Goal: Information Seeking & Learning: Check status

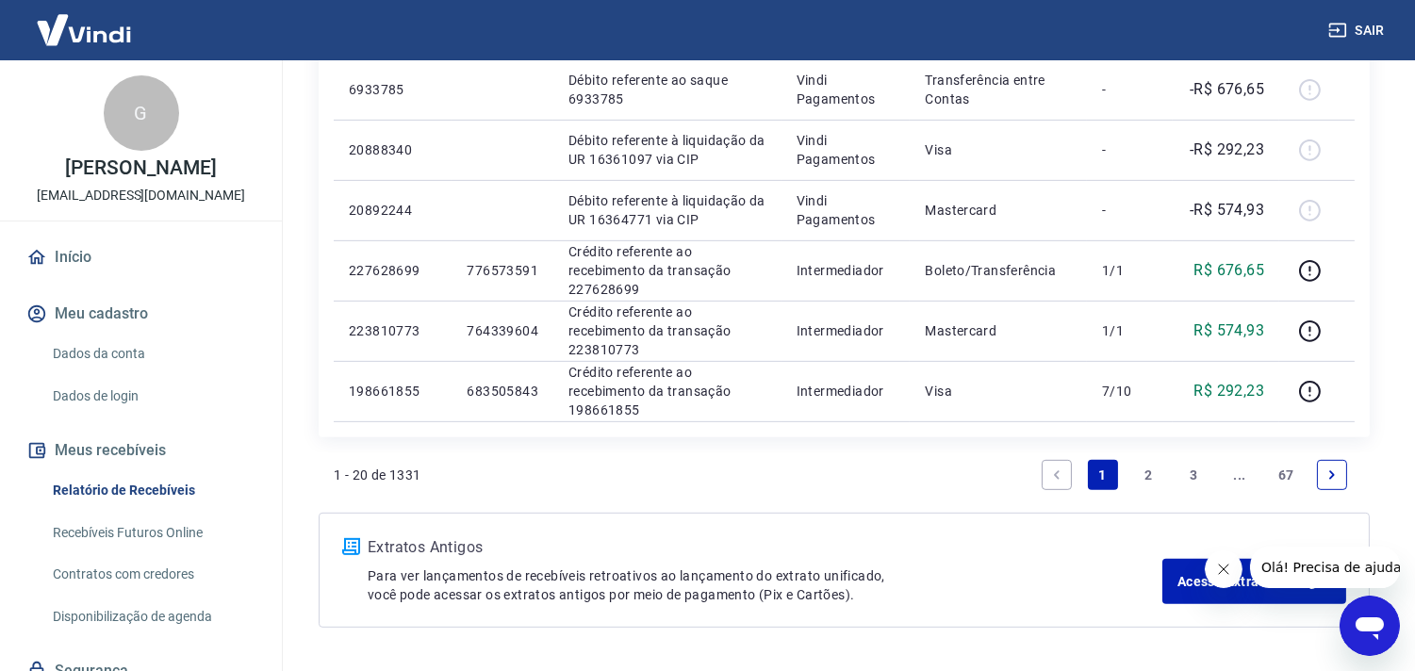
scroll to position [1560, 0]
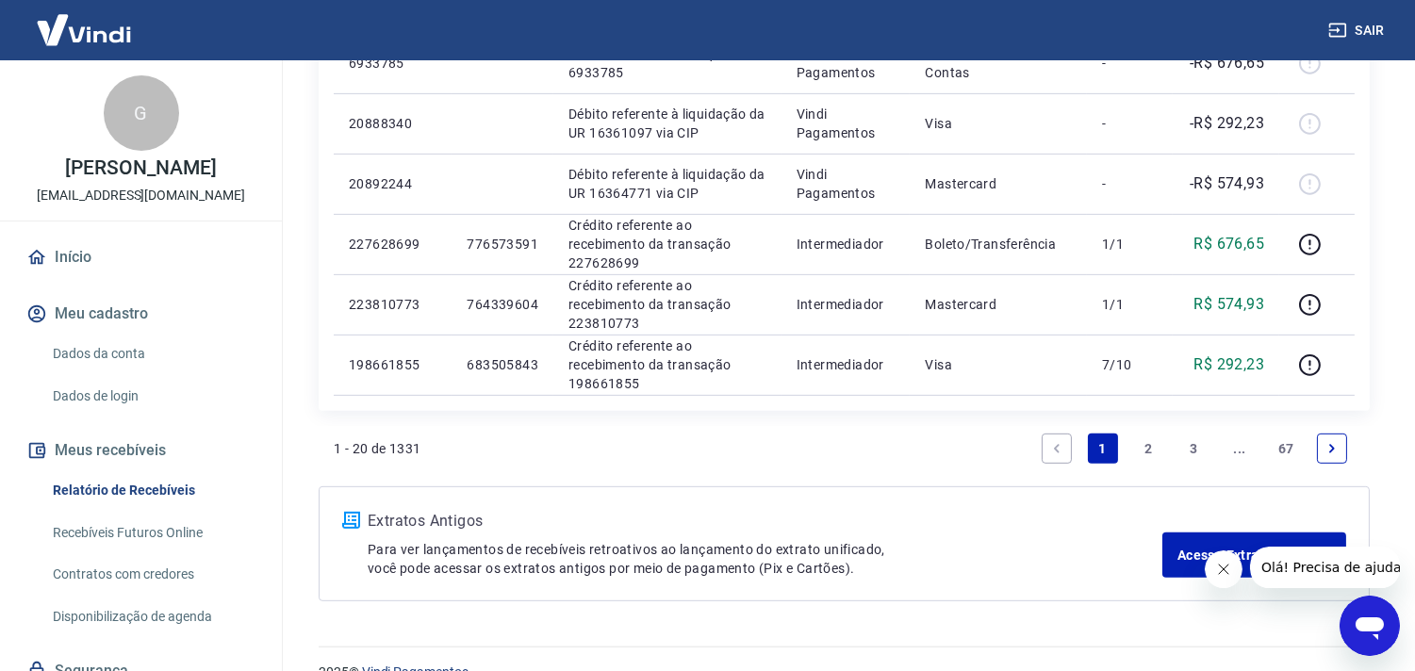
click at [1153, 439] on link "2" at bounding box center [1148, 449] width 30 height 30
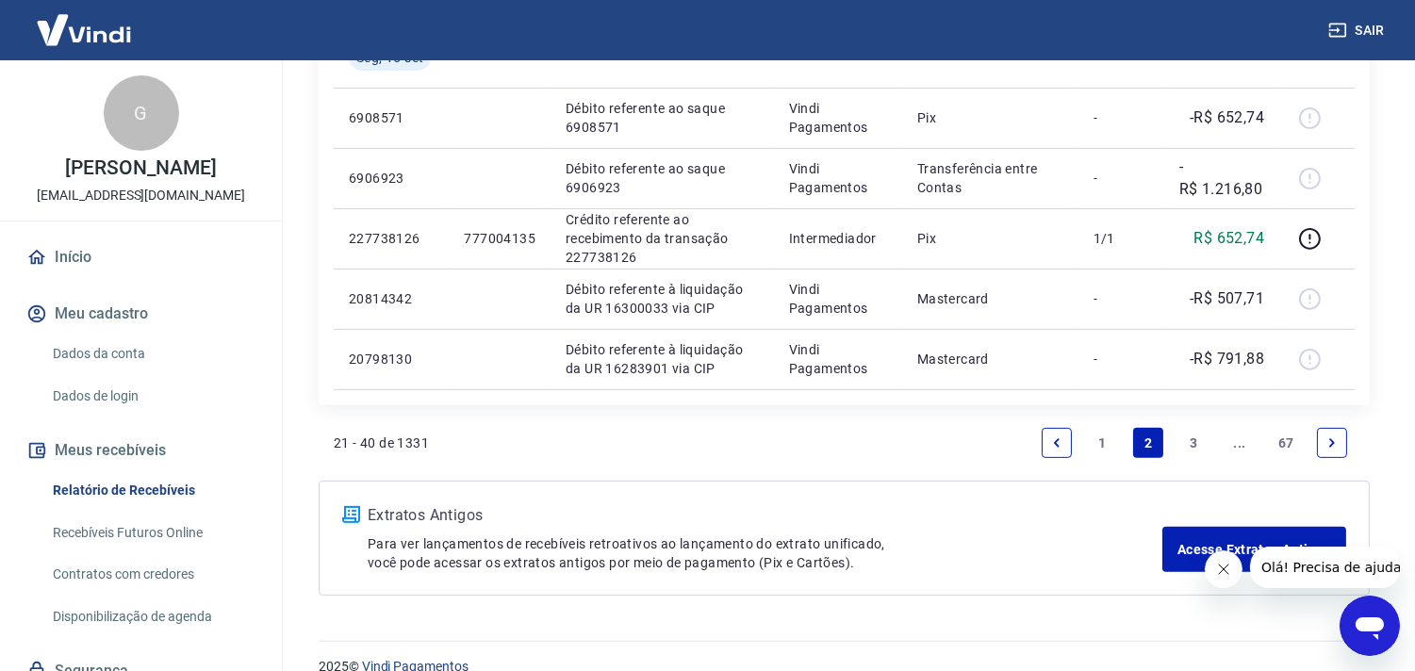
scroll to position [1411, 0]
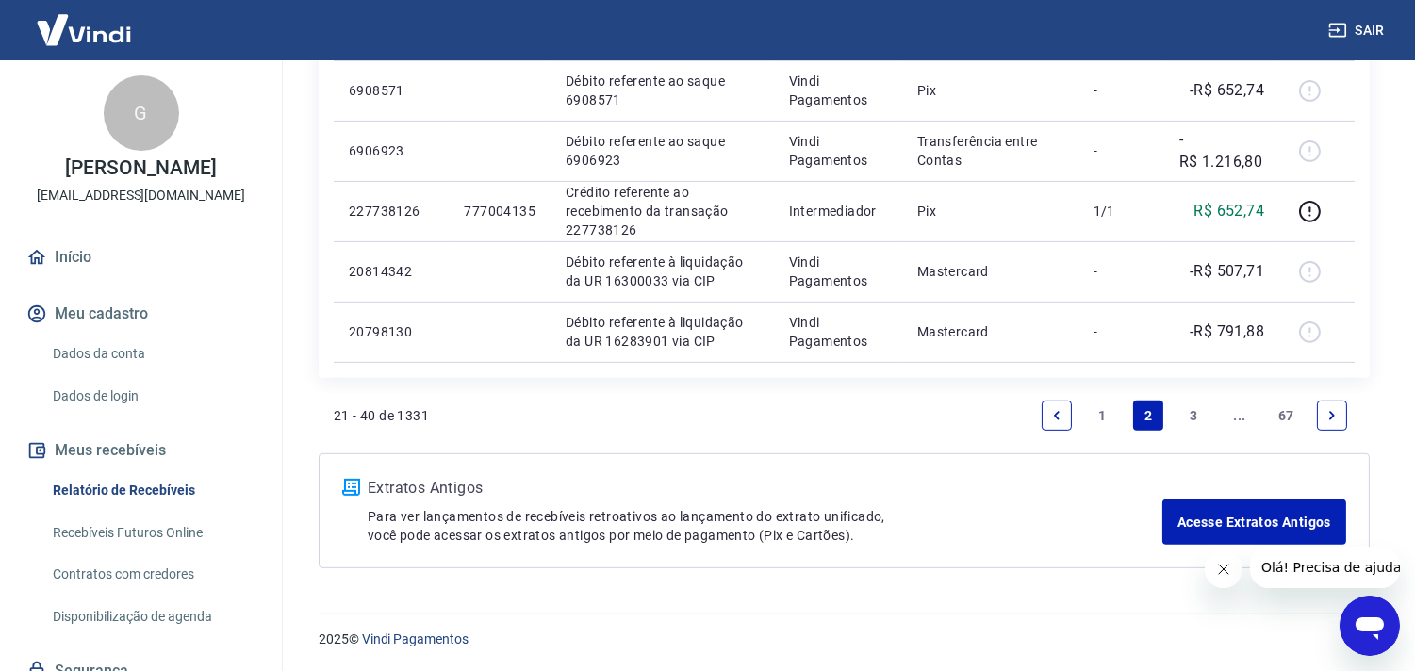
click at [1324, 572] on span "Olá! Precisa de ajuda?" at bounding box center [1334, 566] width 147 height 15
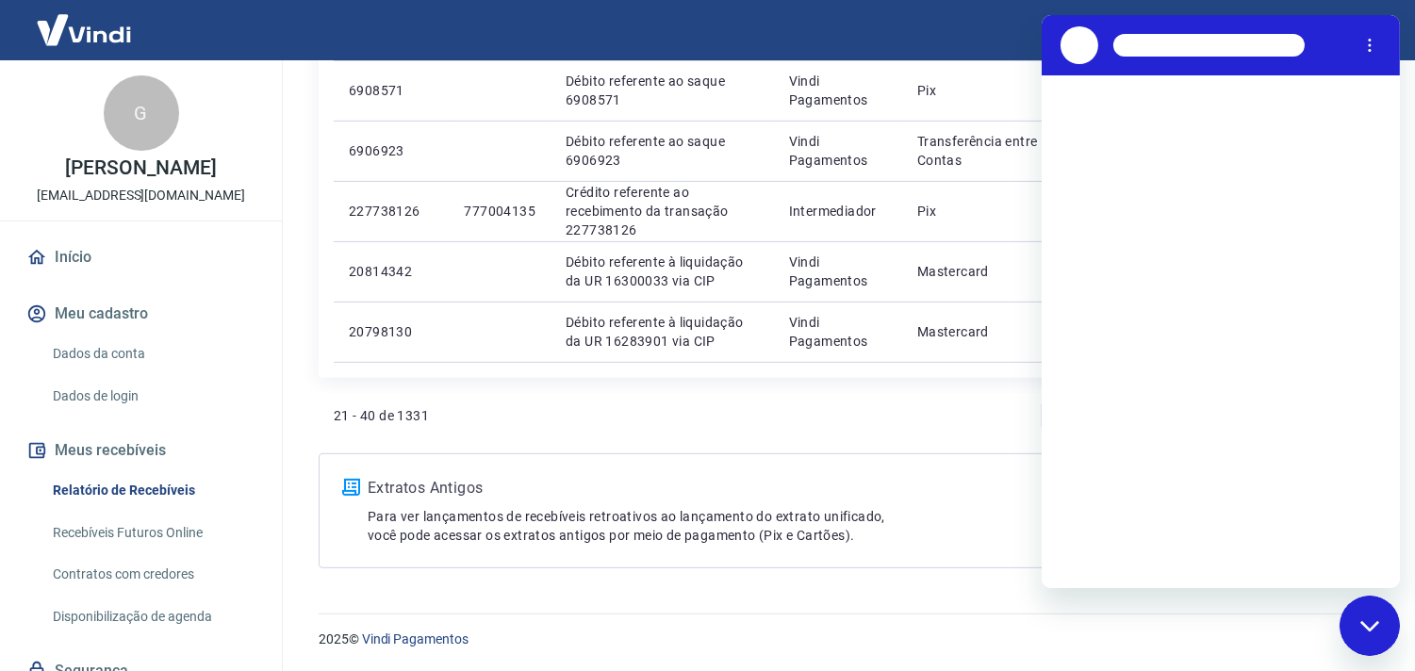
scroll to position [0, 0]
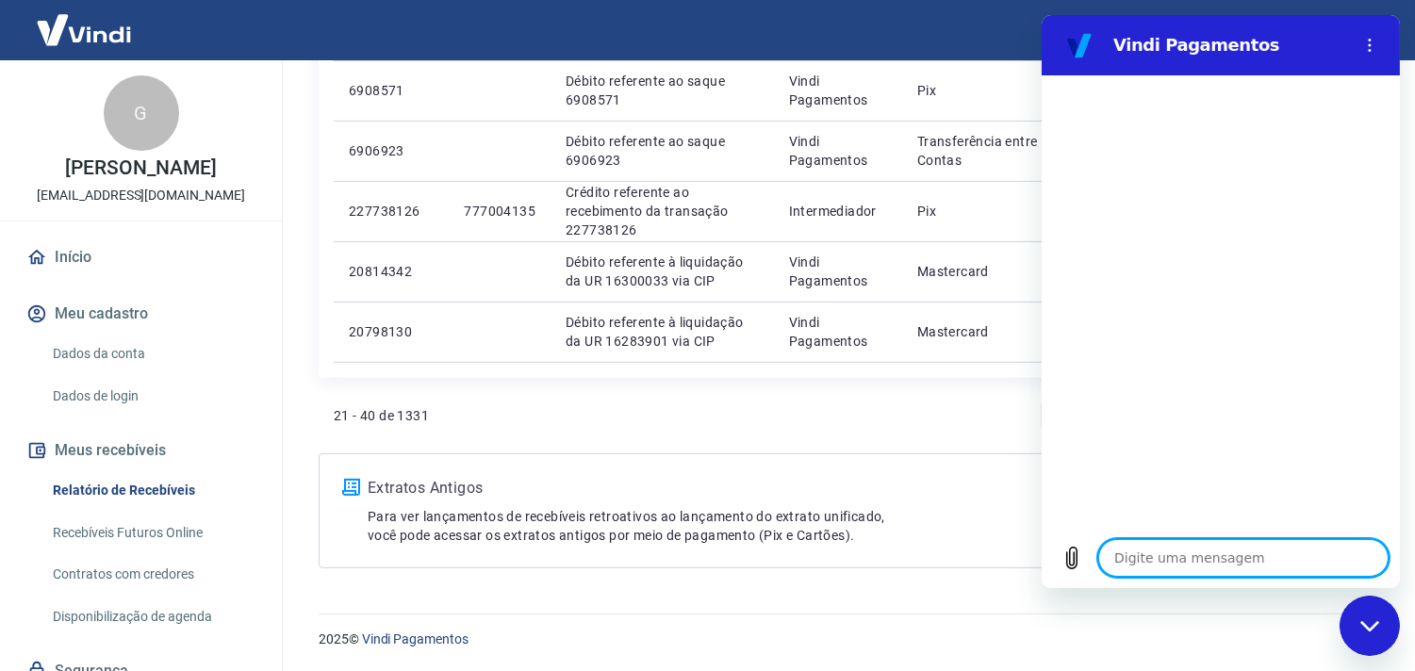
type textarea "x"
type textarea "B"
type textarea "x"
type textarea "Bo"
type textarea "x"
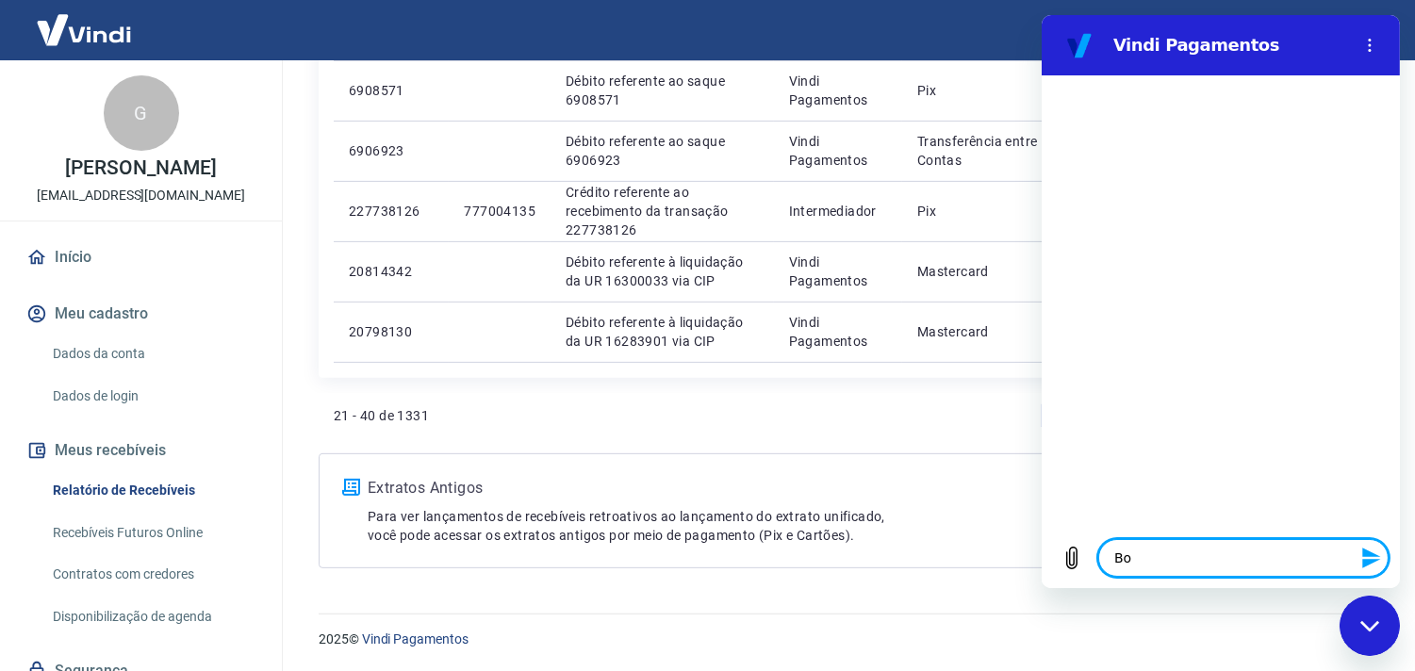
type textarea "Bom"
type textarea "x"
type textarea "Bom"
type textarea "x"
type textarea "Bom d"
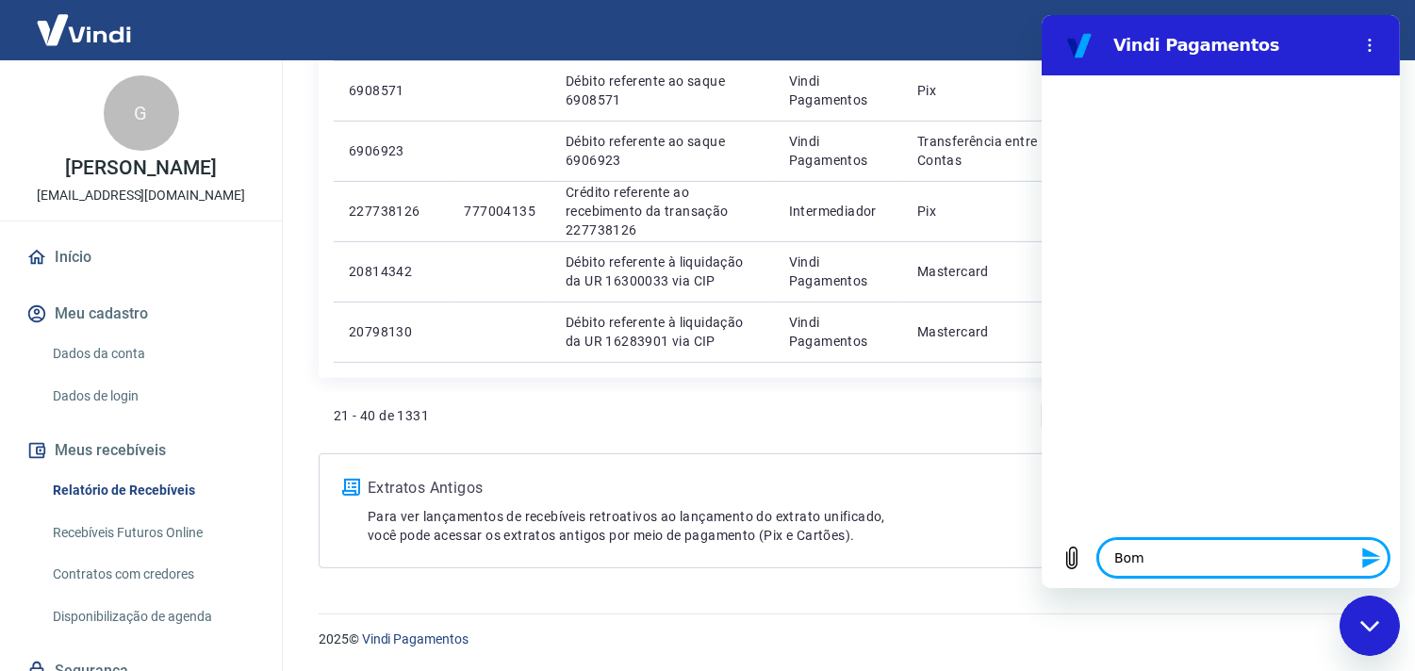
type textarea "x"
type textarea "Bom di"
type textarea "x"
type textarea "Bom dia"
type textarea "x"
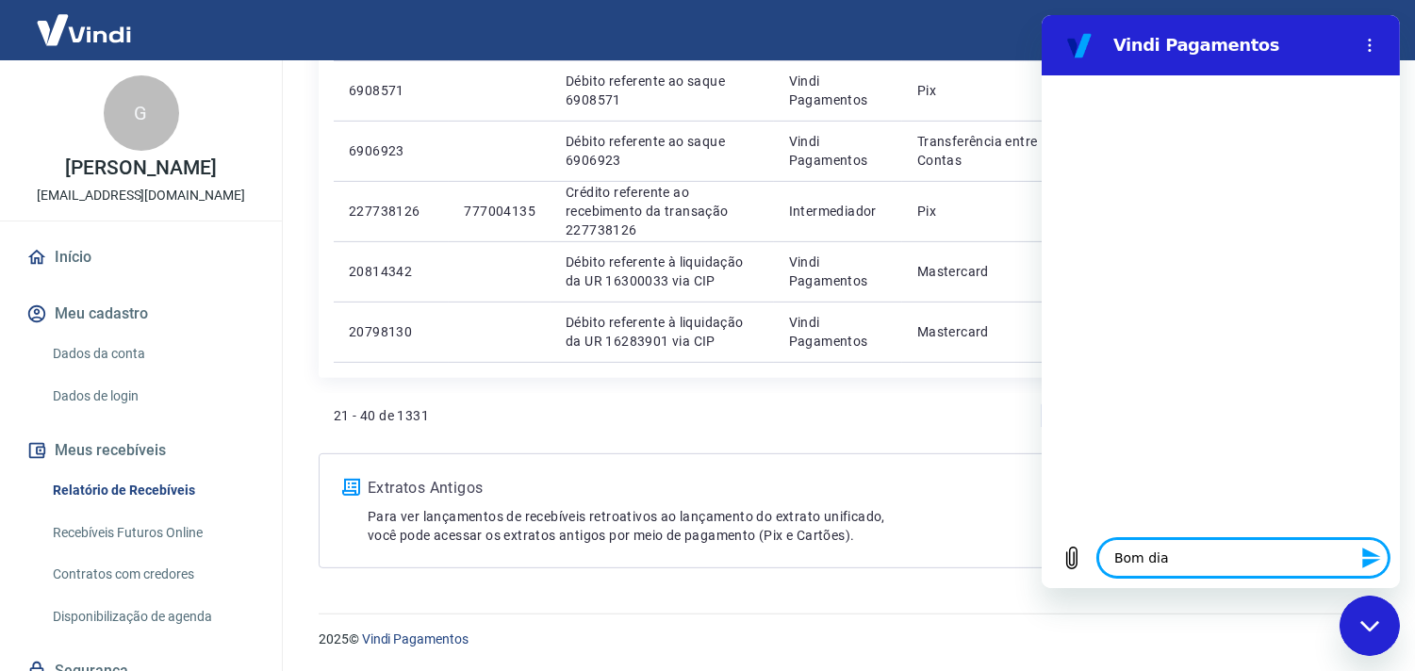
type textarea "Bom dia."
type textarea "x"
type textarea "N"
type textarea "x"
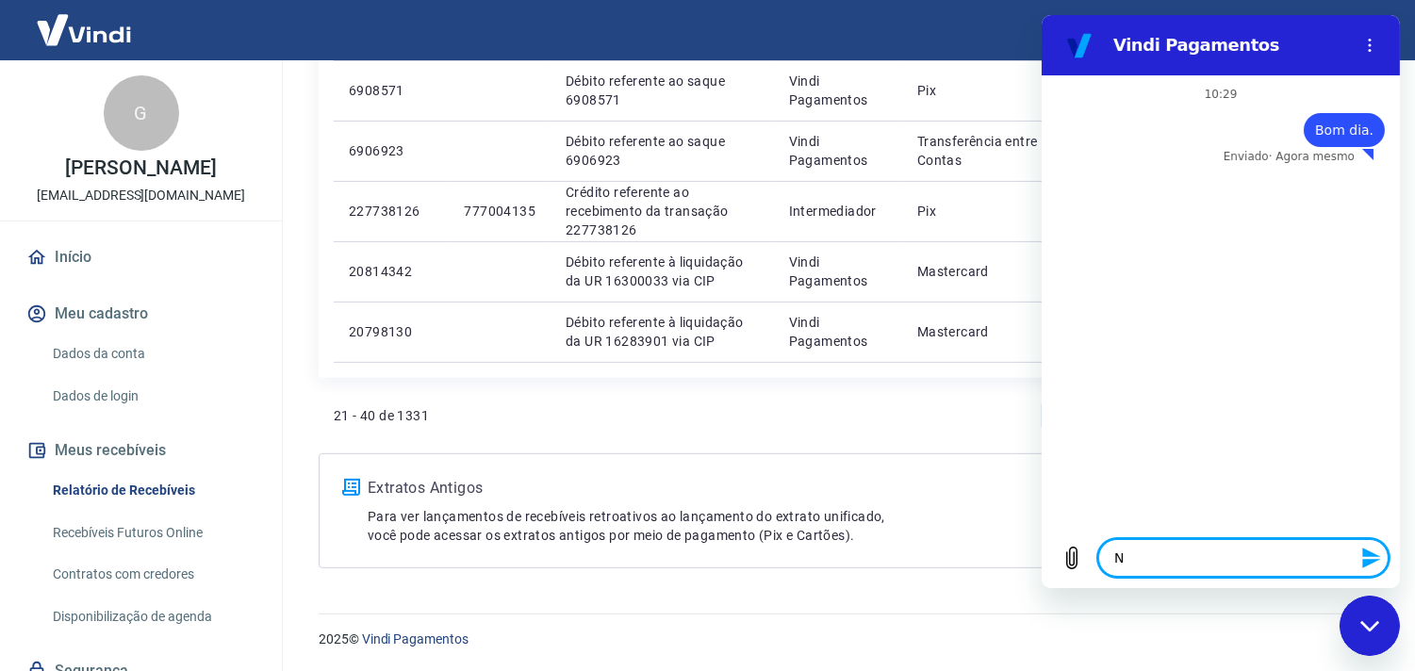
type textarea "No"
type textarea "x"
type textarea "No"
type textarea "x"
type textarea "No m"
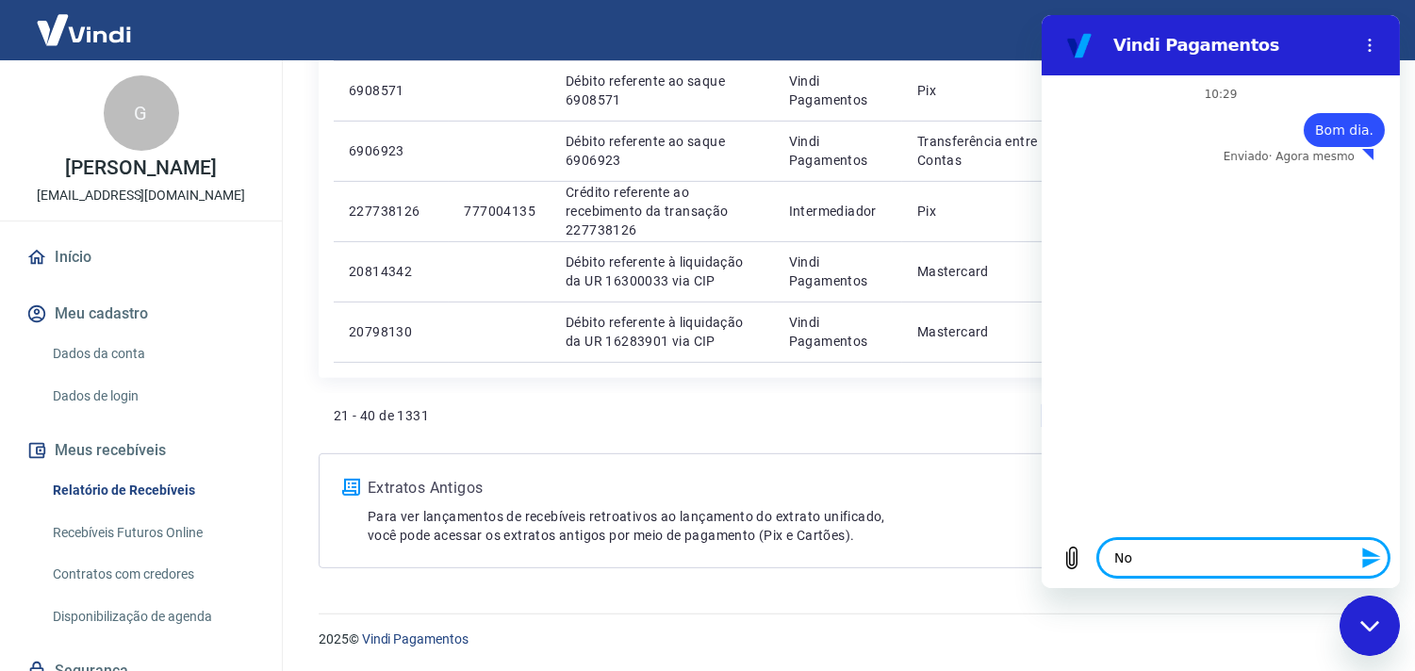
type textarea "x"
type textarea "No me"
type textarea "x"
type textarea "No meu"
type textarea "x"
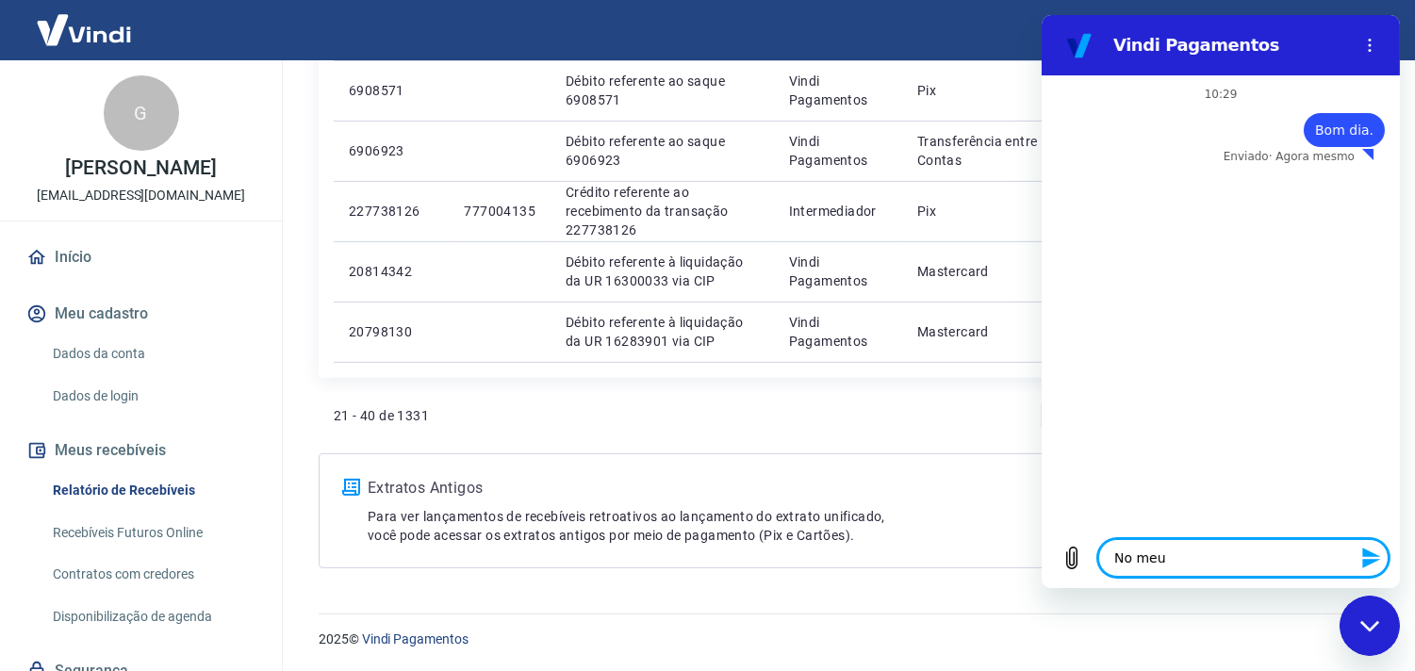
type textarea "No meu"
type textarea "x"
type textarea "No meu e"
type textarea "x"
type textarea "No meu ex"
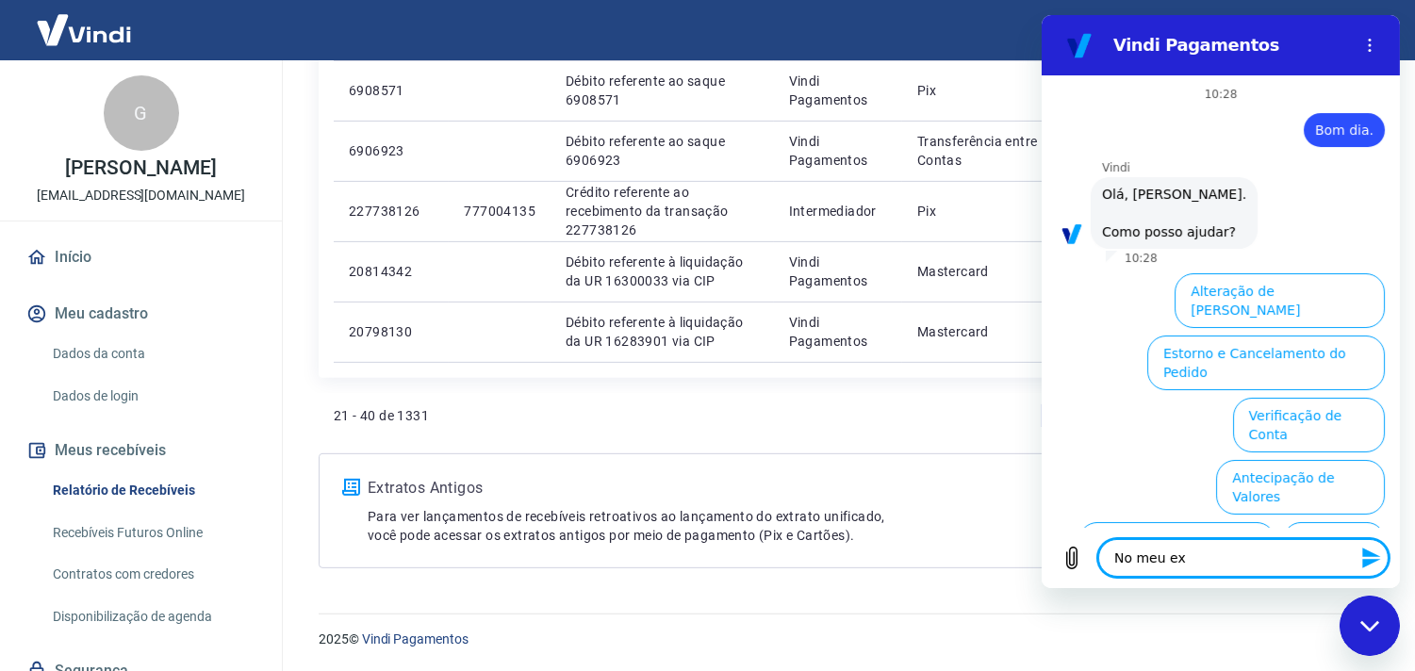
type textarea "x"
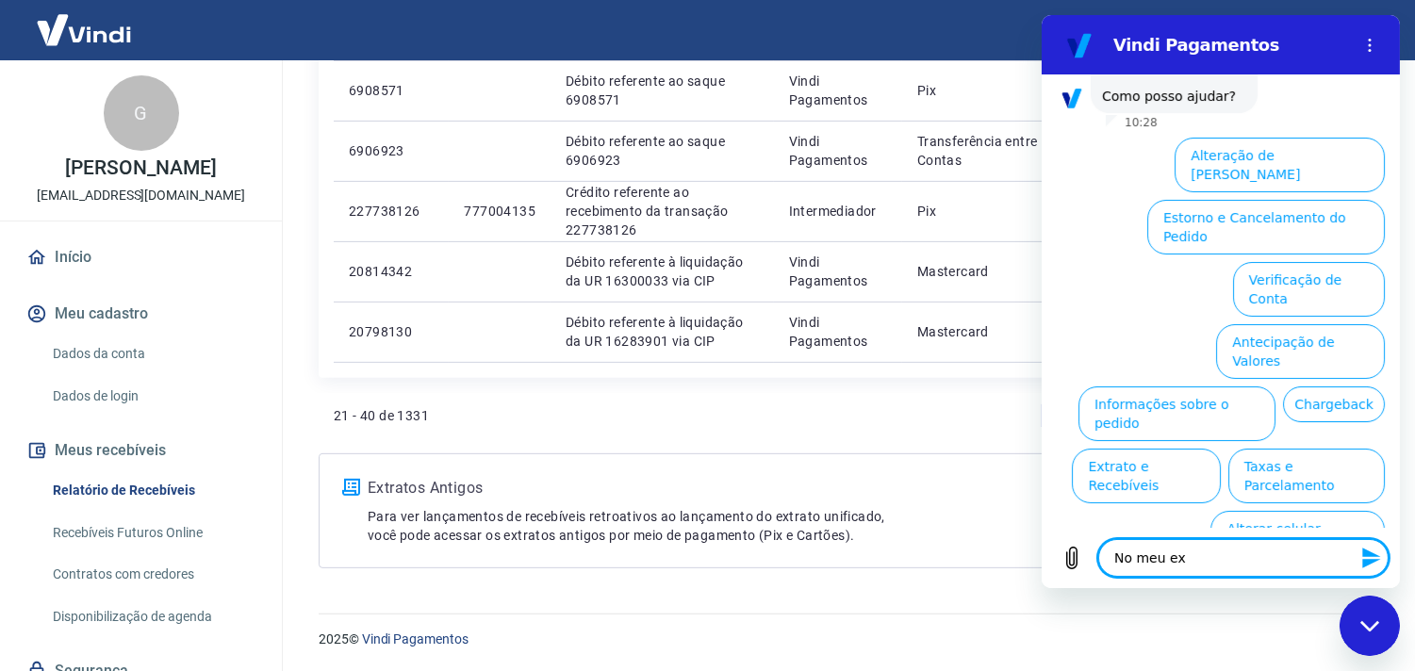
scroll to position [132, 0]
type textarea "No meu e"
type textarea "x"
type textarea "No meu"
type textarea "x"
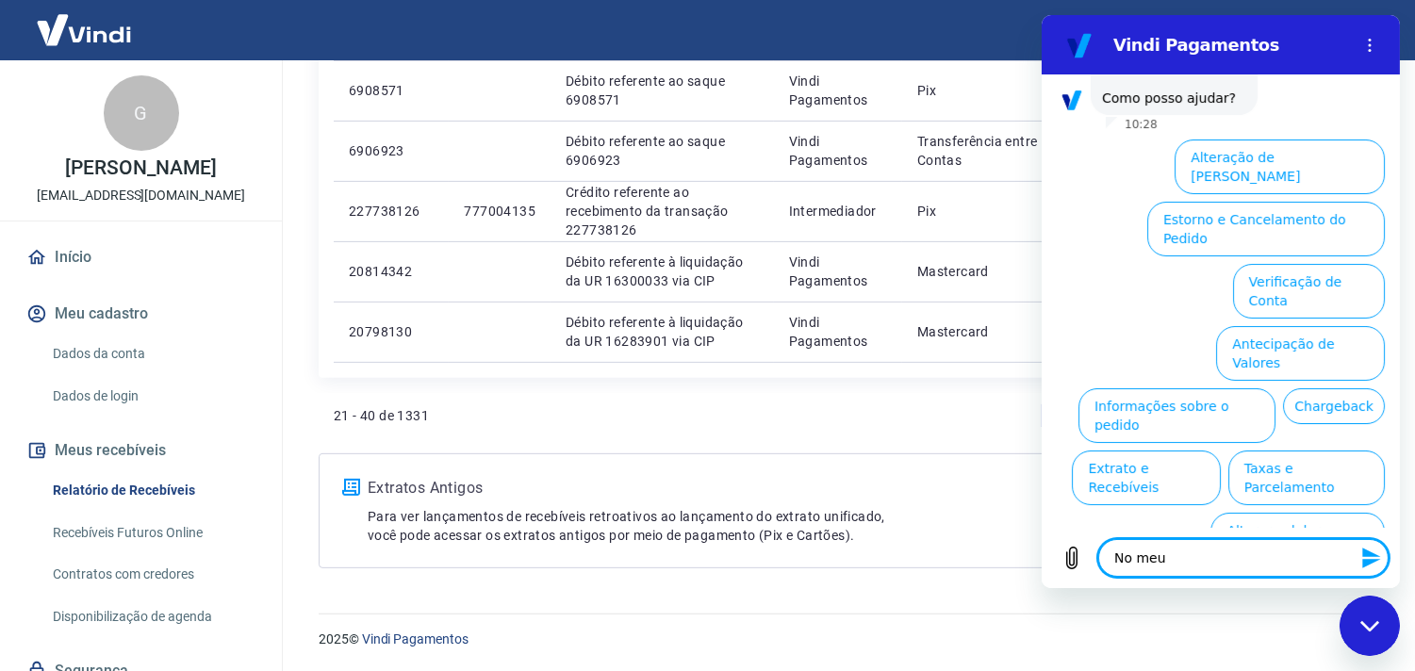
type textarea "No meu"
type textarea "x"
type textarea "No me"
type textarea "x"
type textarea "No m"
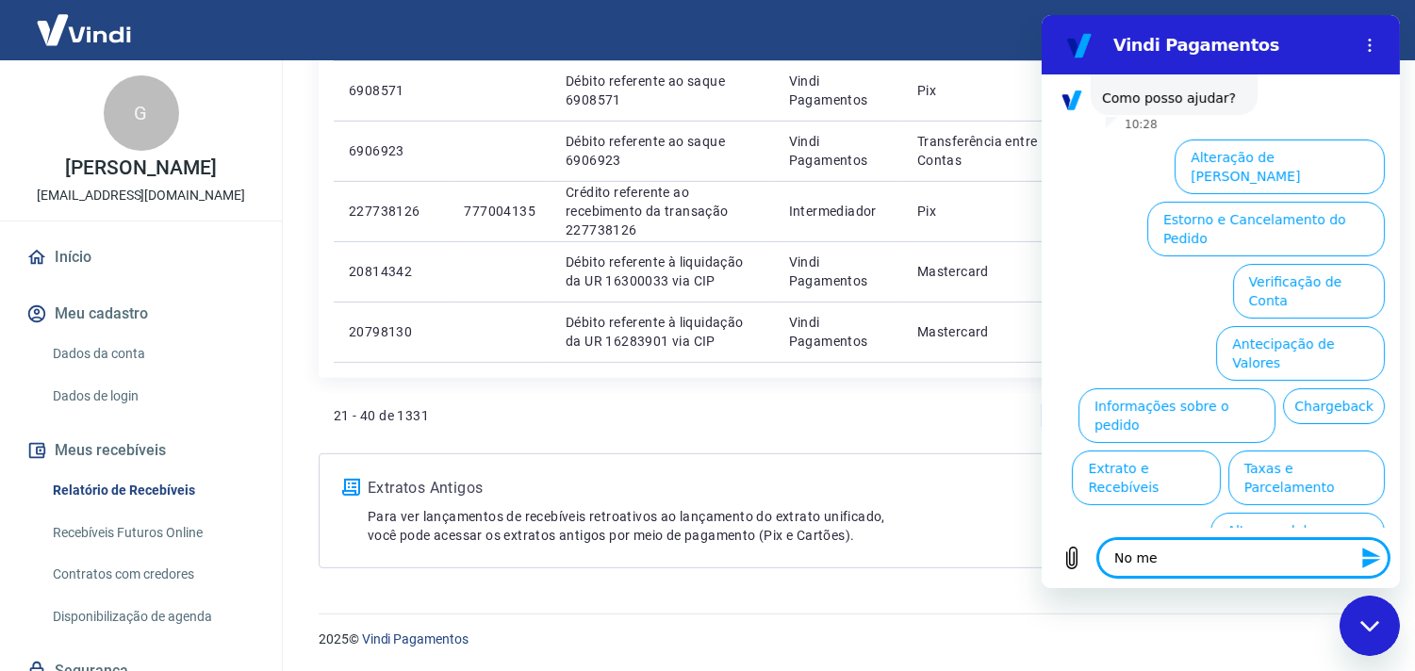
type textarea "x"
type textarea "No"
type textarea "x"
type textarea "No"
type textarea "x"
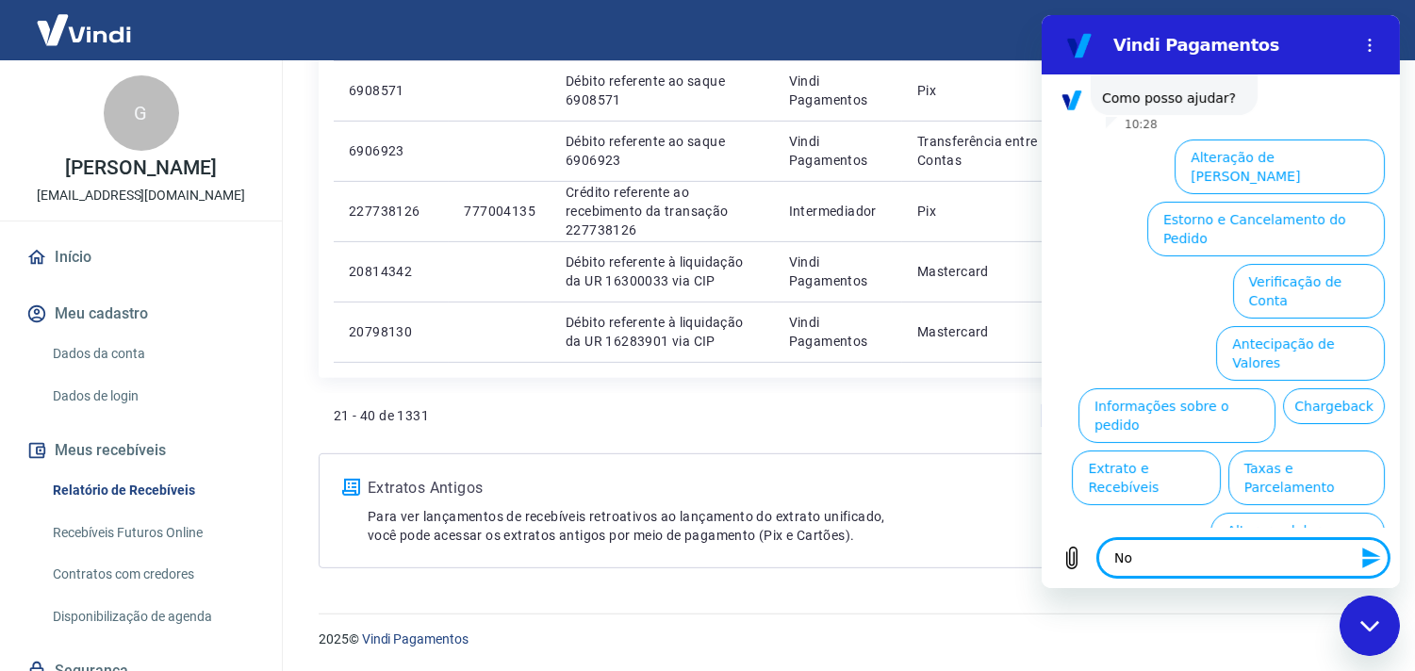
type textarea "N"
type textarea "x"
click at [1219, 451] on button "Extrato e Recebíveis" at bounding box center [1145, 478] width 148 height 55
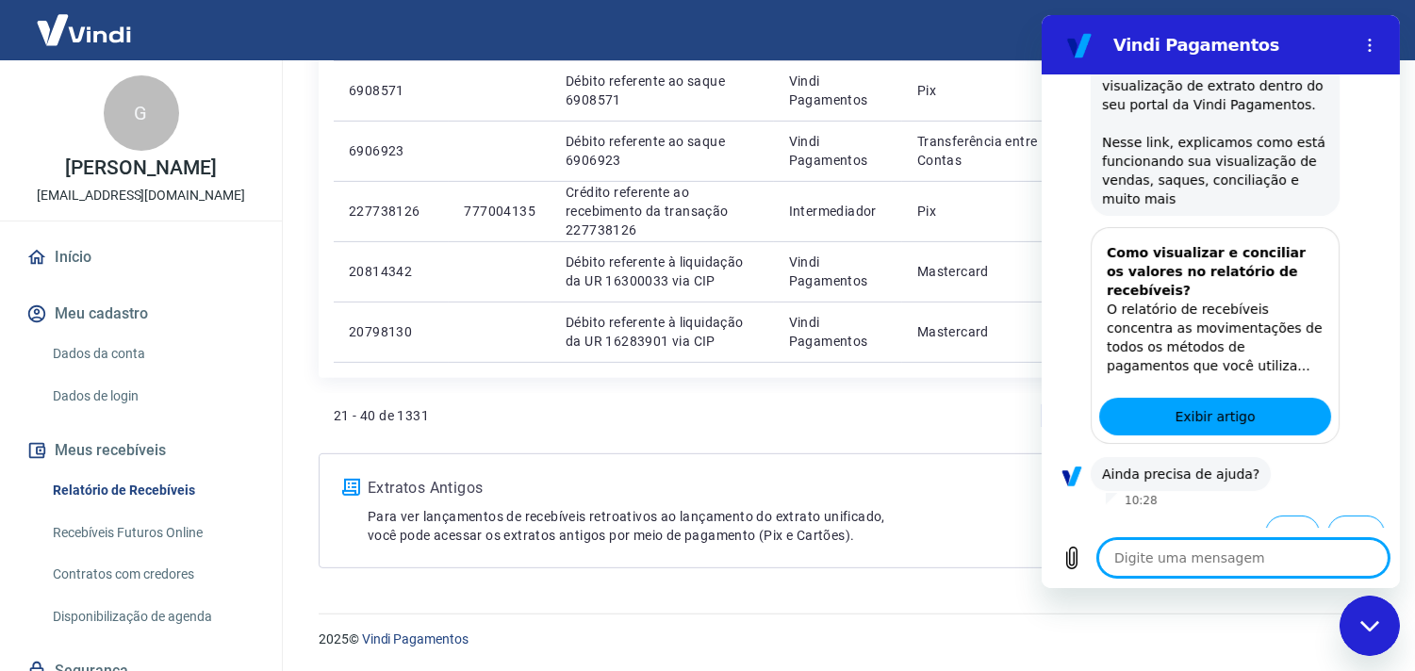
scroll to position [298, 0]
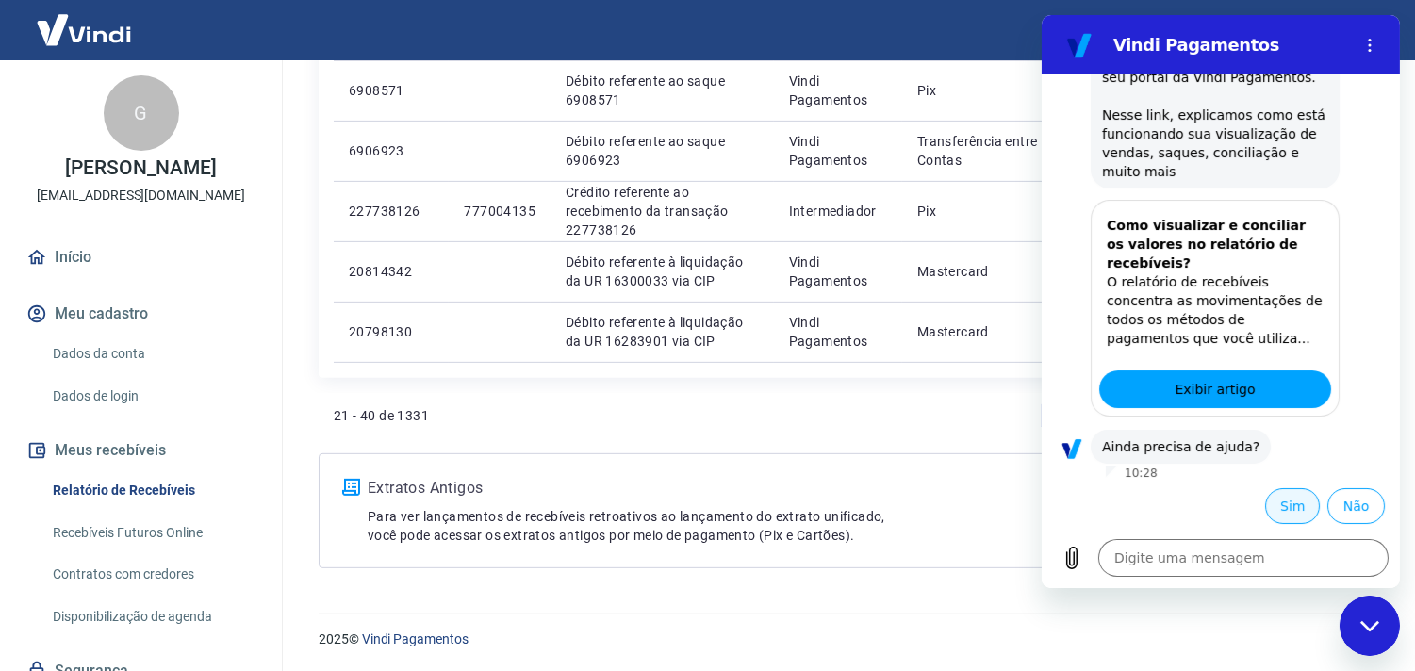
click at [1269, 502] on button "Sim" at bounding box center [1291, 506] width 55 height 36
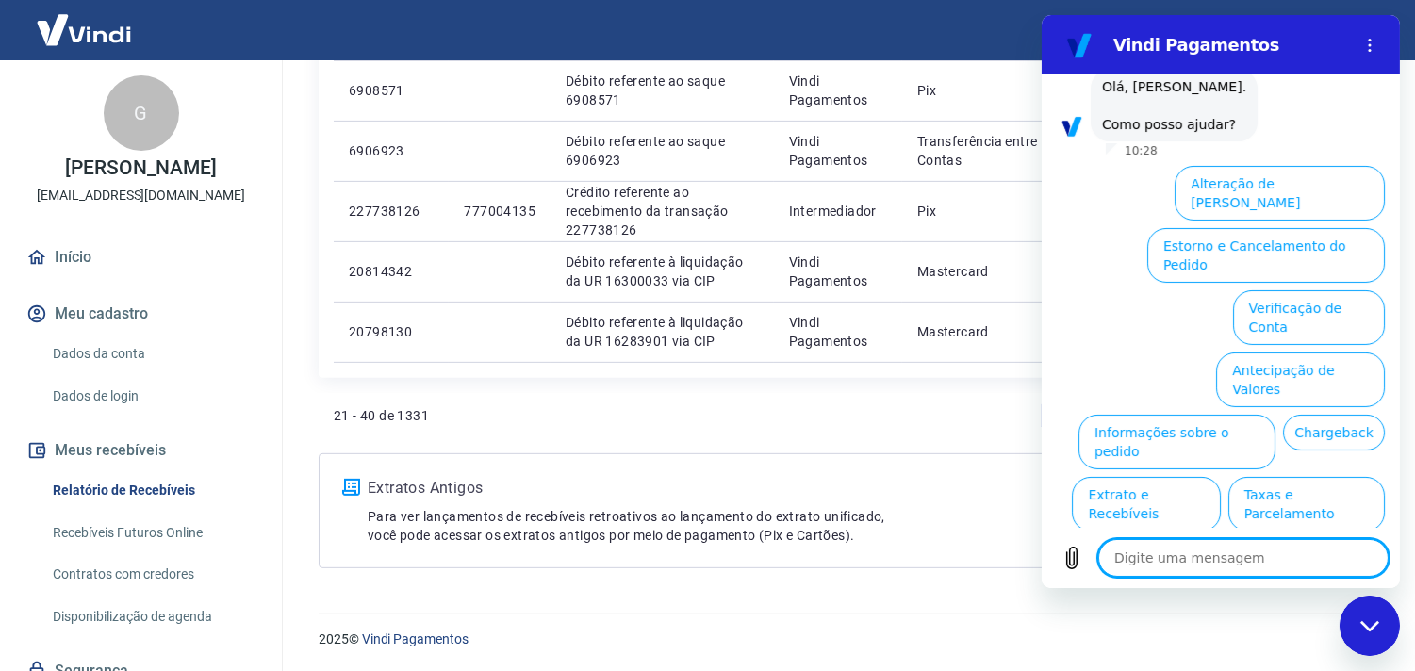
scroll to position [793, 0]
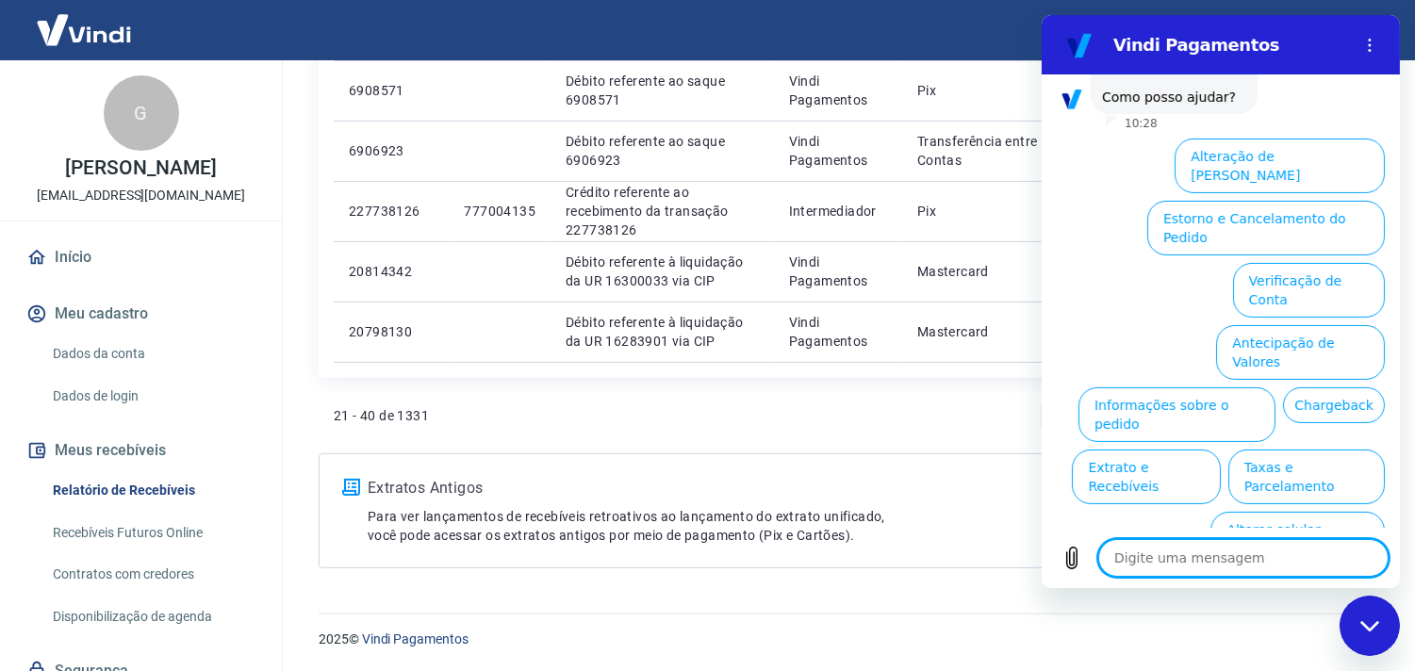
type textarea "x"
type textarea "N"
type textarea "x"
type textarea "No"
type textarea "x"
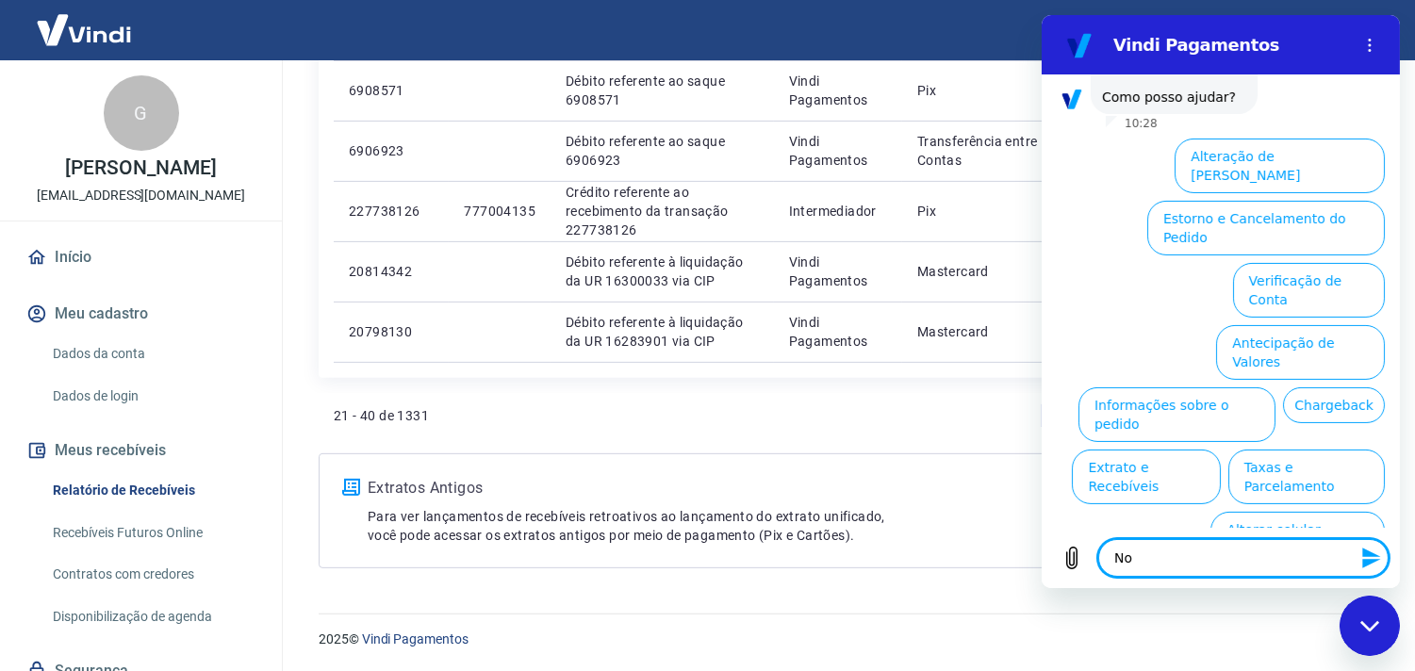
type textarea "No"
type textarea "x"
type textarea "No e"
type textarea "x"
type textarea "No ex"
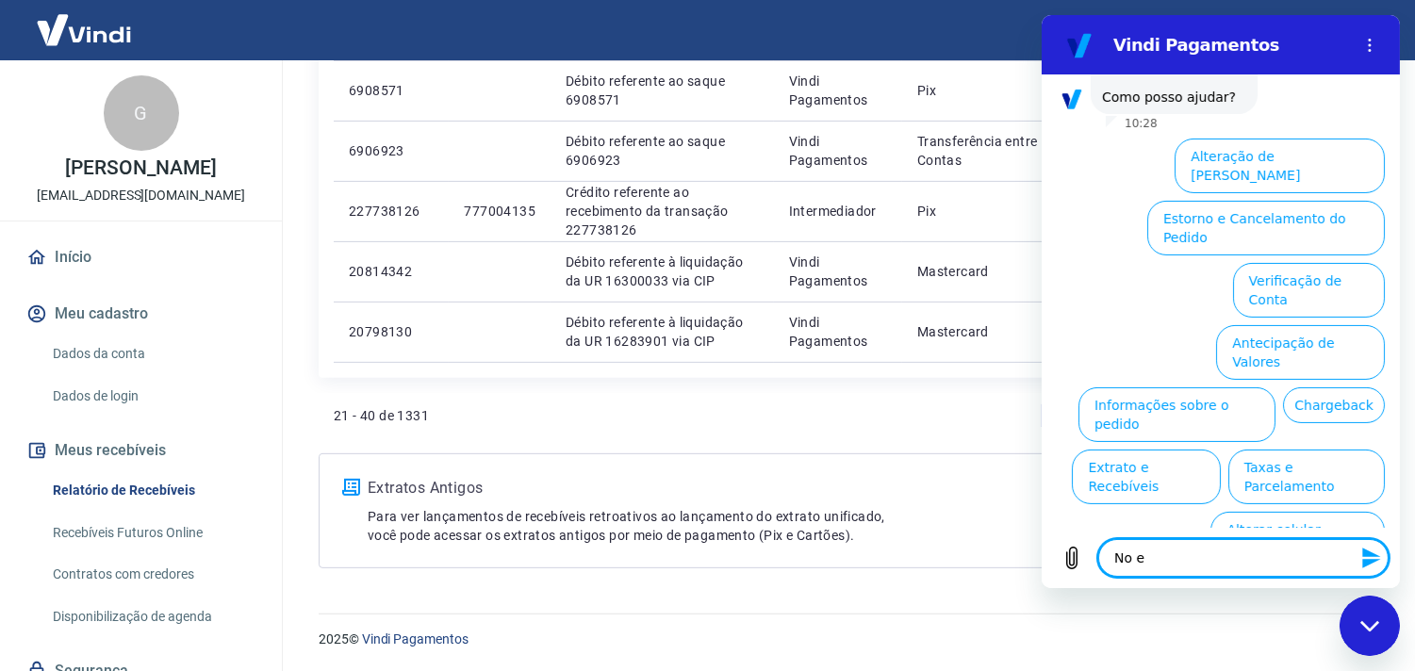
type textarea "x"
type textarea "No ext"
type textarea "x"
type textarea "No extr"
type textarea "x"
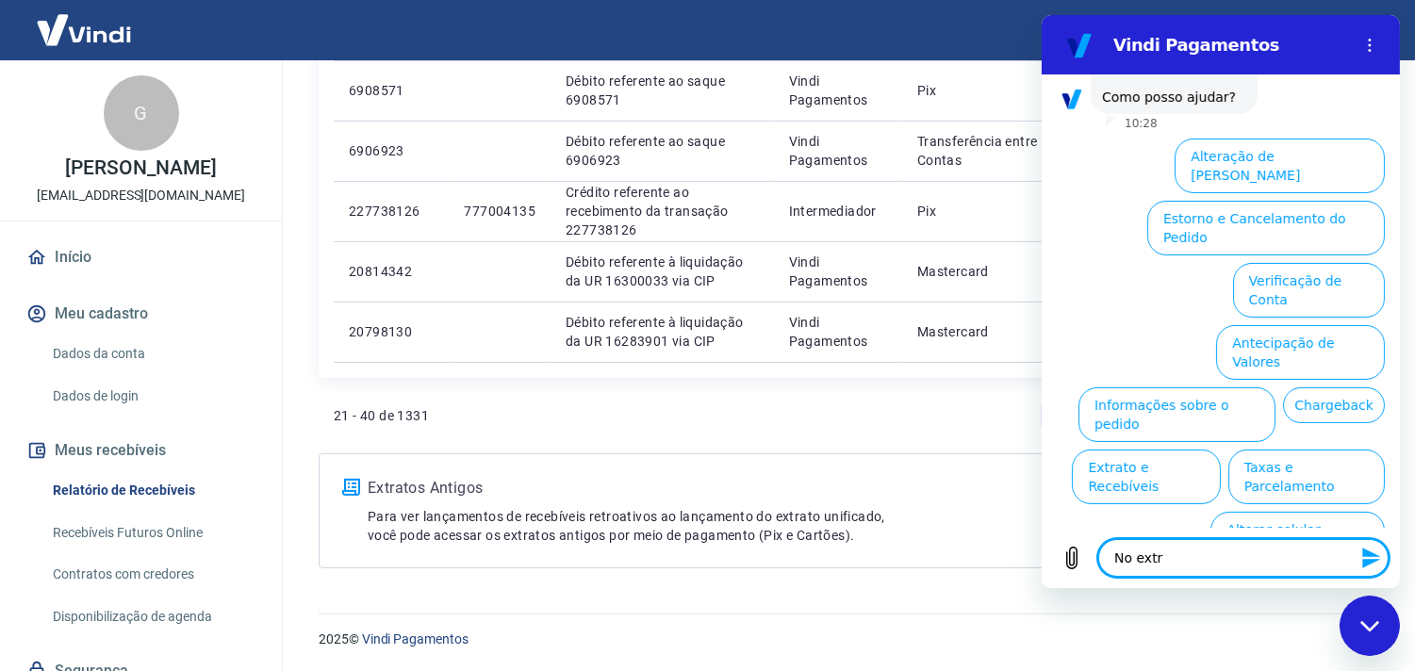
type textarea "No extra"
type textarea "x"
type textarea "No extrat"
type textarea "x"
type textarea "No extrato"
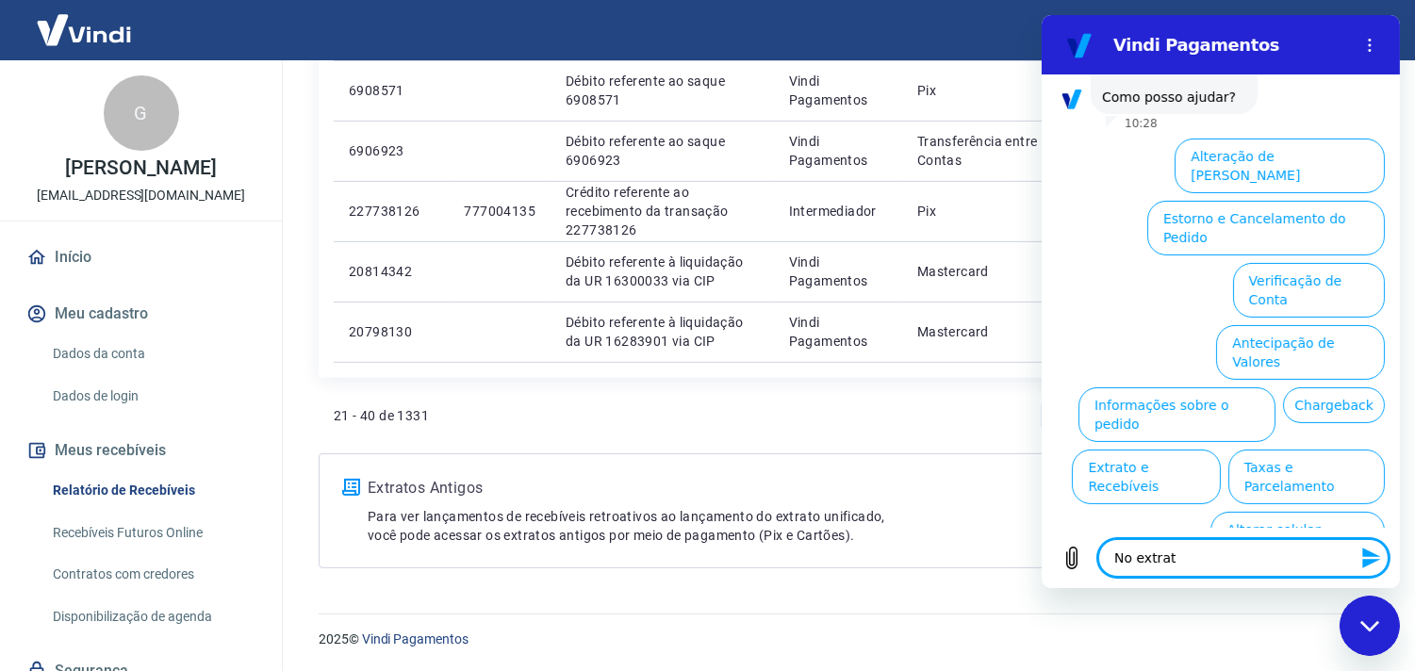
type textarea "x"
type textarea "No extrato"
type textarea "x"
type textarea "No extrato b"
type textarea "x"
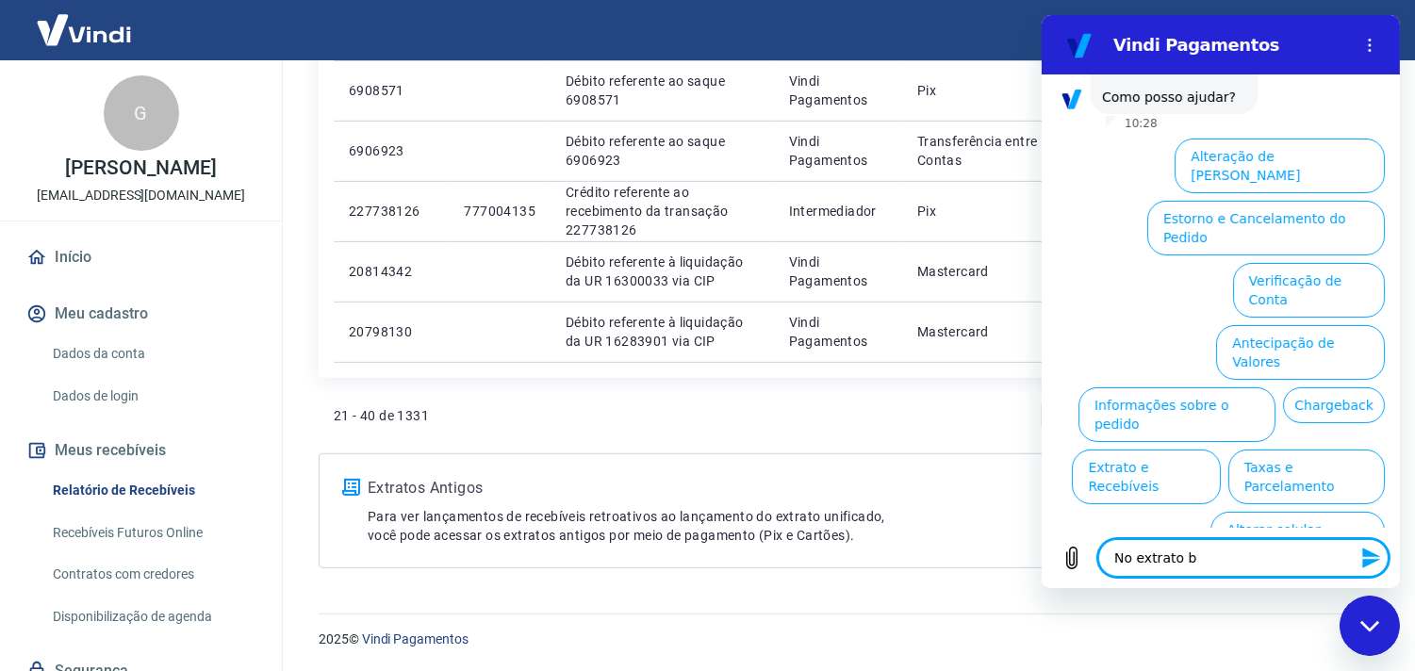
type textarea "No extrato ba"
type textarea "x"
type textarea "No extrato ban"
type textarea "x"
type textarea "No extrato banc"
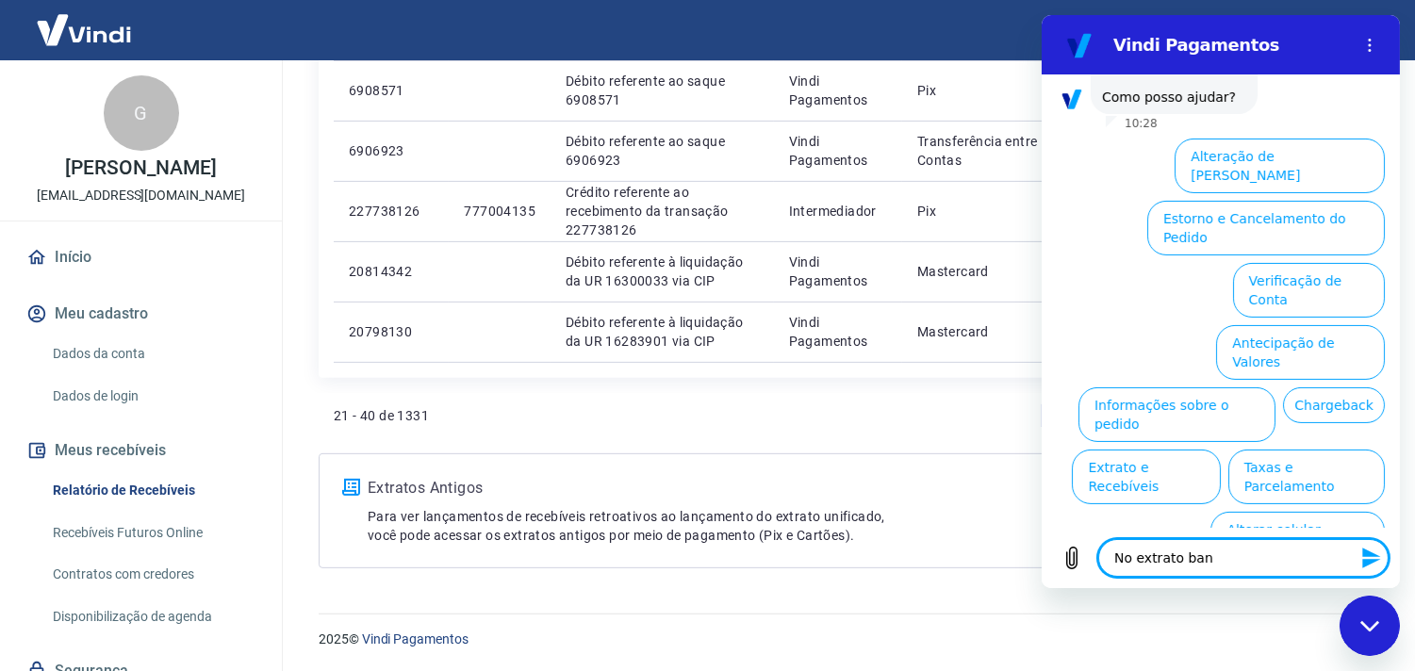
type textarea "x"
type textarea "No extrato bancá"
type textarea "x"
type textarea "No extrato bancár"
type textarea "x"
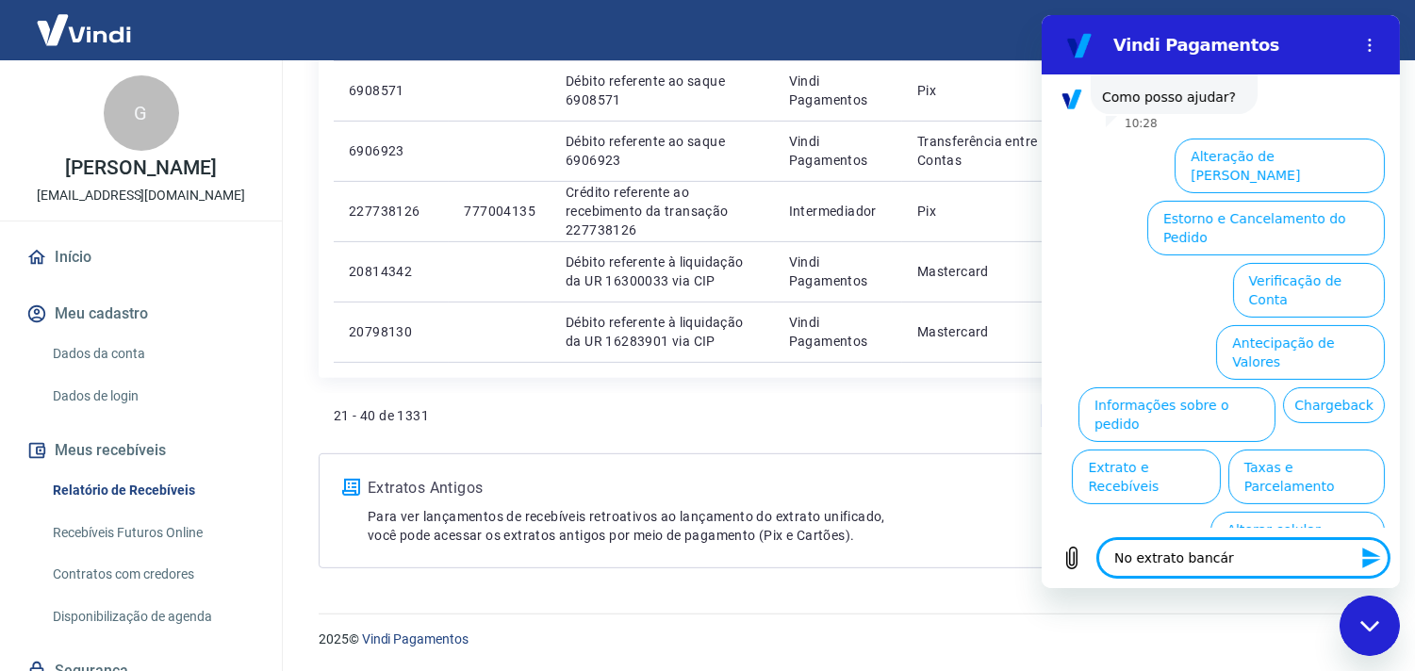
type textarea "No extrato bancári"
type textarea "x"
type textarea "No extrato bancário"
type textarea "x"
type textarea "No extrato bancário"
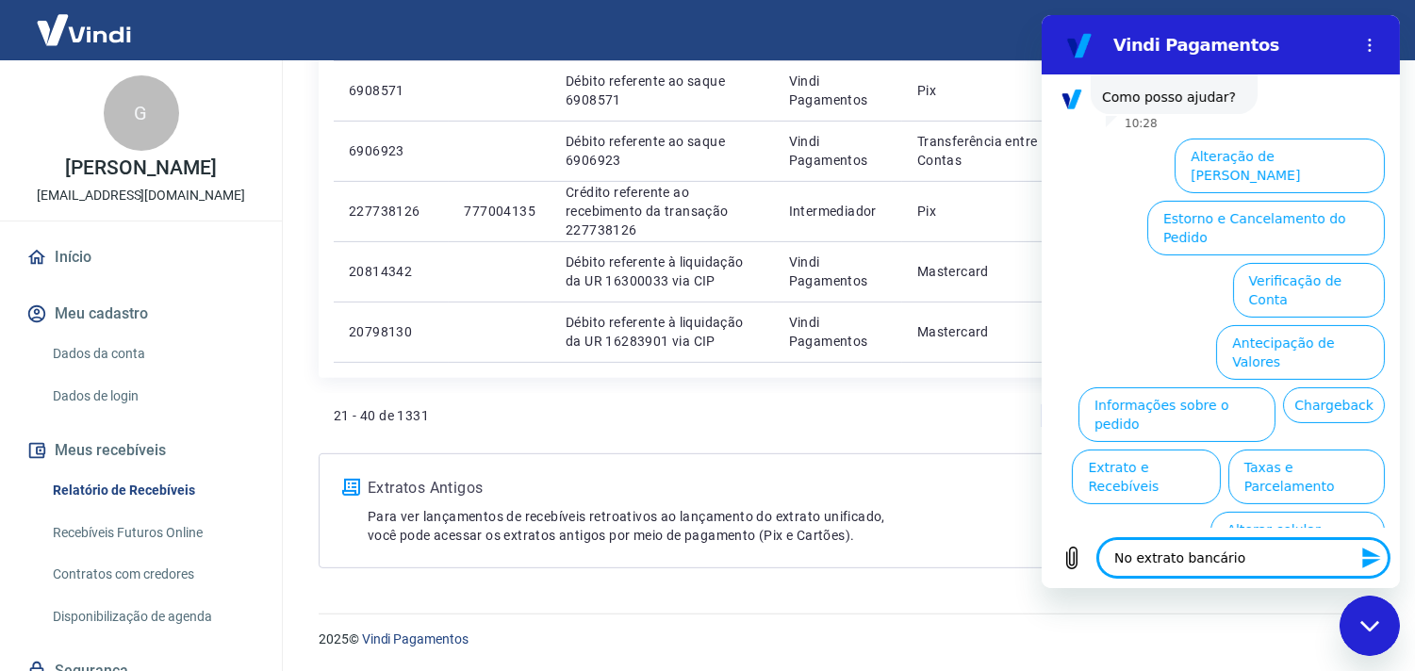
type textarea "x"
type textarea "No extrato bancário d"
type textarea "x"
type textarea "No extrato bancário da"
type textarea "x"
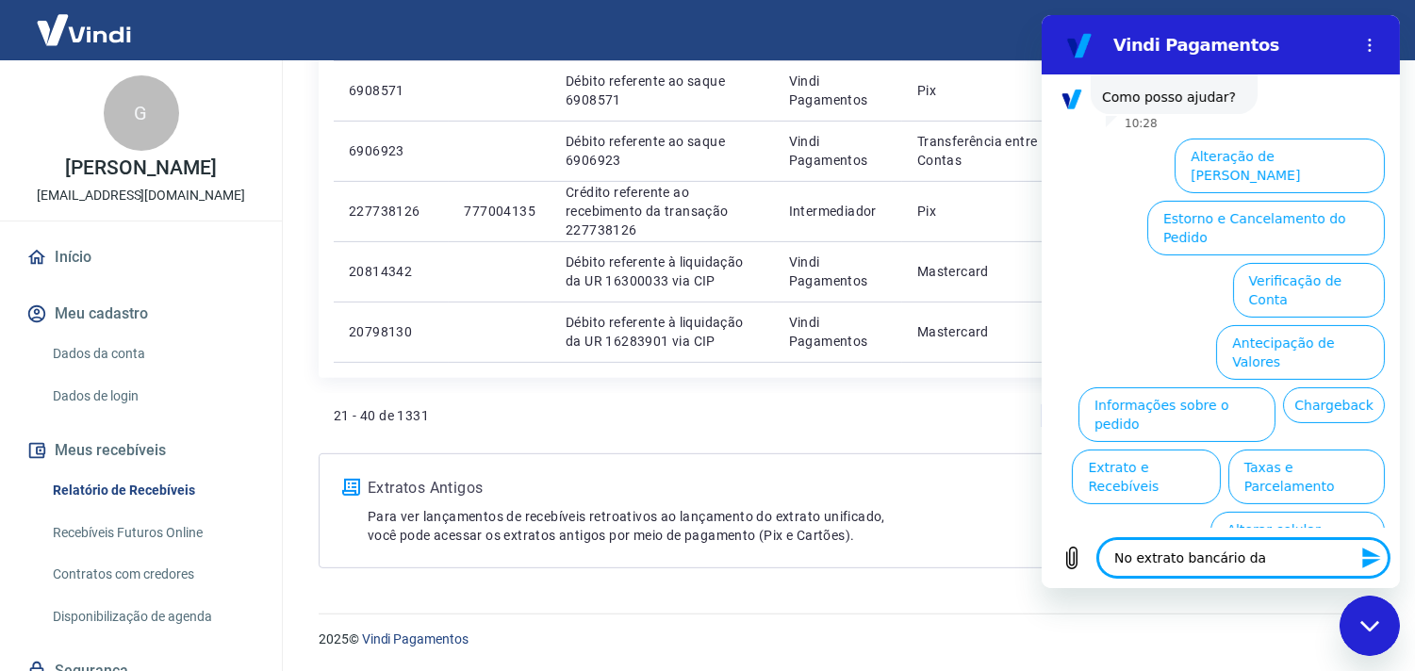
type textarea "No extrato bancário da"
type textarea "x"
type textarea "No extrato bancário da e"
type textarea "x"
type textarea "No extrato bancário da em"
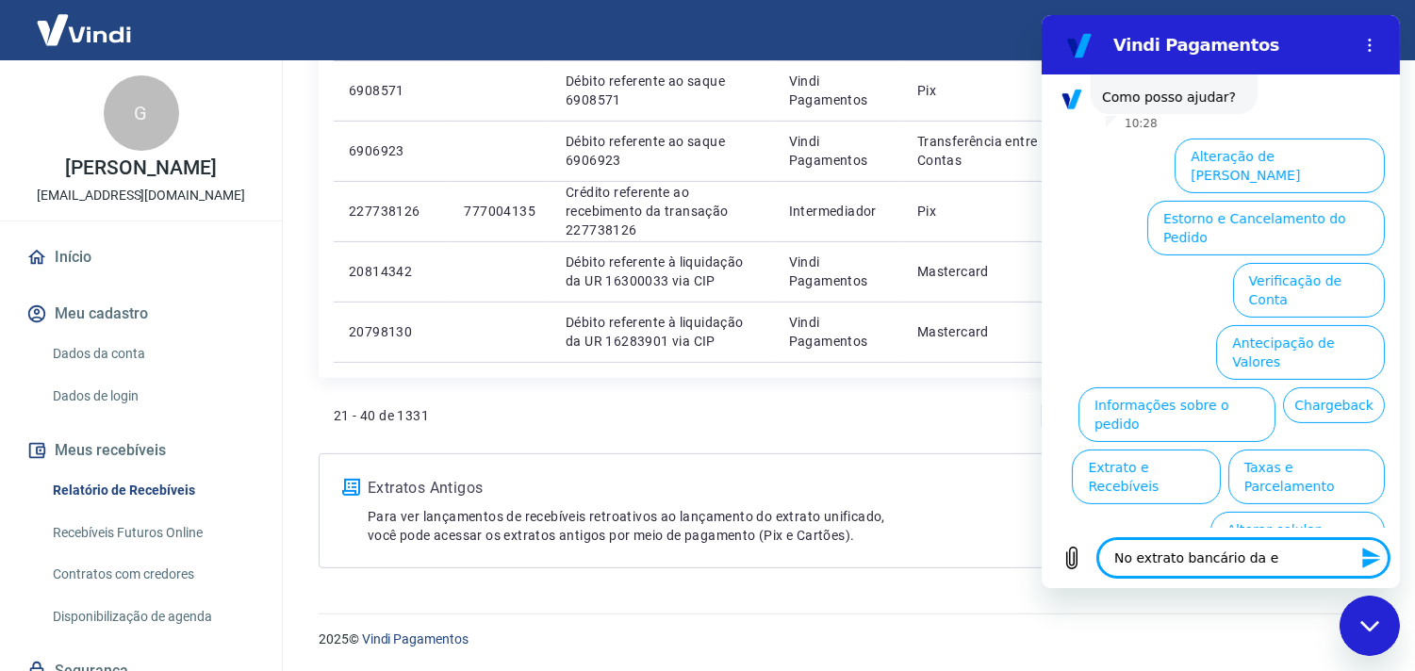
type textarea "x"
type textarea "No extrato bancário da emp"
type textarea "x"
type textarea "No extrato bancário da empr"
type textarea "x"
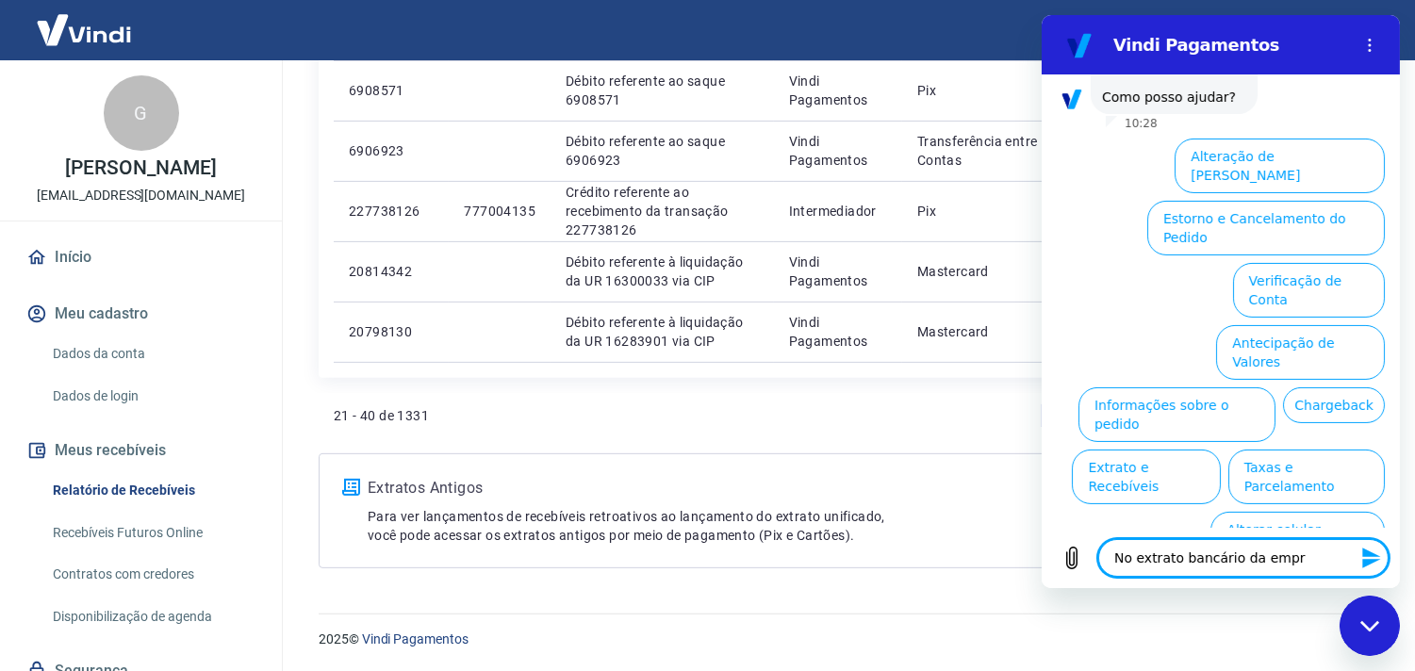
type textarea "No extrato bancário da empre"
type textarea "x"
type textarea "No extrato bancário da empres"
type textarea "x"
type textarea "No extrato bancário da empresa"
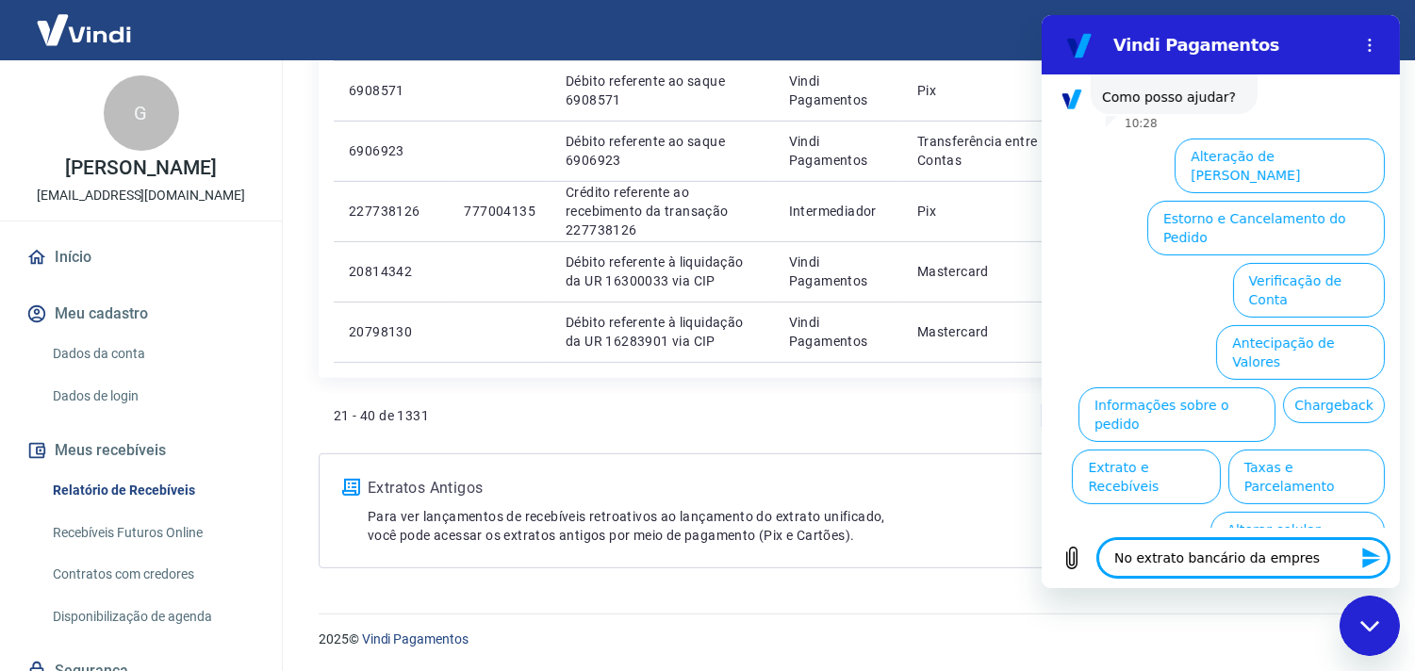
type textarea "x"
type textarea "No extrato bancário da empresa"
type textarea "x"
type textarea "No extrato bancário da empresa c"
type textarea "x"
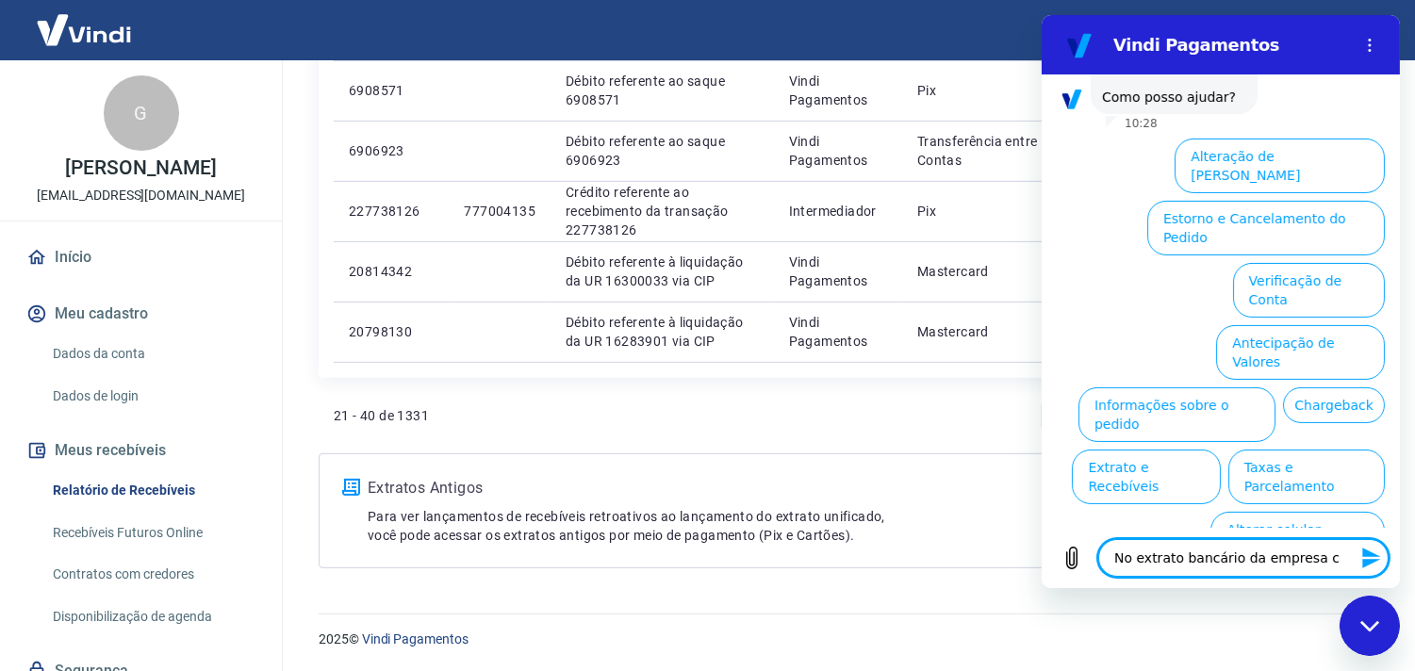
type textarea "No extrato bancário da empresa co"
type textarea "x"
type textarea "No extrato bancário da empresa con"
type textarea "x"
type textarea "No extrato bancário da empresa cons"
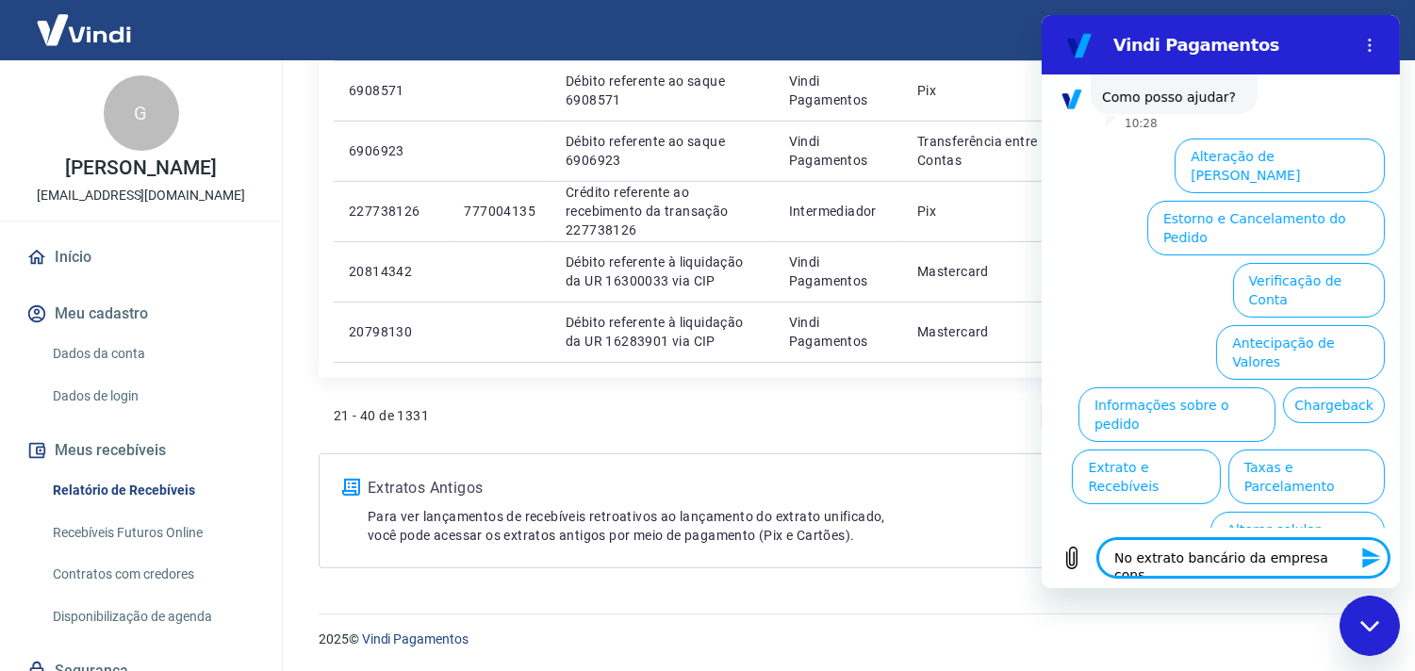
type textarea "x"
type textarea "No extrato bancário da empresa const"
type textarea "x"
type textarea "No extrato bancário da empresa consta"
type textarea "x"
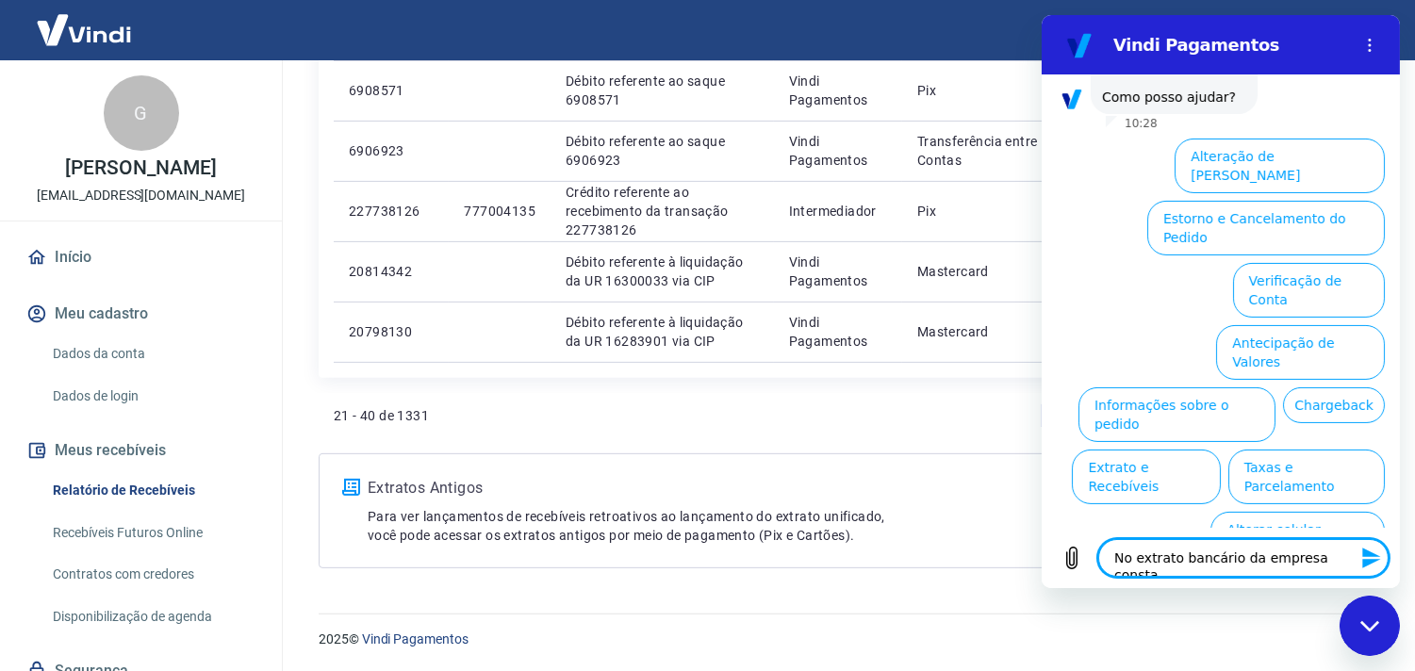
type textarea "No extrato bancário da empresa consta"
type textarea "x"
type textarea "No extrato bancário da empresa consta u"
type textarea "x"
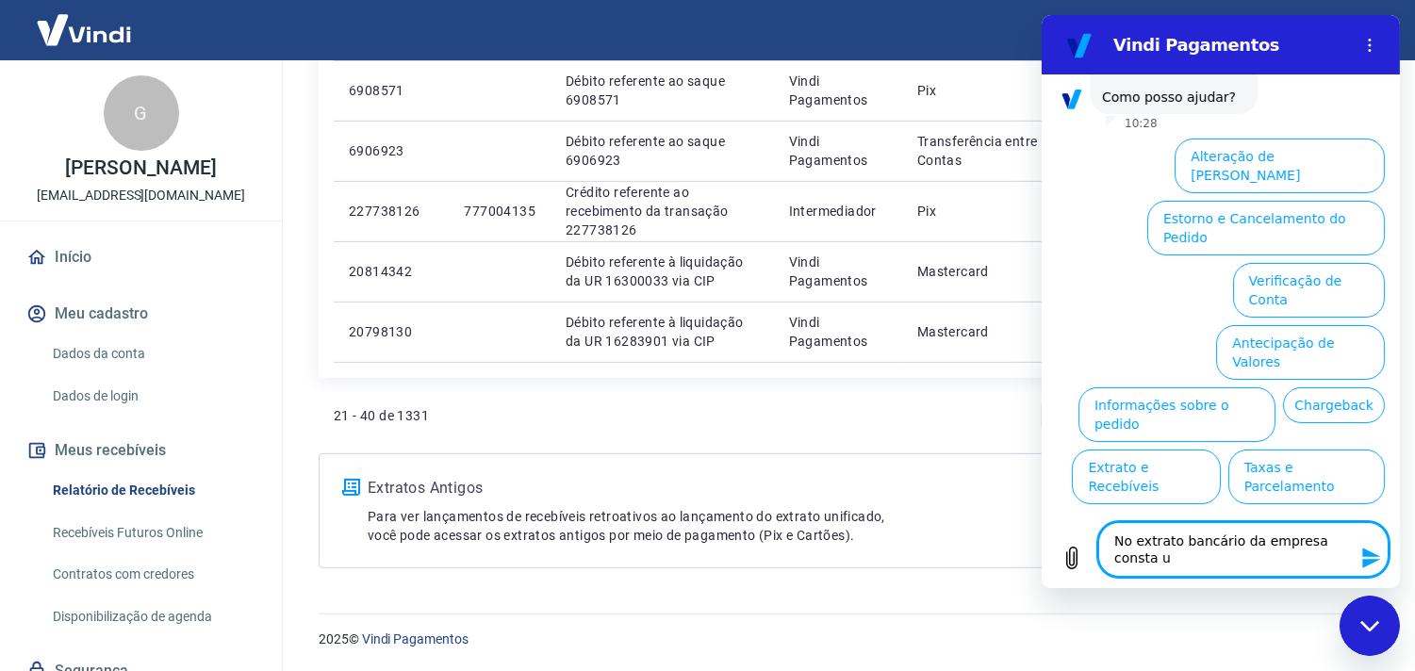
type textarea "No extrato bancário da empresa consta um"
type textarea "x"
type textarea "No extrato bancário da empresa consta um"
type textarea "x"
type textarea "No extrato bancário da empresa consta um r"
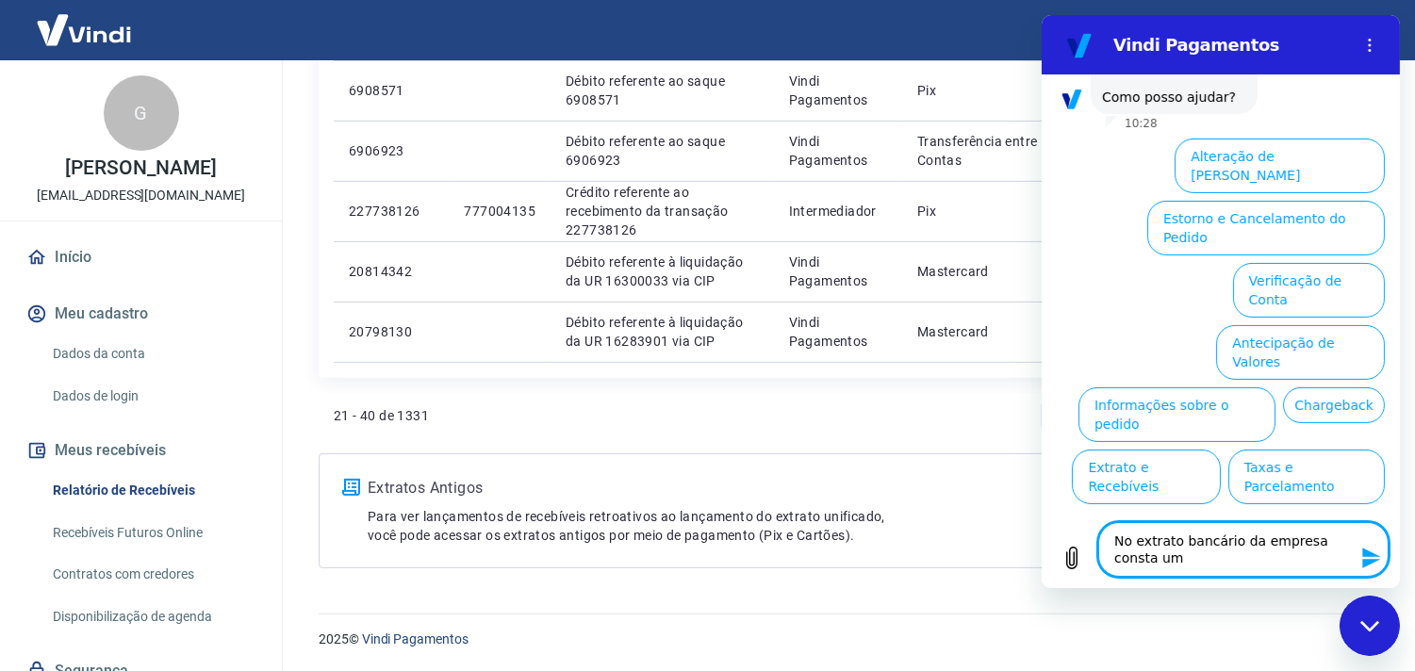
type textarea "x"
type textarea "No extrato bancário da empresa consta um re"
type textarea "x"
type textarea "No extrato bancário da empresa consta um rec"
type textarea "x"
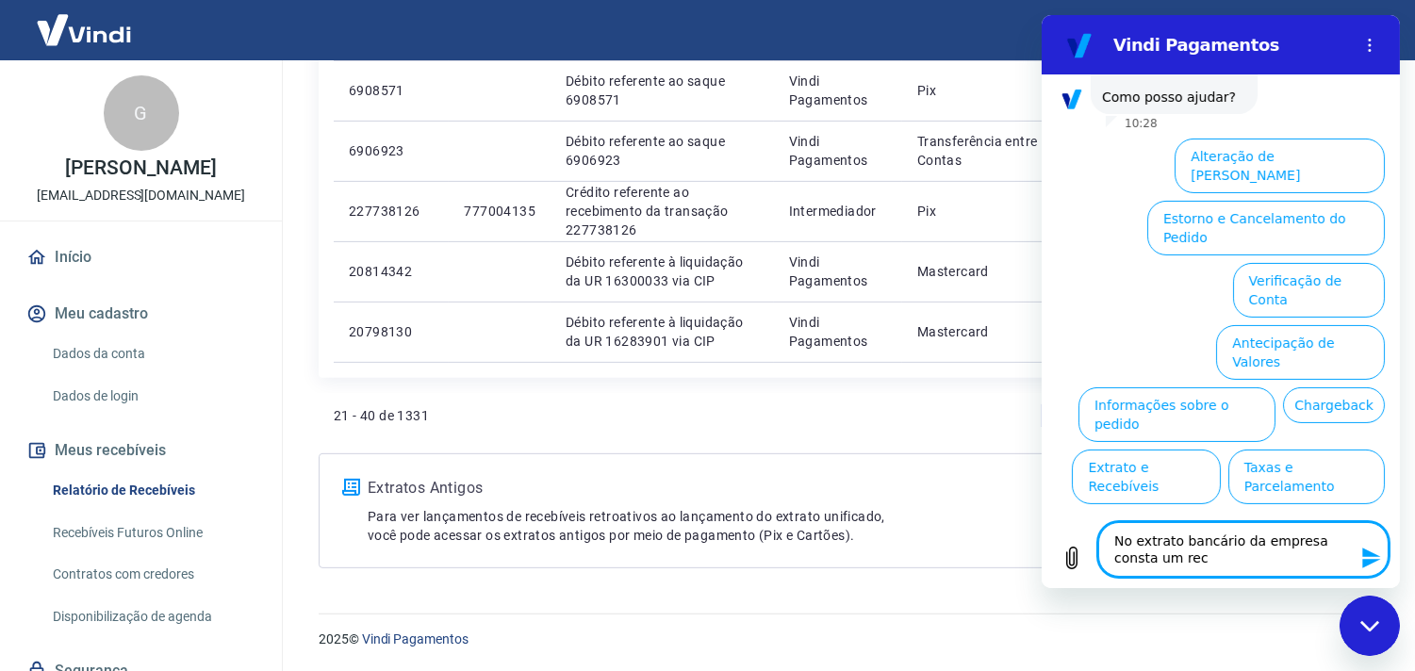
type textarea "No extrato bancário da empresa consta um rece"
type textarea "x"
type textarea "No extrato bancário da empresa consta um receb"
type textarea "x"
type textarea "No extrato bancário da empresa consta um recebi"
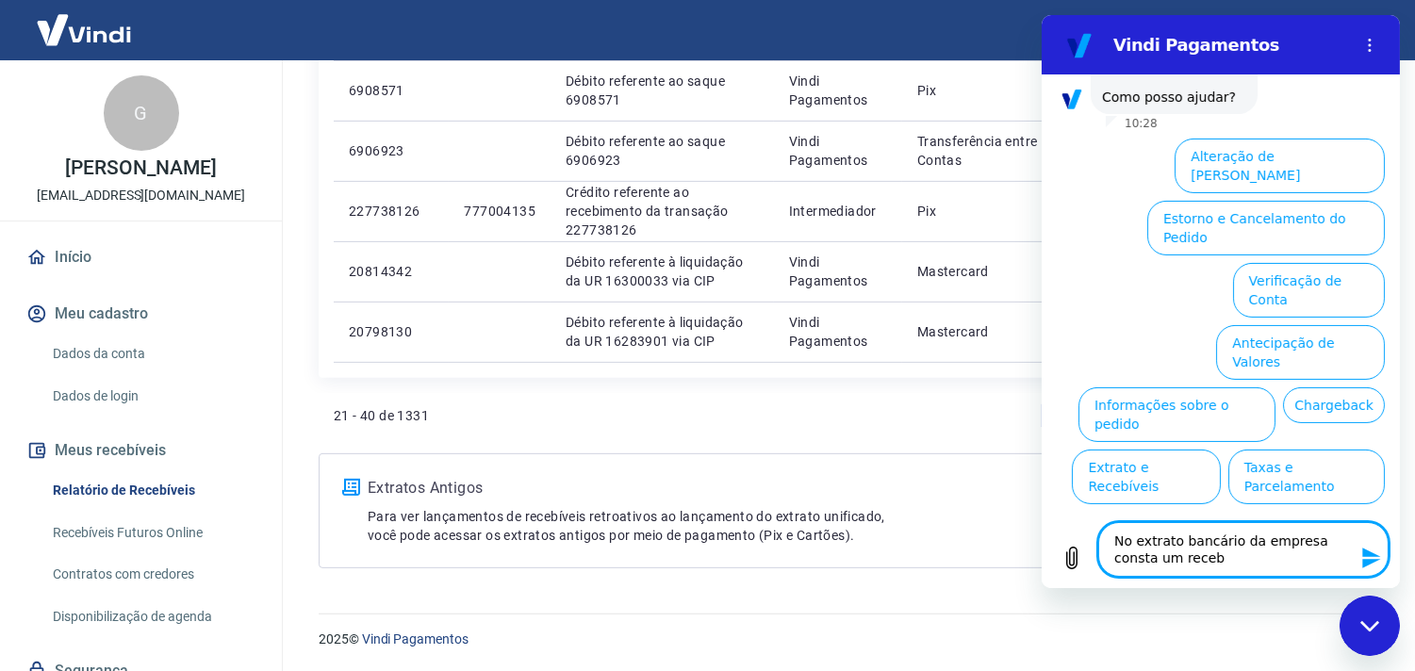
type textarea "x"
type textarea "No extrato bancário da empresa consta um recebim"
type textarea "x"
type textarea "No extrato bancário da empresa consta um recebime"
type textarea "x"
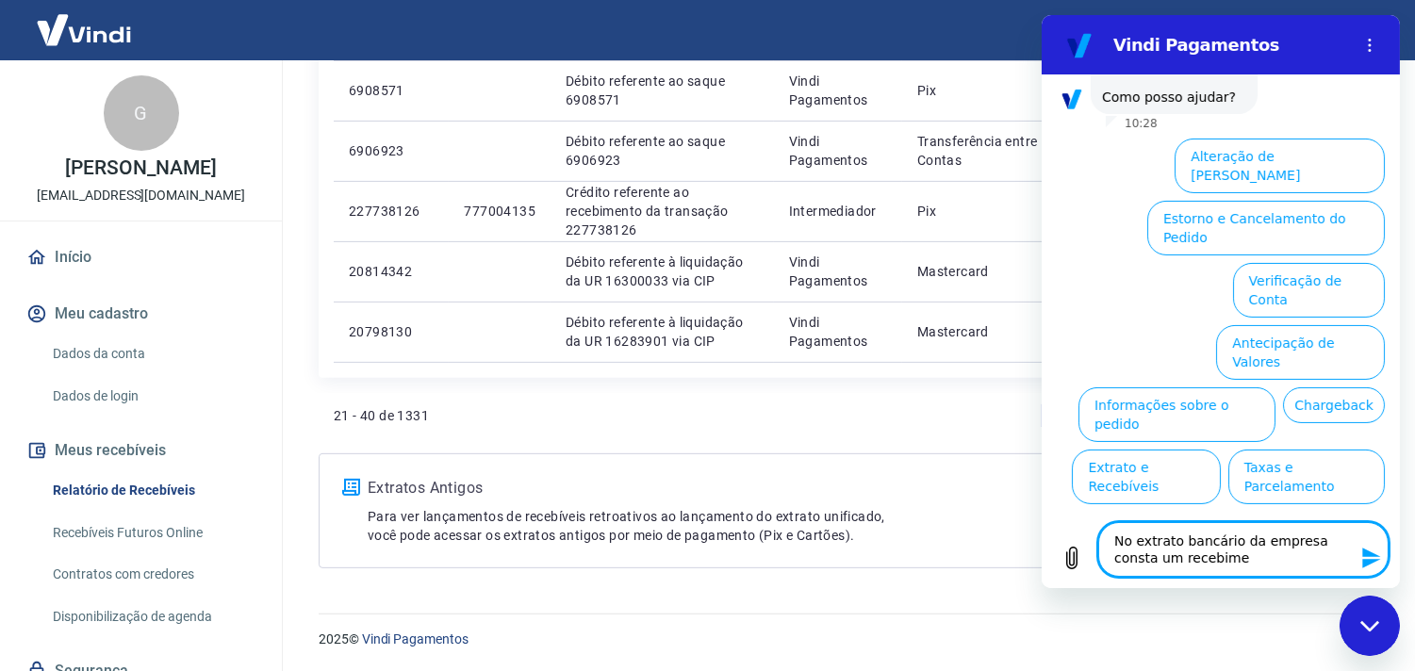
type textarea "No extrato bancário da empresa consta um recebimen"
type textarea "x"
type textarea "No extrato bancário da empresa consta um recebiment"
type textarea "x"
type textarea "No extrato bancário da empresa consta um recebimento"
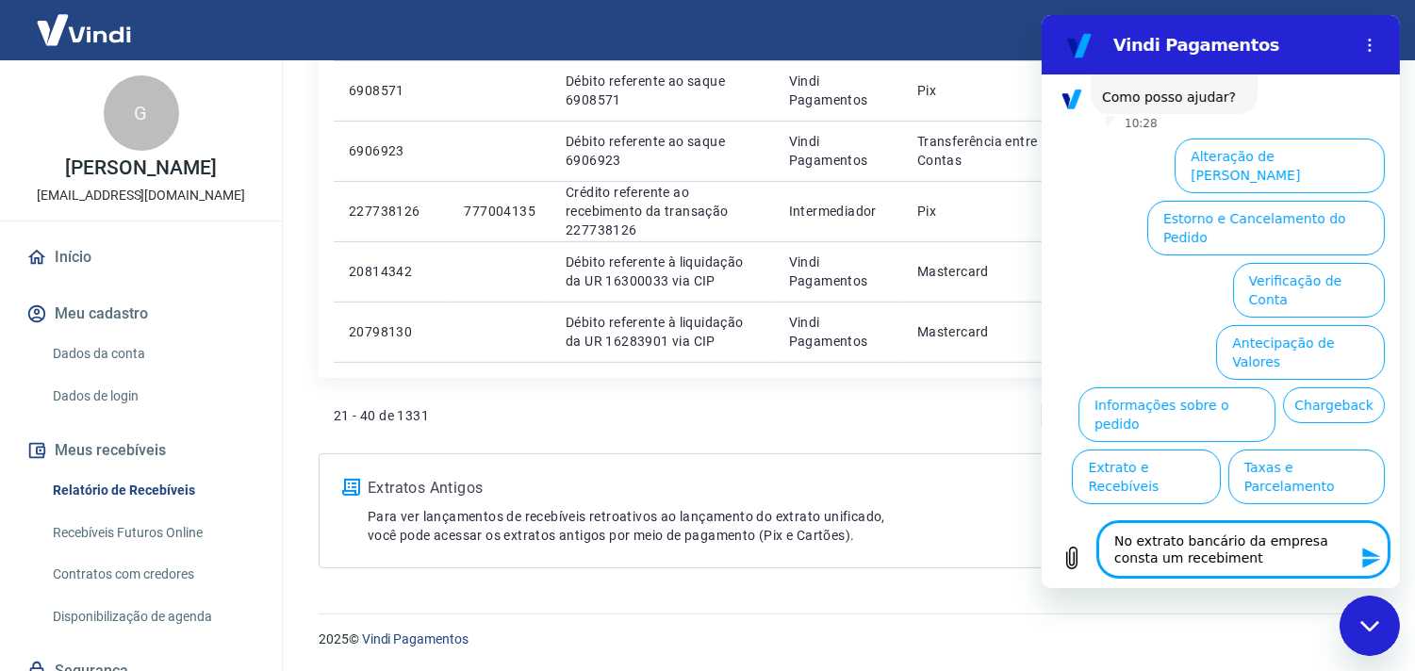
type textarea "x"
type textarea "No extrato bancário da empresa consta um recebimento"
type textarea "x"
type textarea "No extrato bancário da empresa consta um recebimento d"
type textarea "x"
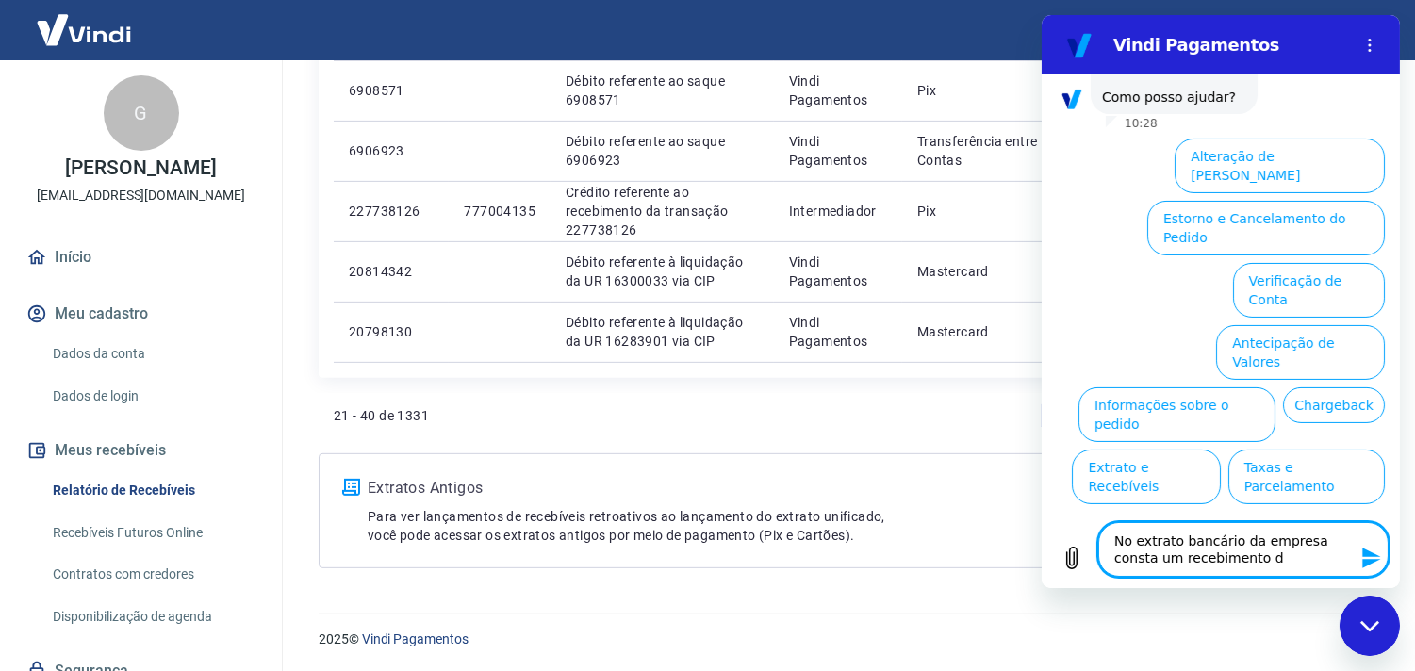
type textarea "No extrato bancário da empresa consta um recebimento de"
type textarea "x"
type textarea "No extrato bancário da empresa consta um recebimento de"
type textarea "x"
type textarea "No extrato bancário da empresa consta um recebimento de"
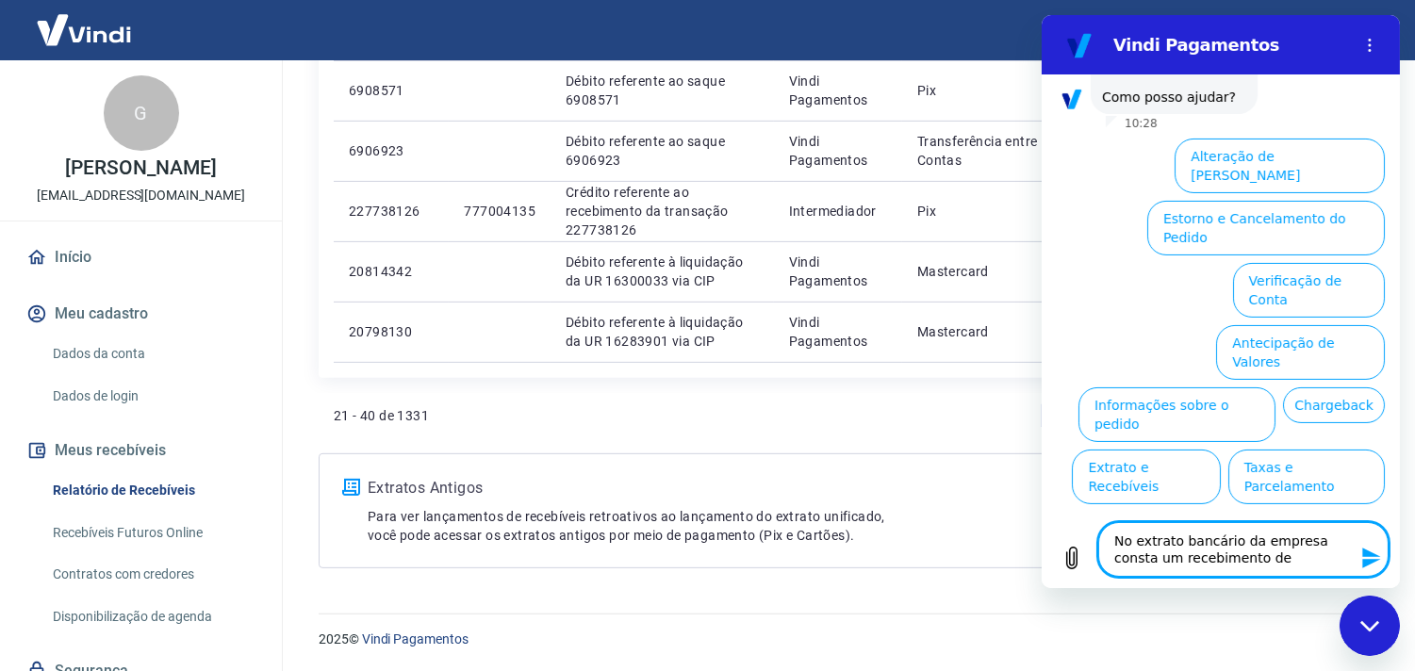
scroll to position [809, 0]
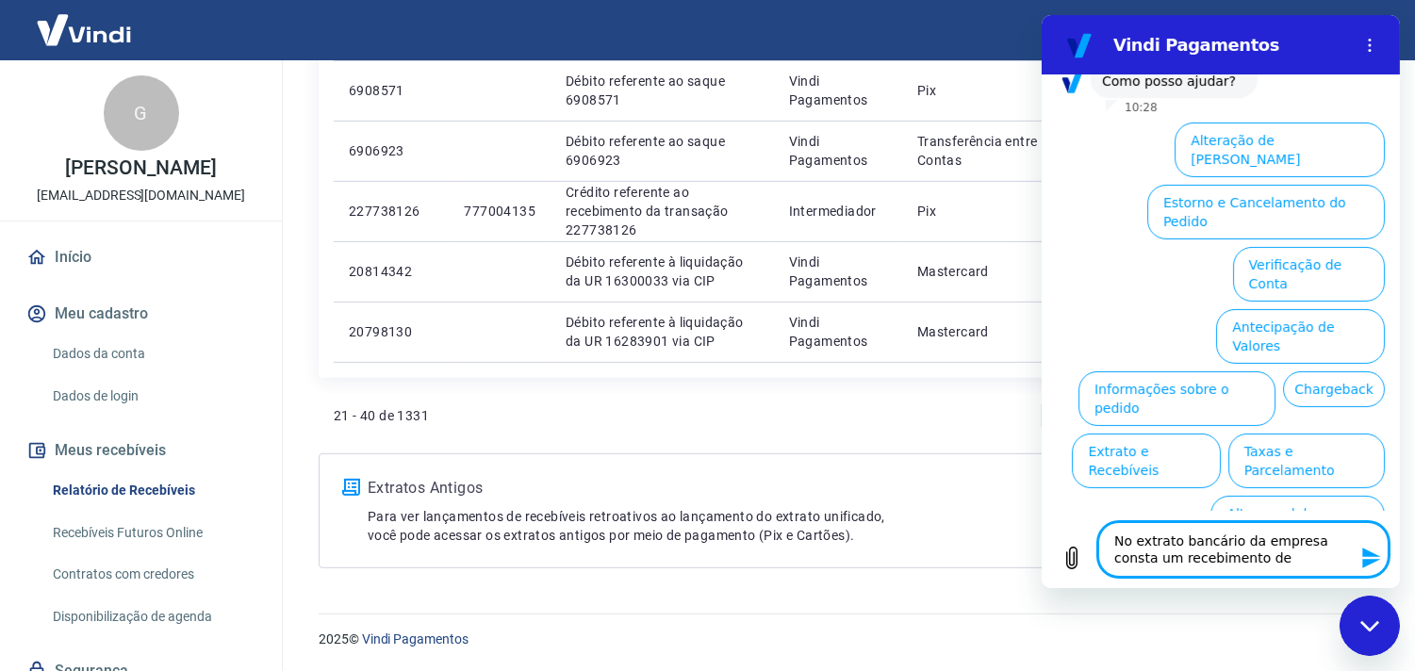
type textarea "x"
paste textarea "1.774,73"
type textarea "No extrato bancário da empresa consta um recebimento de 1.774,73"
type textarea "x"
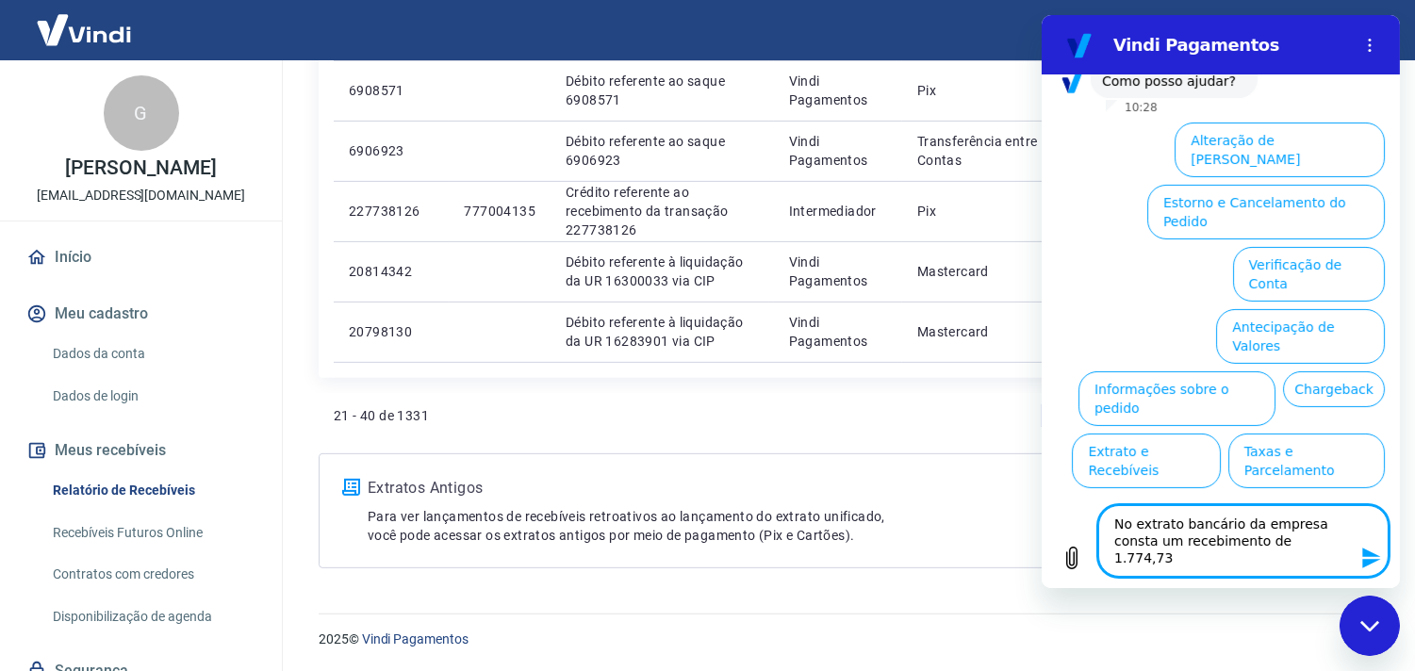
type textarea "No extrato bancário da empresa consta um recebimento de 1.774,73"
type textarea "x"
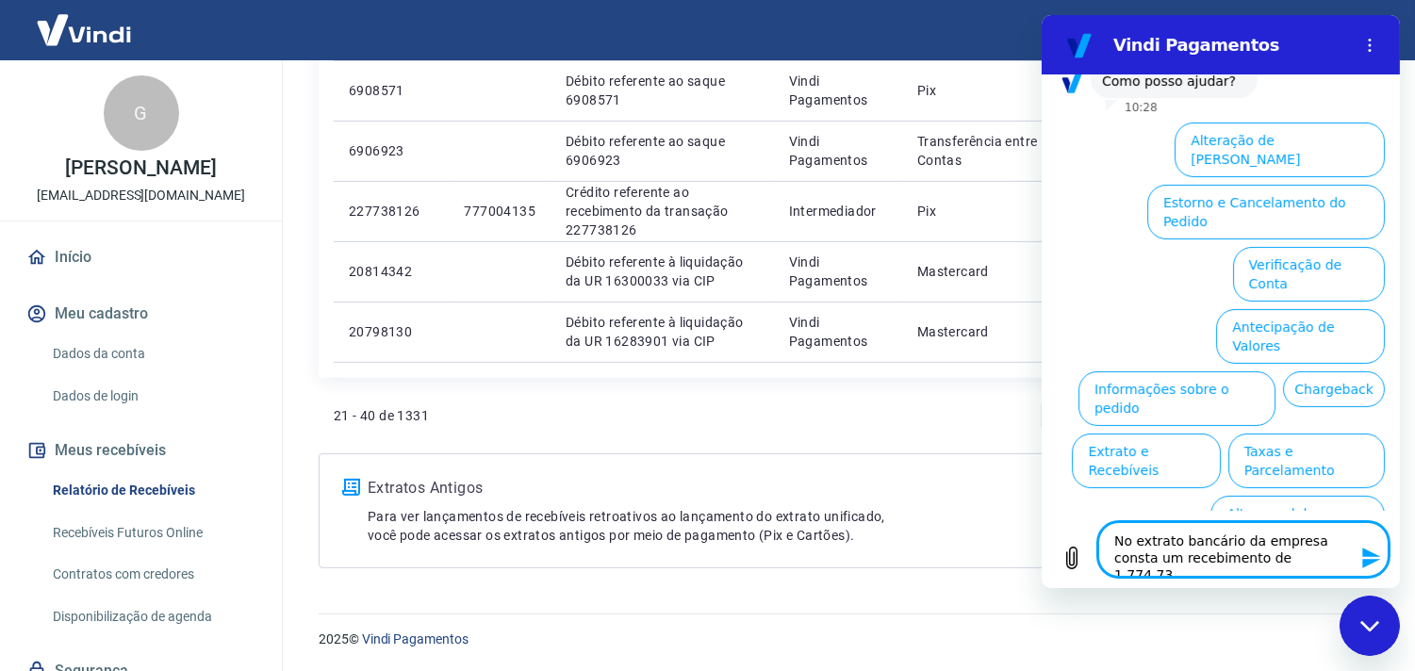
type textarea "No extrato bancário da empresa consta um recebimento de 1.774,73,"
type textarea "x"
type textarea "No extrato bancário da empresa consta um recebimento de 1.774,73,"
type textarea "x"
type textarea "No extrato bancário da empresa consta um recebimento de 1.774,73, n"
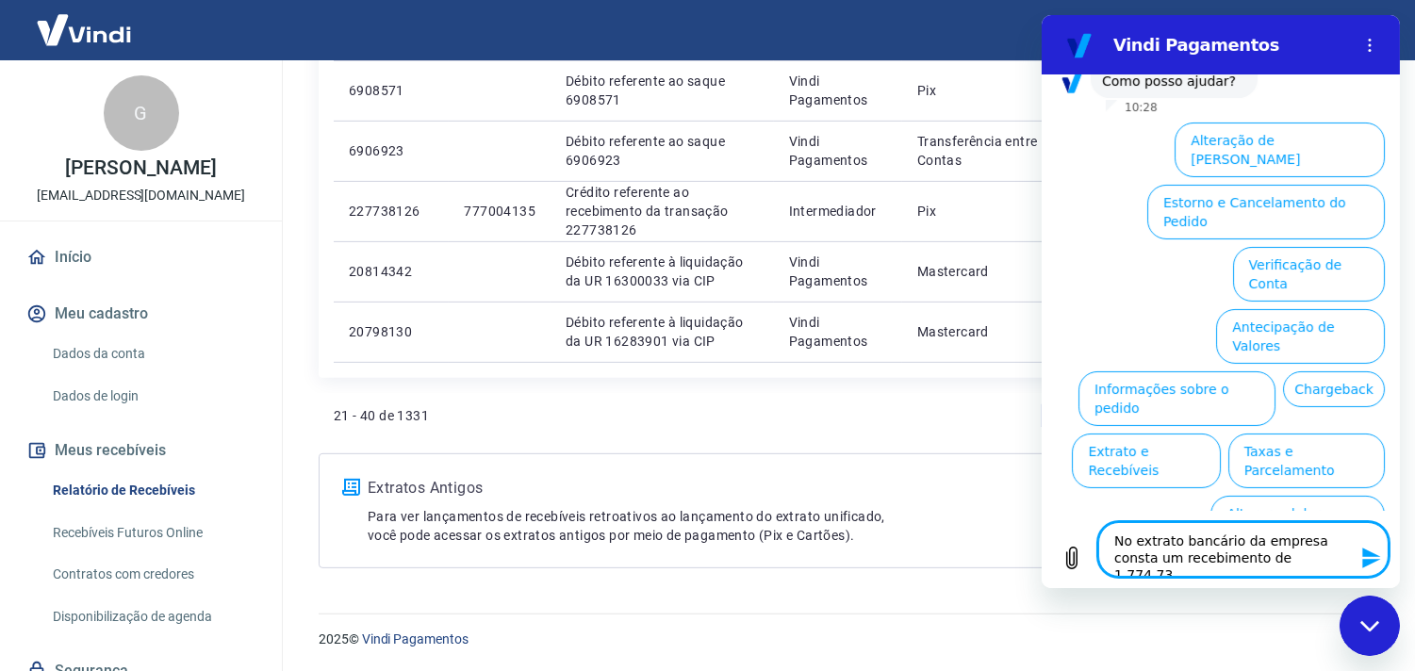
type textarea "x"
type textarea "No extrato bancário da empresa consta um recebimento de 1.774,73, nã"
type textarea "x"
type textarea "No extrato bancário da empresa consta um recebimento de 1.774,73, não"
type textarea "x"
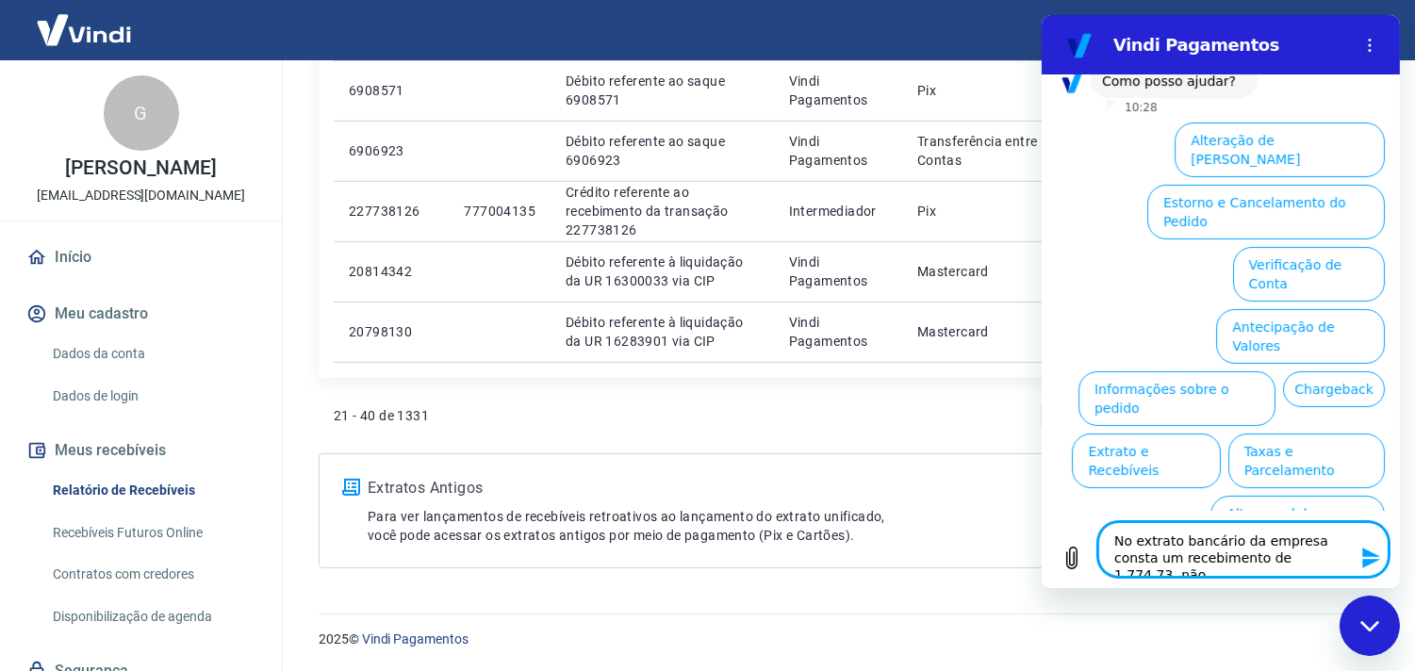
type textarea "No extrato bancário da empresa consta um recebimento de 1.774,73, não"
type textarea "x"
type textarea "No extrato bancário da empresa consta um recebimento de 1.774,73, não l"
type textarea "x"
type textarea "No extrato bancário da empresa consta um recebimento de 1.774,73, não lo"
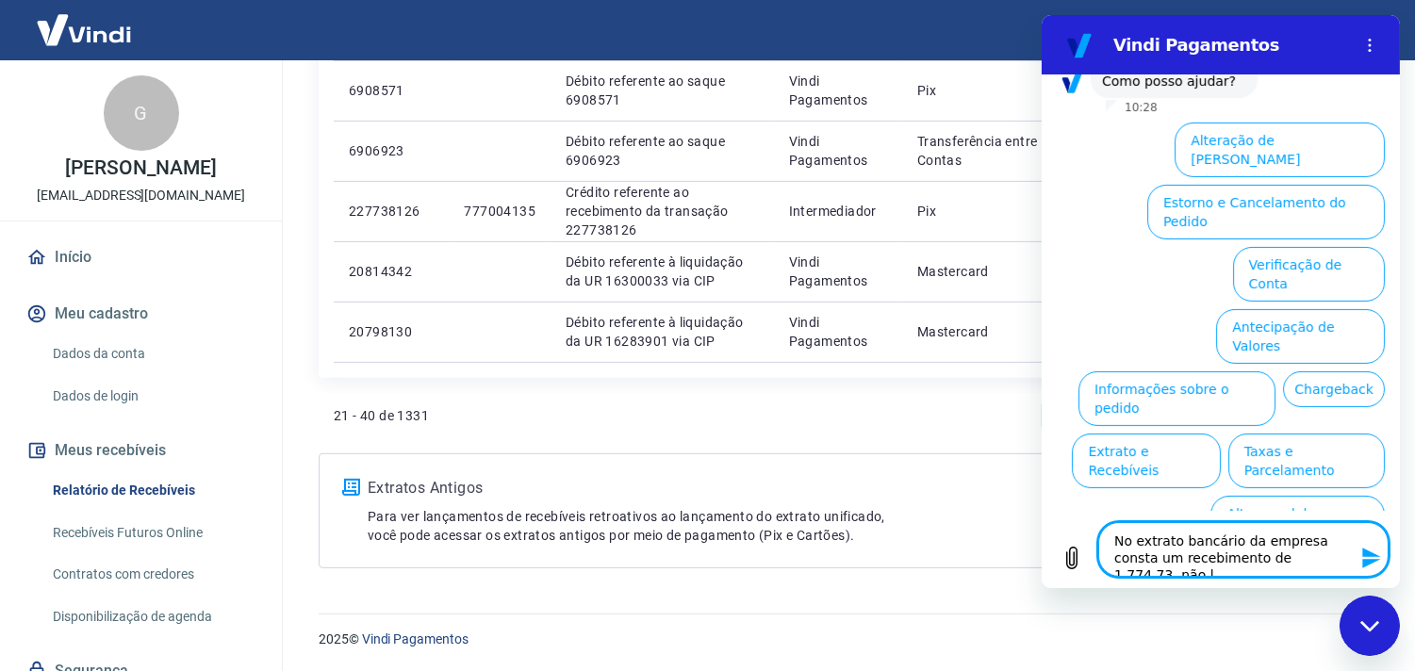
type textarea "x"
type textarea "No extrato bancário da empresa consta um recebimento de 1.774,73, não loc"
type textarea "x"
type textarea "No extrato bancário da empresa consta um recebimento de 1.774,73, não loca"
type textarea "x"
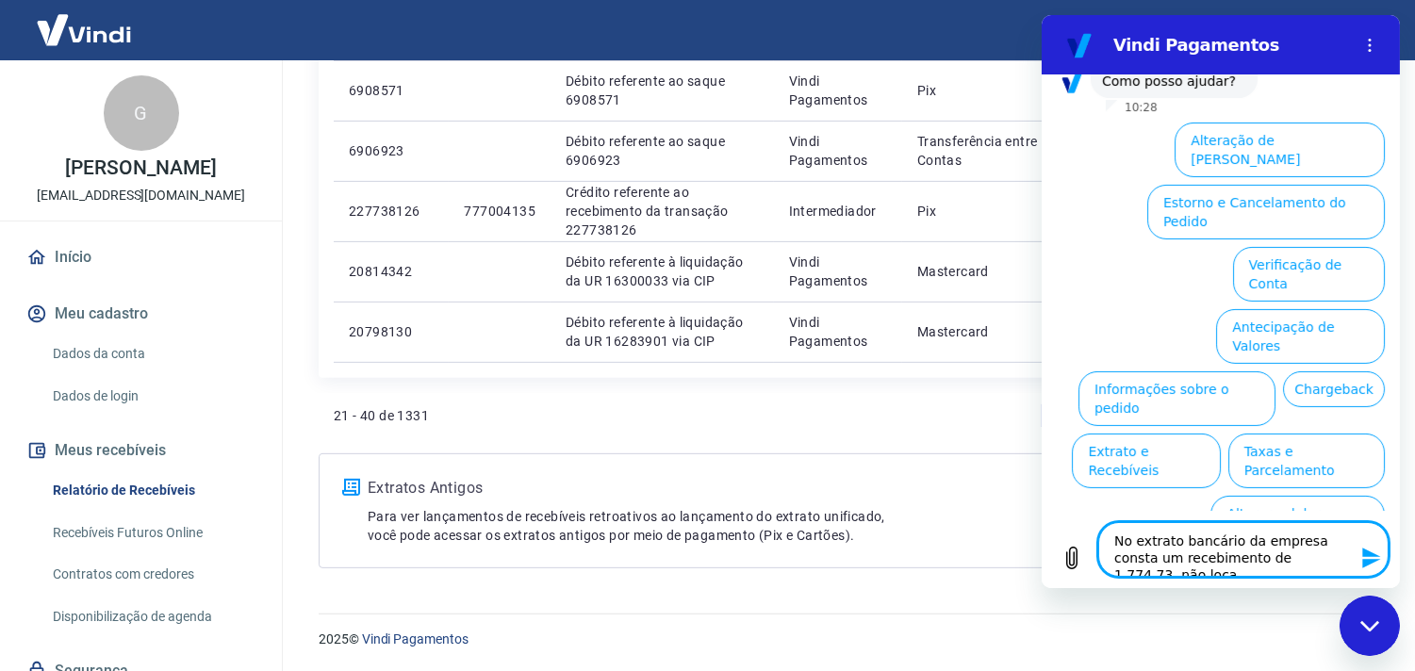
type textarea "No extrato bancário da empresa consta um recebimento de 1.774,73, não local"
type textarea "x"
type textarea "No extrato bancário da empresa consta um recebimento de 1.774,73, não locali"
type textarea "x"
type textarea "No extrato bancário da empresa consta um recebimento de 1.774,73, não localiz"
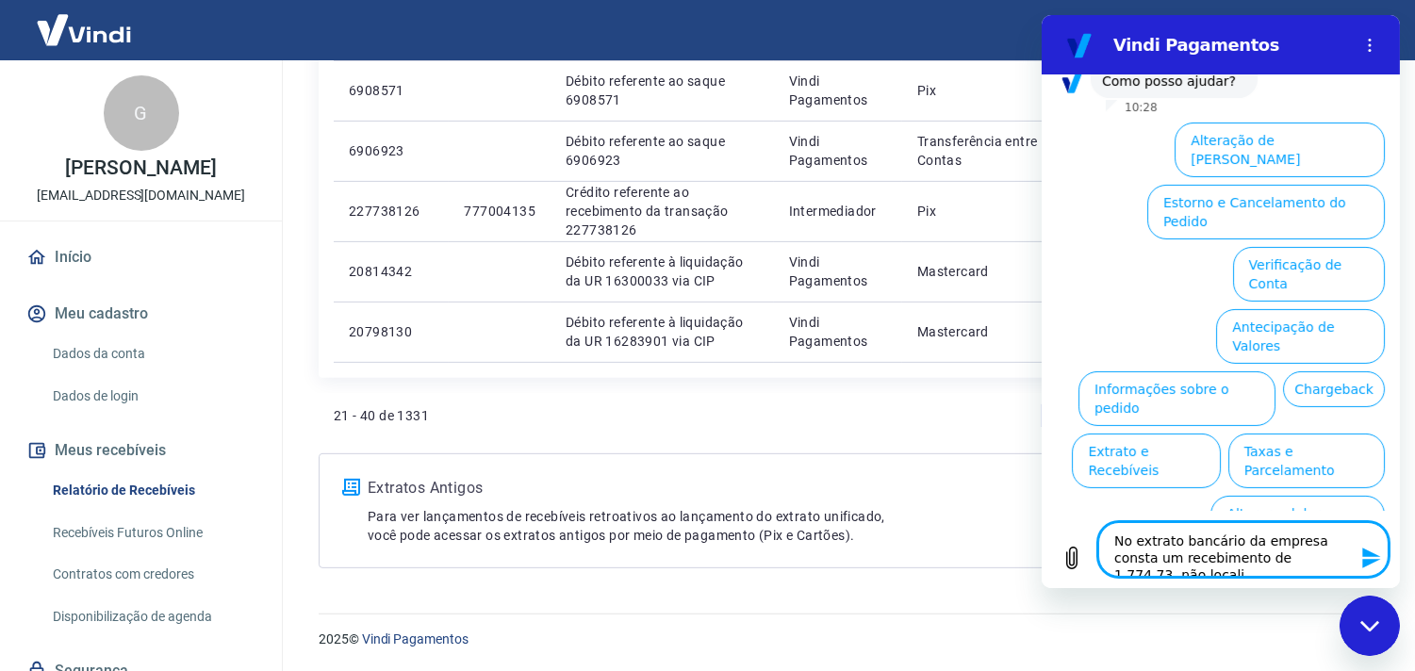
type textarea "x"
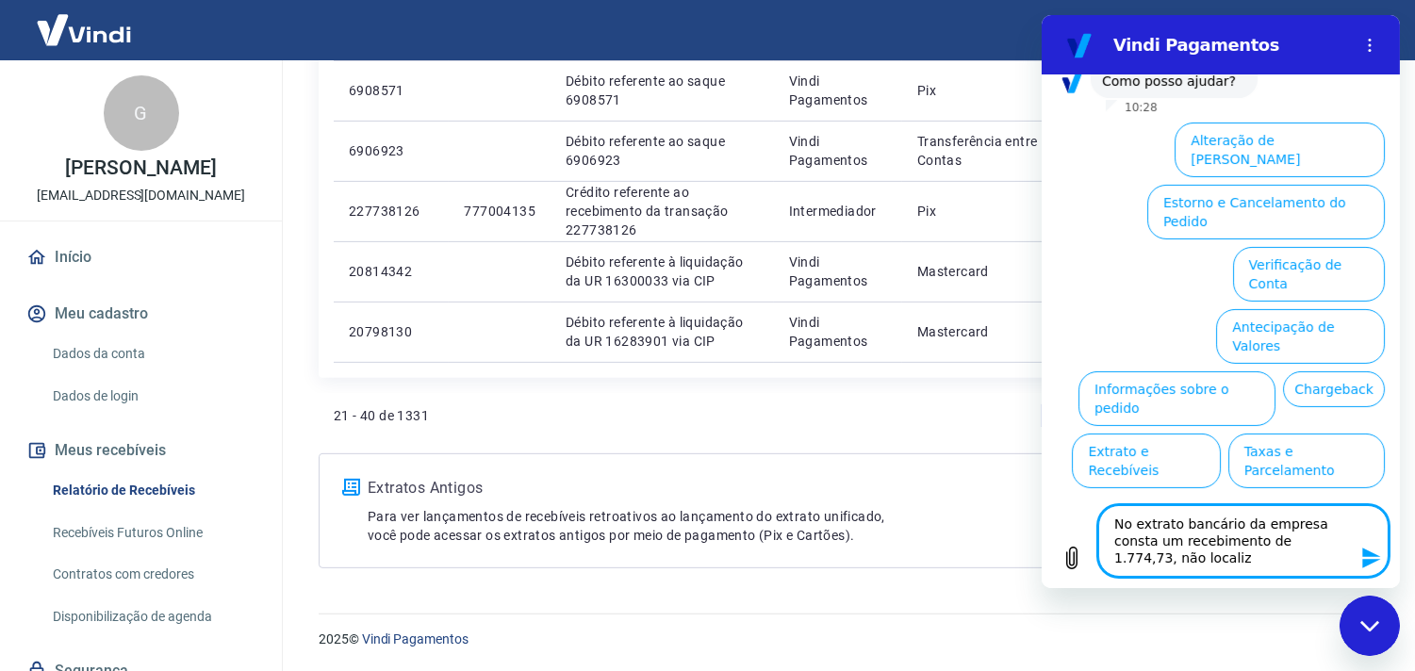
type textarea "No extrato bancário da empresa consta um recebimento de 1.774,73, não localize"
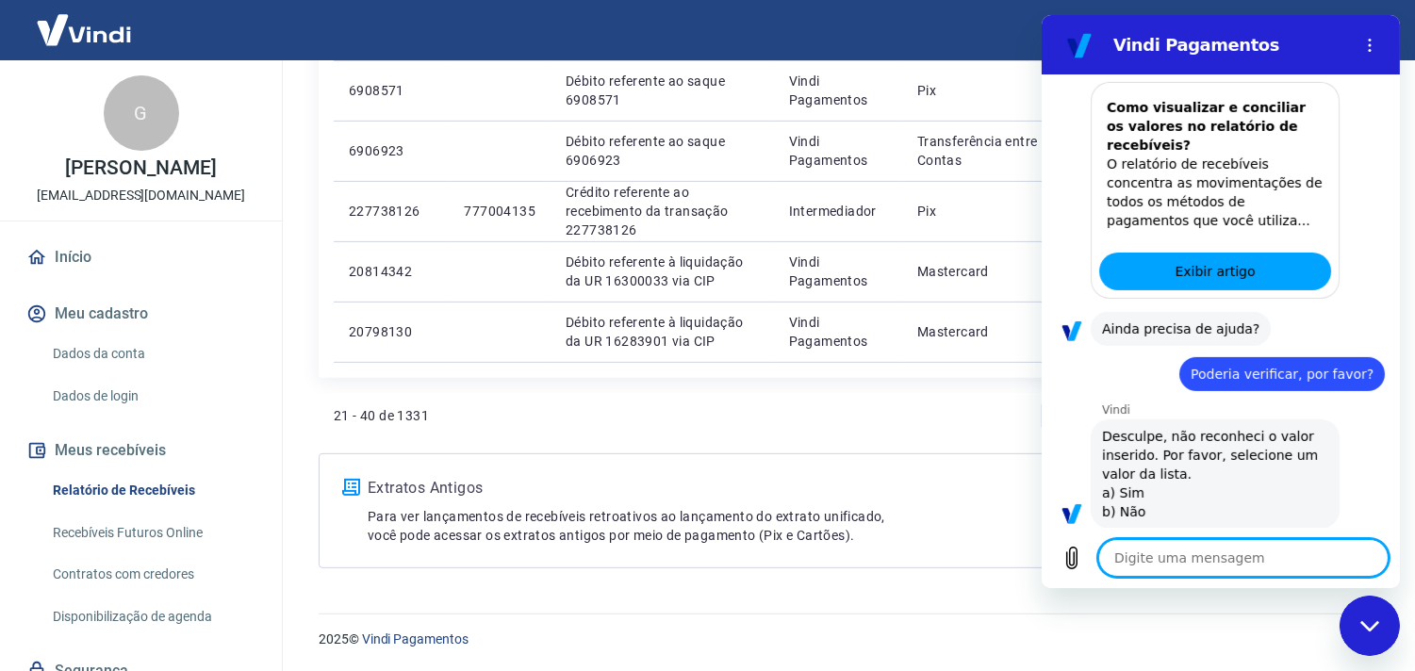
scroll to position [1135, 0]
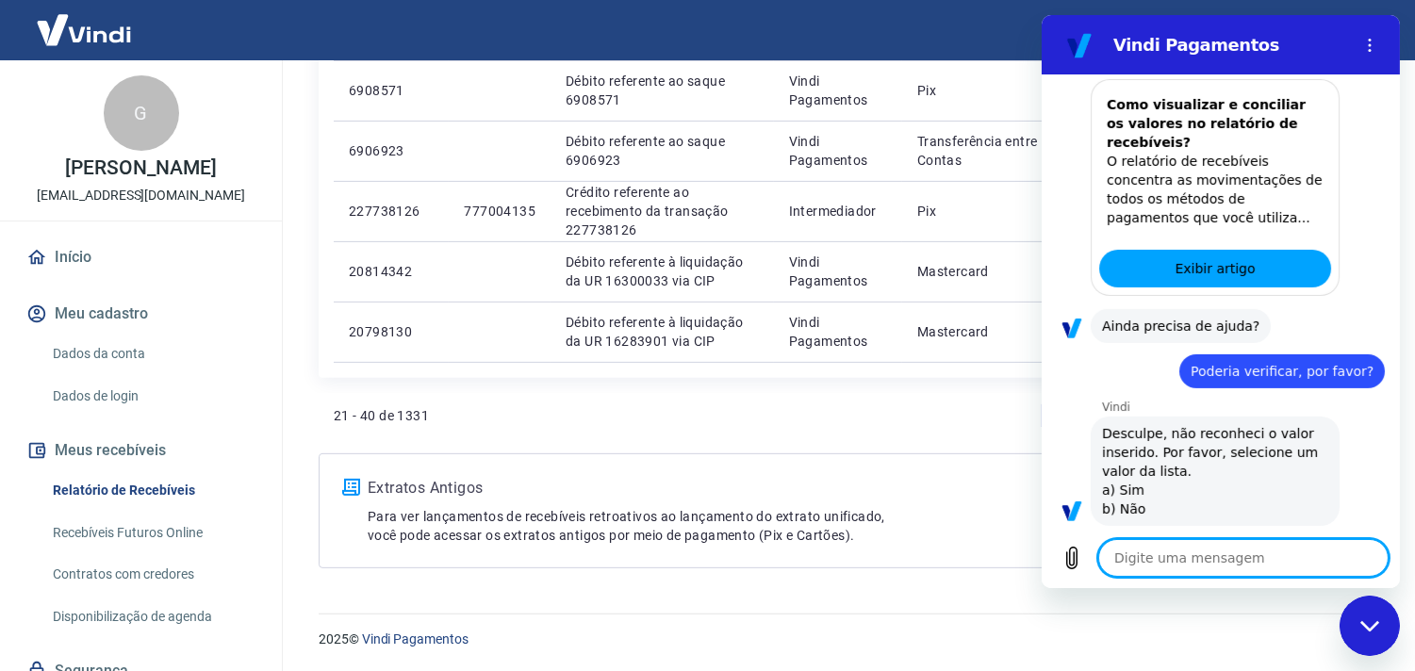
click at [1187, 561] on textarea at bounding box center [1243, 558] width 290 height 38
click at [1229, 257] on span "Exibir artigo" at bounding box center [1214, 268] width 80 height 23
click at [940, 29] on div "Sair" at bounding box center [707, 30] width 1415 height 60
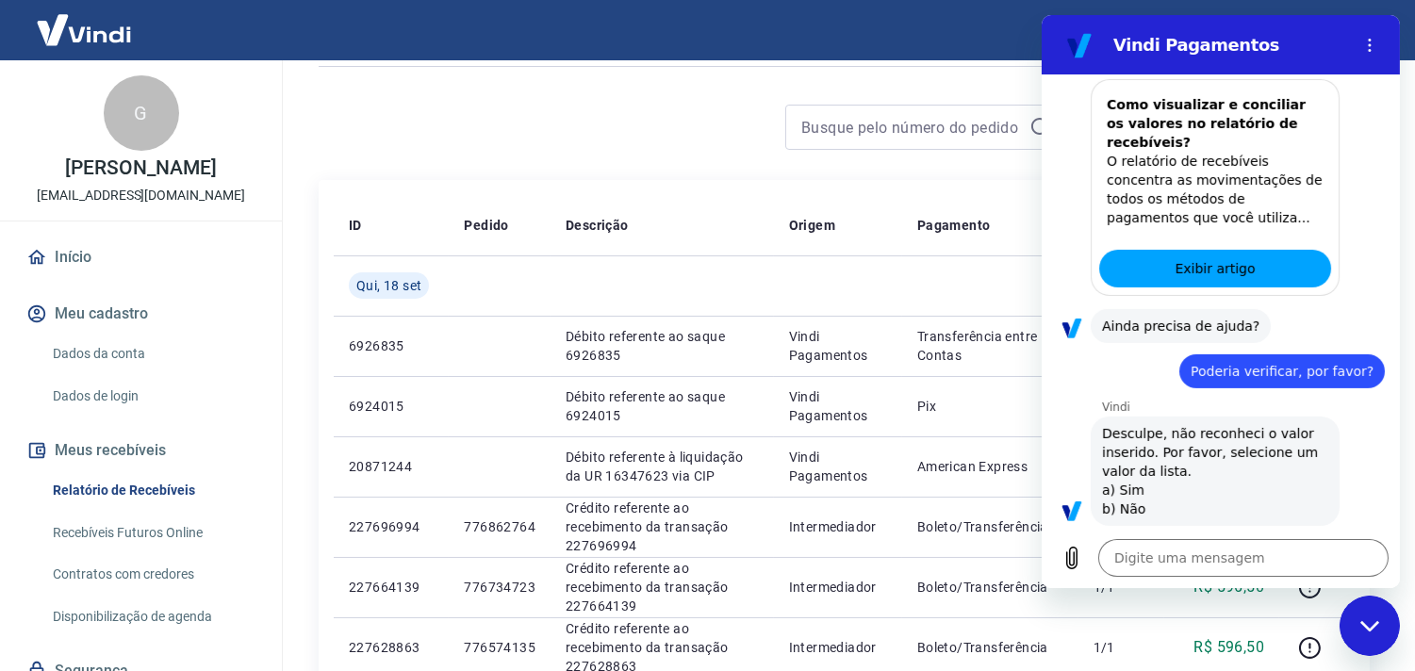
scroll to position [0, 0]
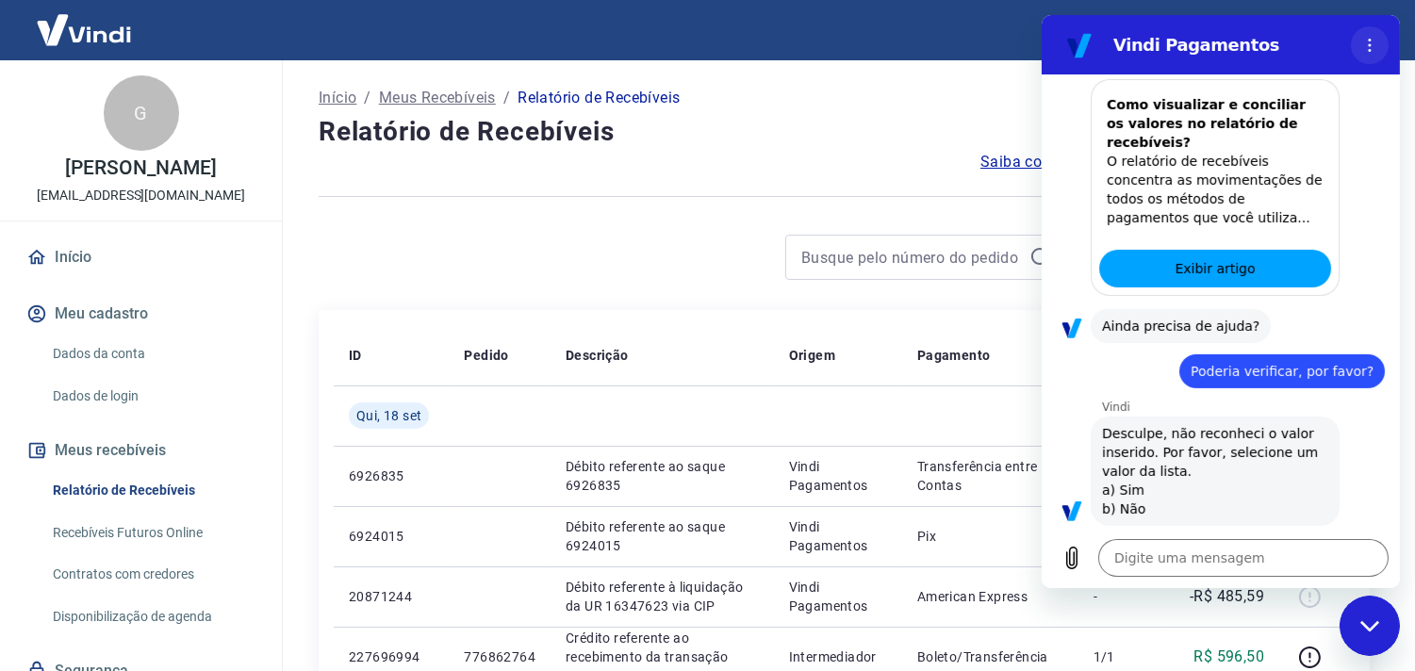
click at [1360, 45] on button "Menu de opções" at bounding box center [1369, 45] width 38 height 38
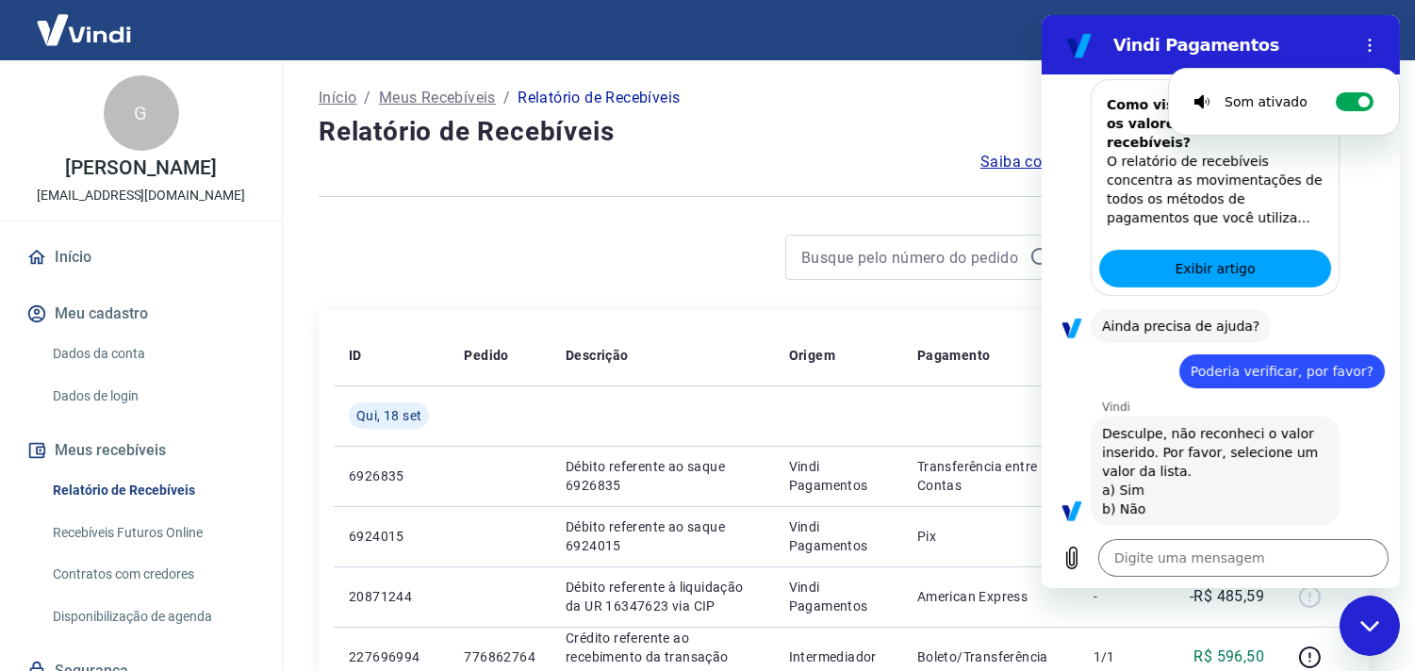
click at [929, 32] on div "Sair" at bounding box center [707, 30] width 1415 height 60
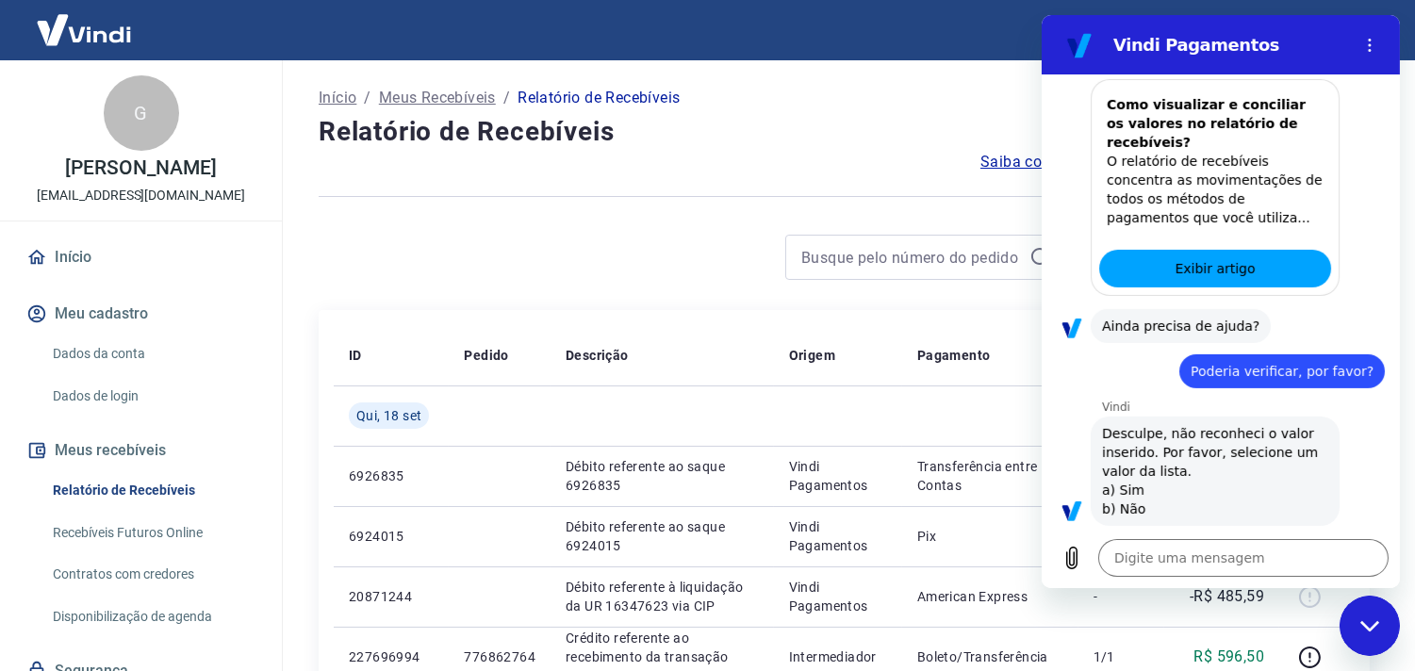
click at [428, 97] on p "Meus Recebíveis" at bounding box center [437, 98] width 117 height 23
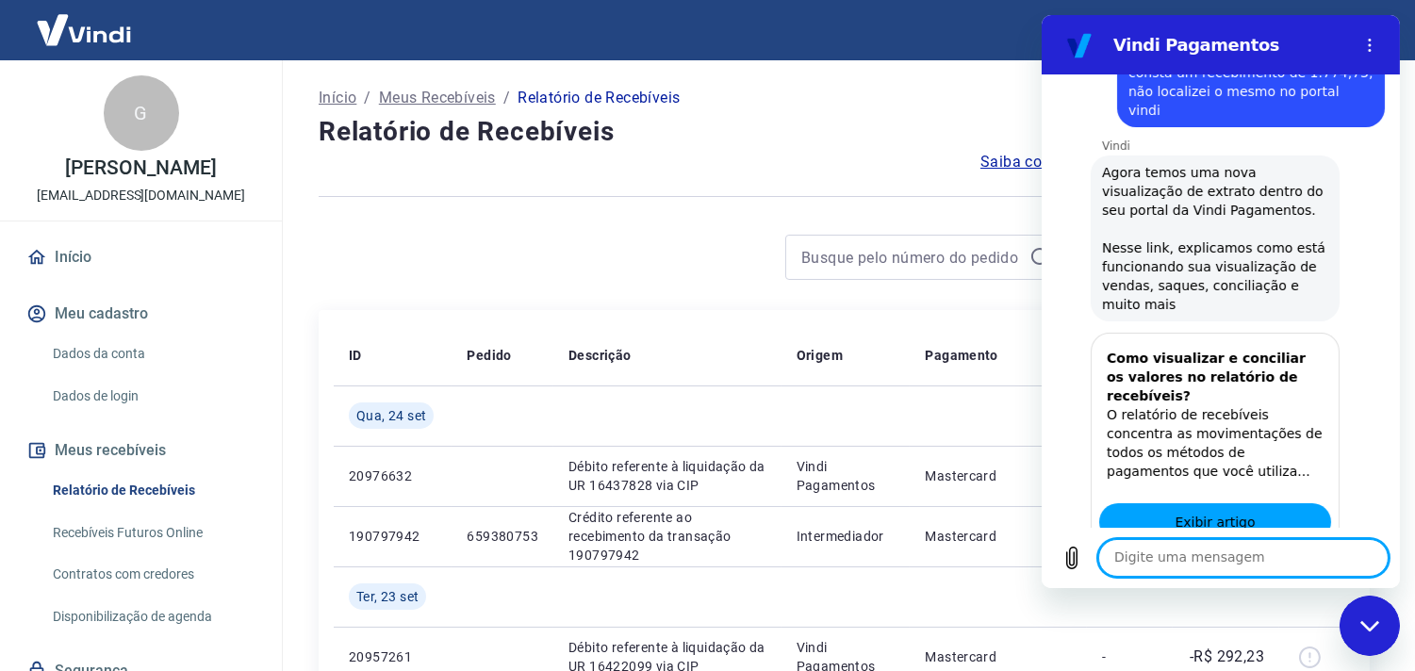
scroll to position [893, 0]
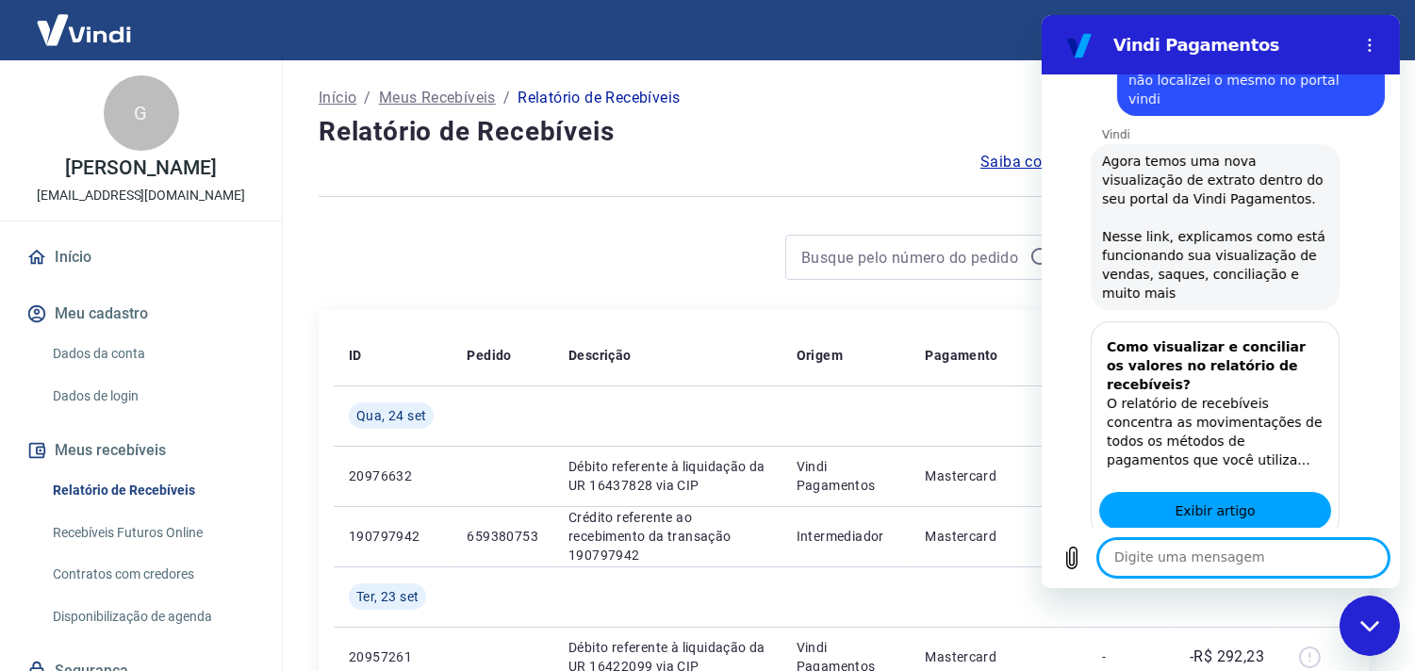
drag, startPoint x: 1388, startPoint y: 451, endPoint x: 2444, endPoint y: 404, distance: 1057.1
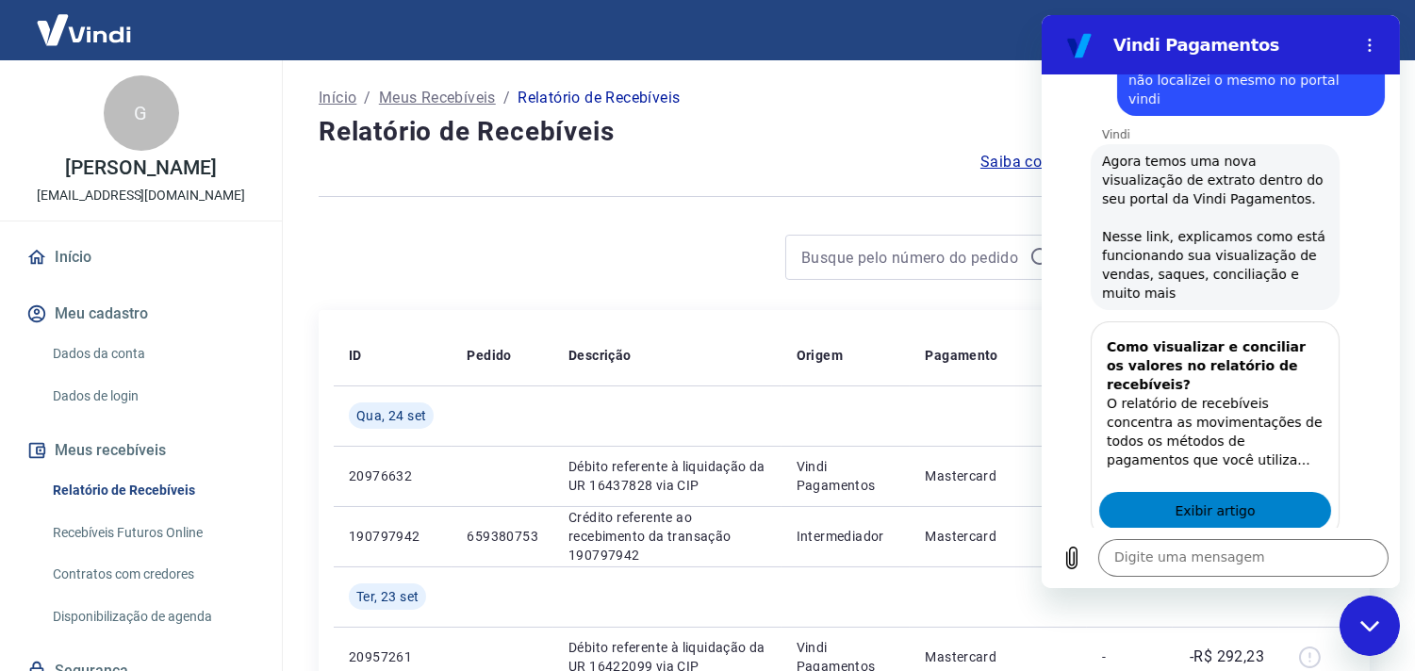
click at [1237, 500] on span "Exibir artigo" at bounding box center [1214, 511] width 80 height 23
type textarea "x"
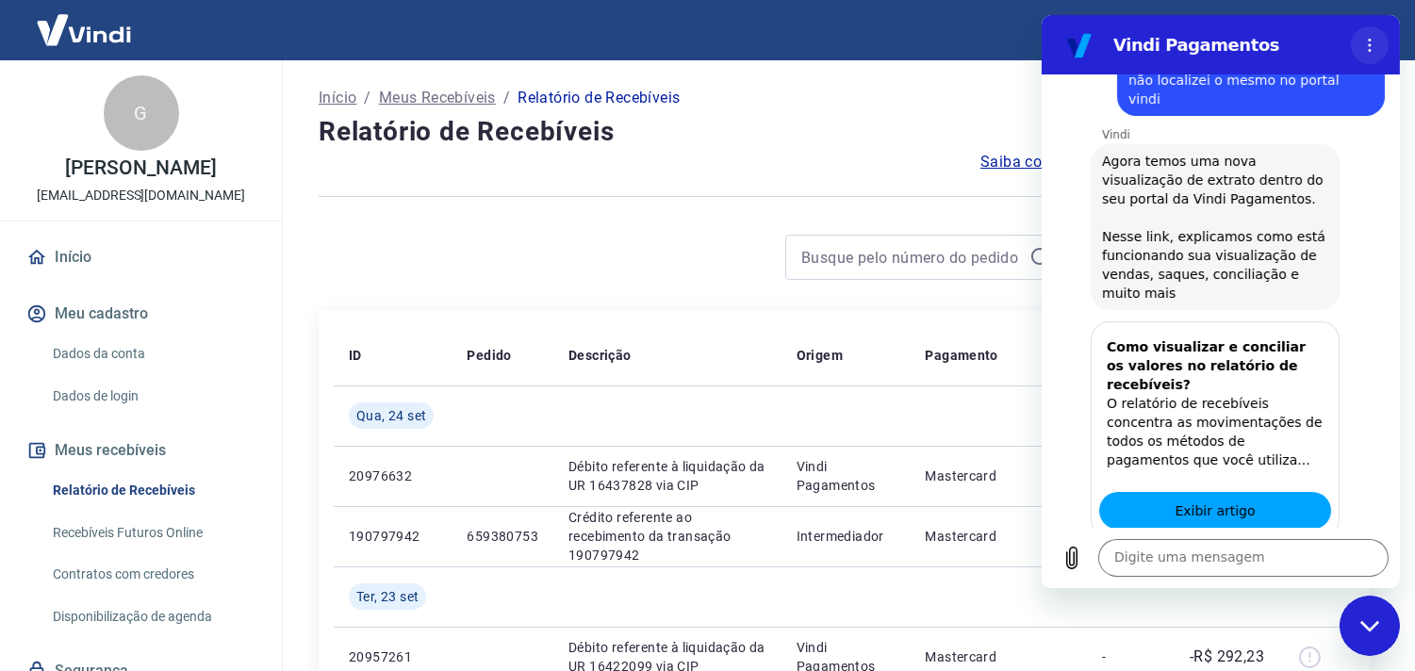
click at [1374, 49] on icon "Menu de opções" at bounding box center [1369, 45] width 15 height 15
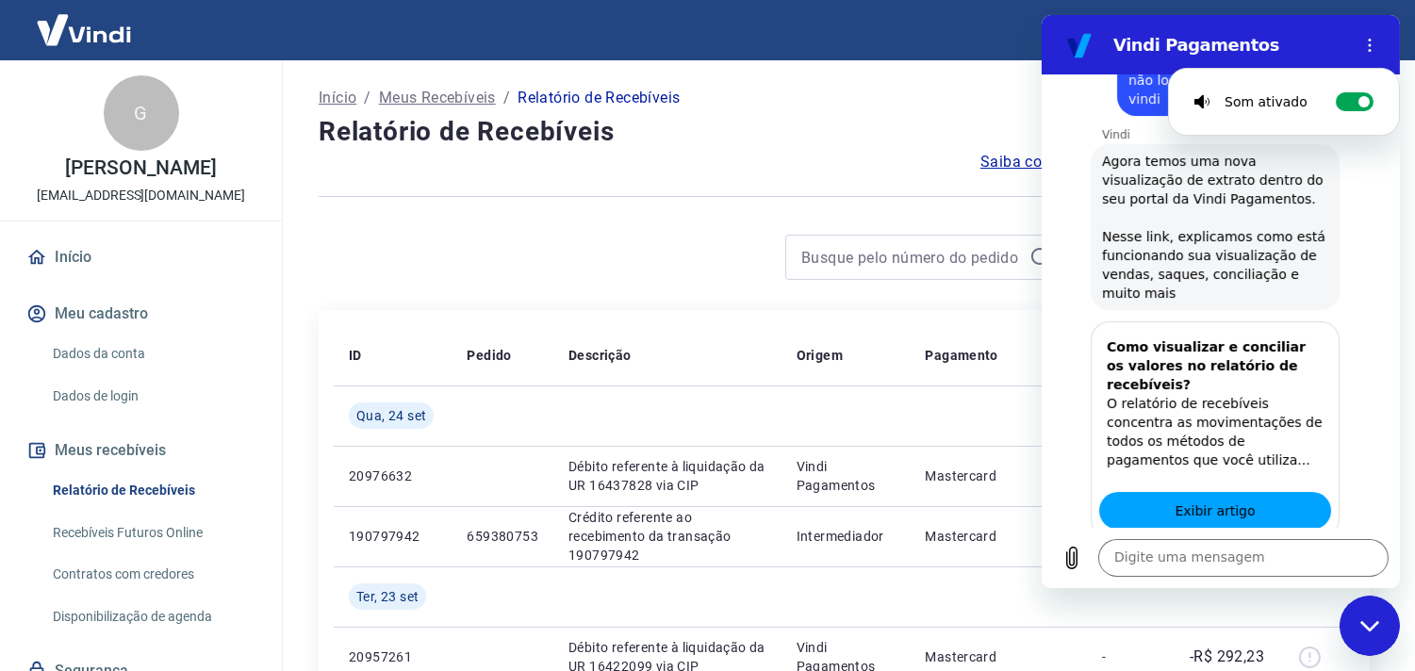
click at [827, 100] on div "Início / Meus Recebíveis / Relatório de Recebíveis" at bounding box center [844, 98] width 1051 height 30
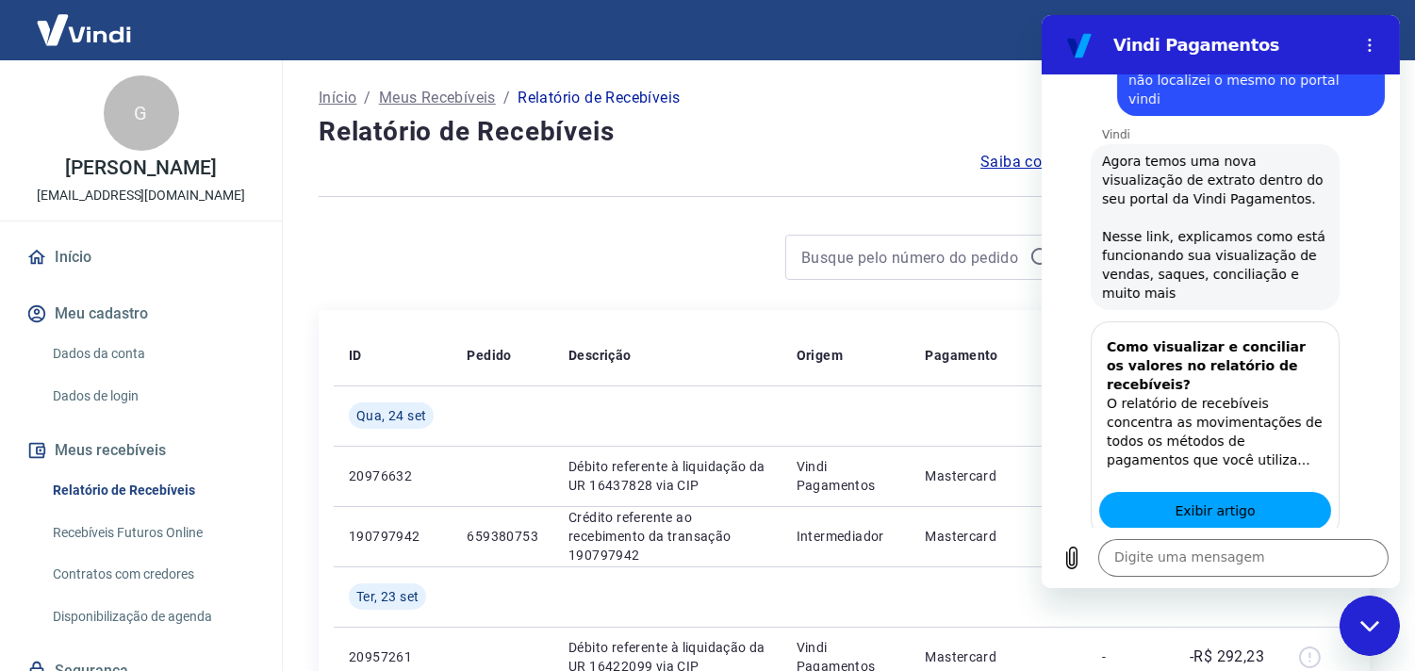
click at [553, 96] on p "Relatório de Recebíveis" at bounding box center [599, 98] width 162 height 23
click at [435, 92] on p "Meus Recebíveis" at bounding box center [437, 98] width 117 height 23
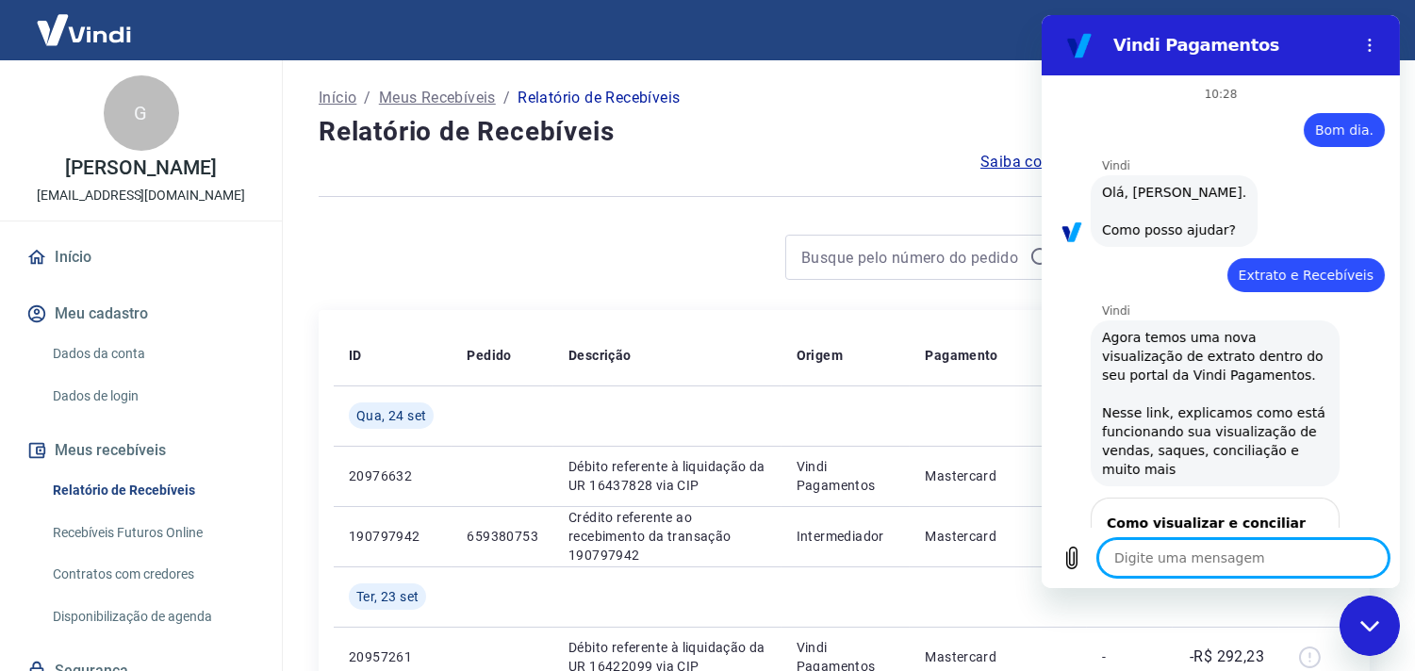
scroll to position [1135, 0]
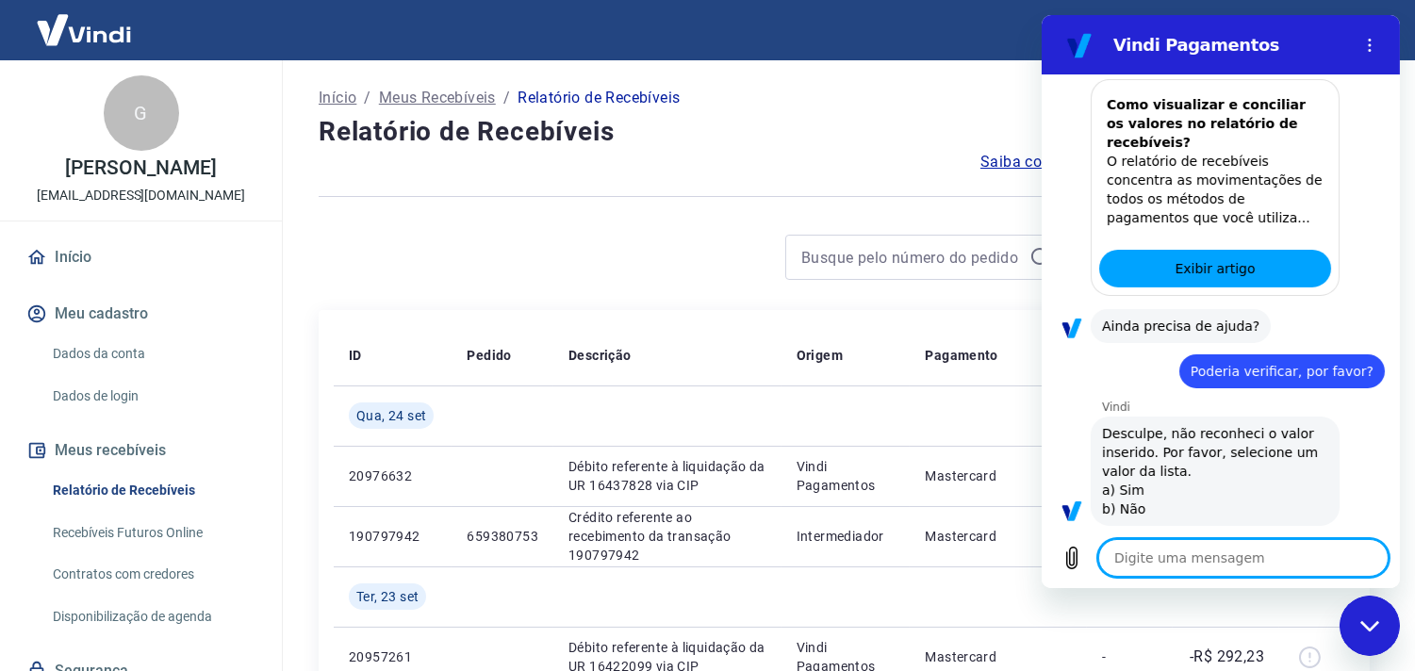
click at [1201, 557] on textarea at bounding box center [1243, 558] width 290 height 38
type textarea "x"
click at [1199, 546] on textarea at bounding box center [1243, 558] width 290 height 38
paste textarea "1.774,73"
type textarea "1.774,73"
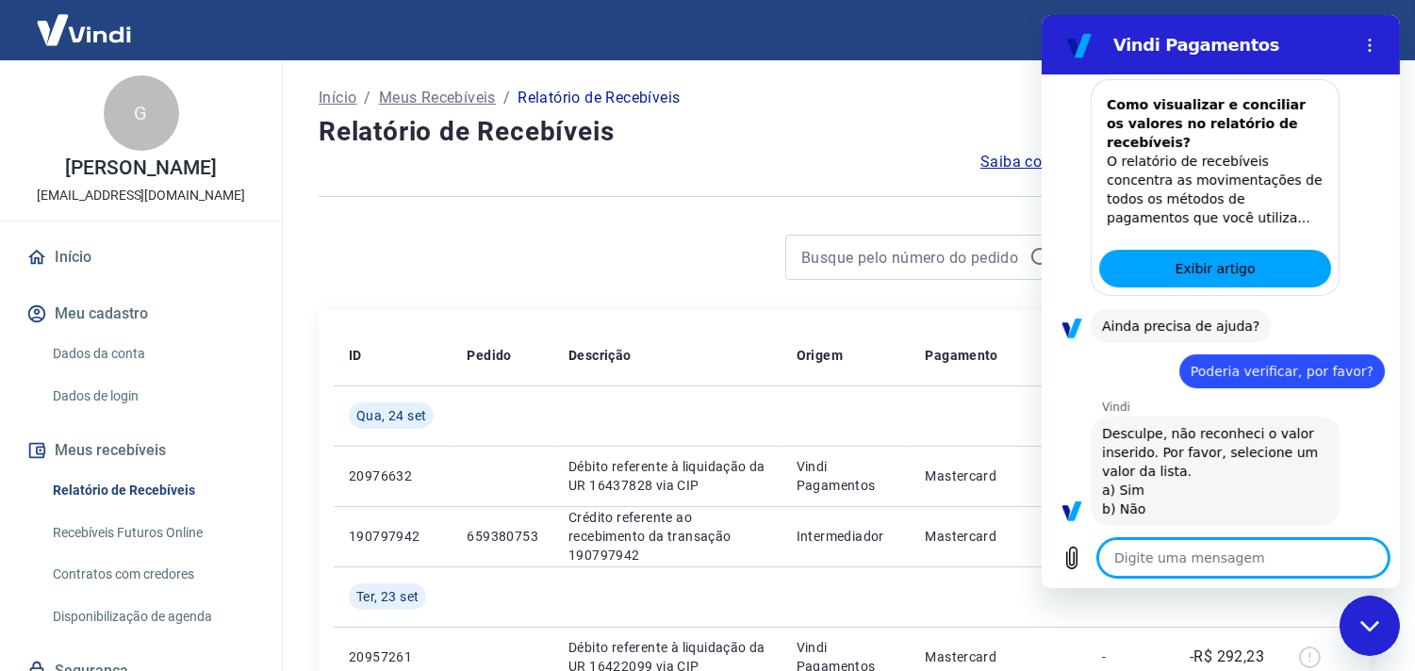
type textarea "x"
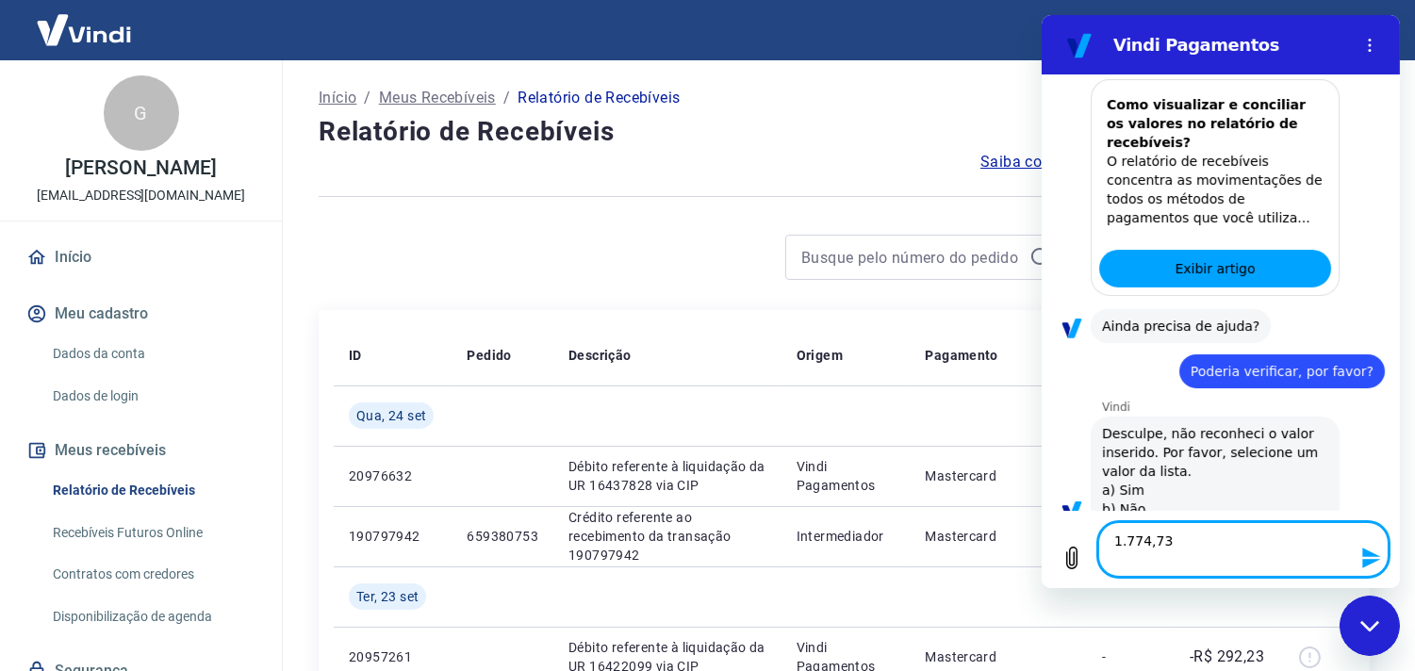
type textarea "1.774,73"
click at [1362, 558] on icon "Enviar mensagem" at bounding box center [1371, 558] width 23 height 23
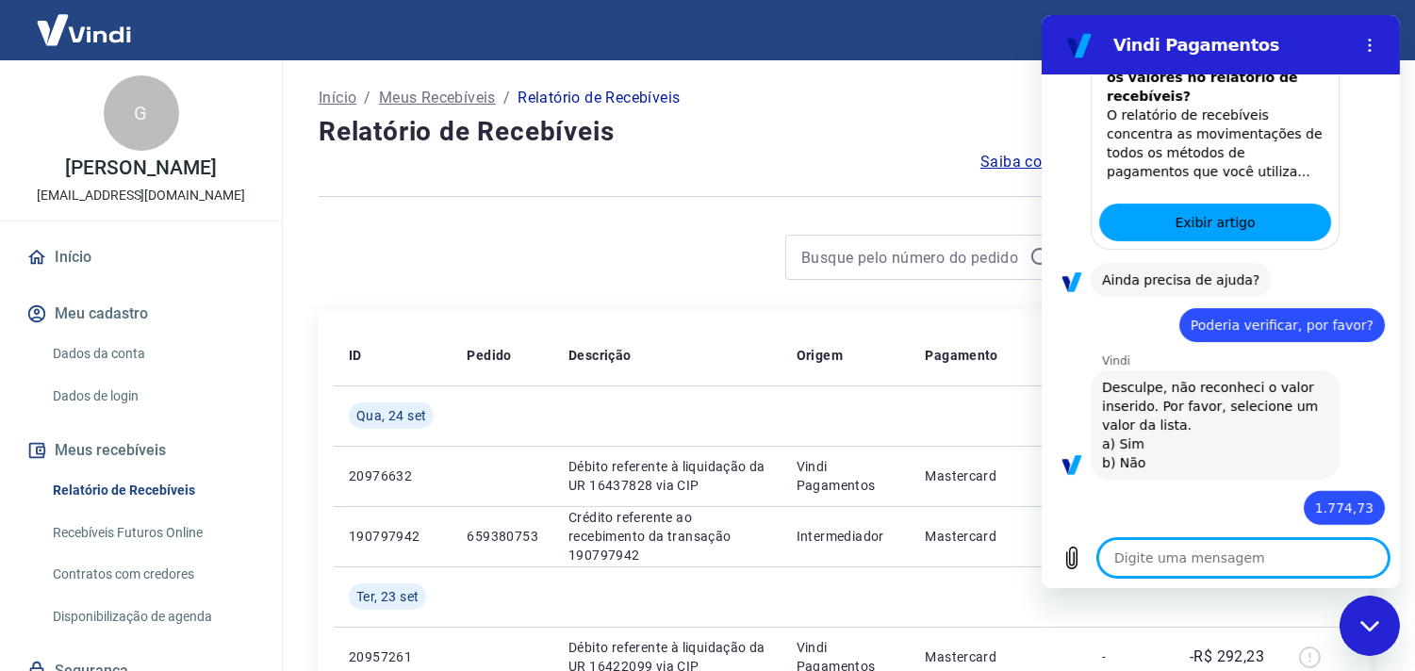
type textarea "x"
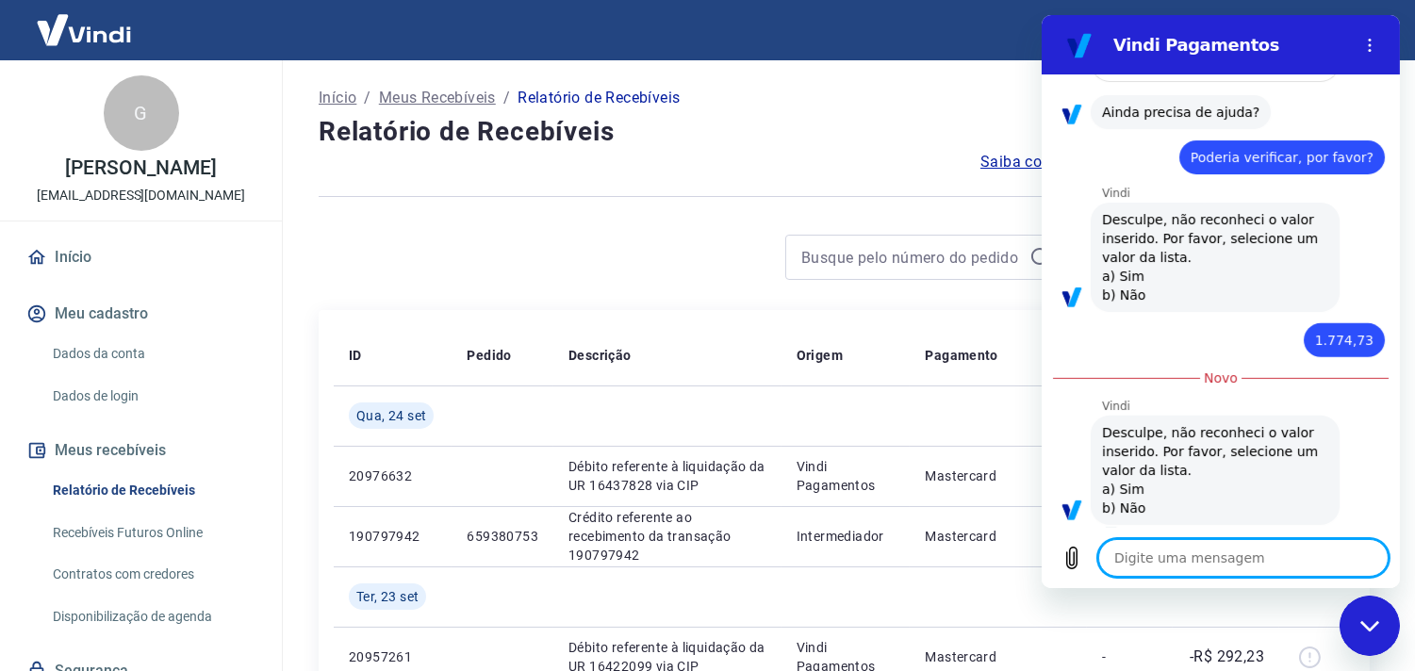
type textarea "S"
type textarea "x"
type textarea "SI"
type textarea "x"
type textarea "SIM"
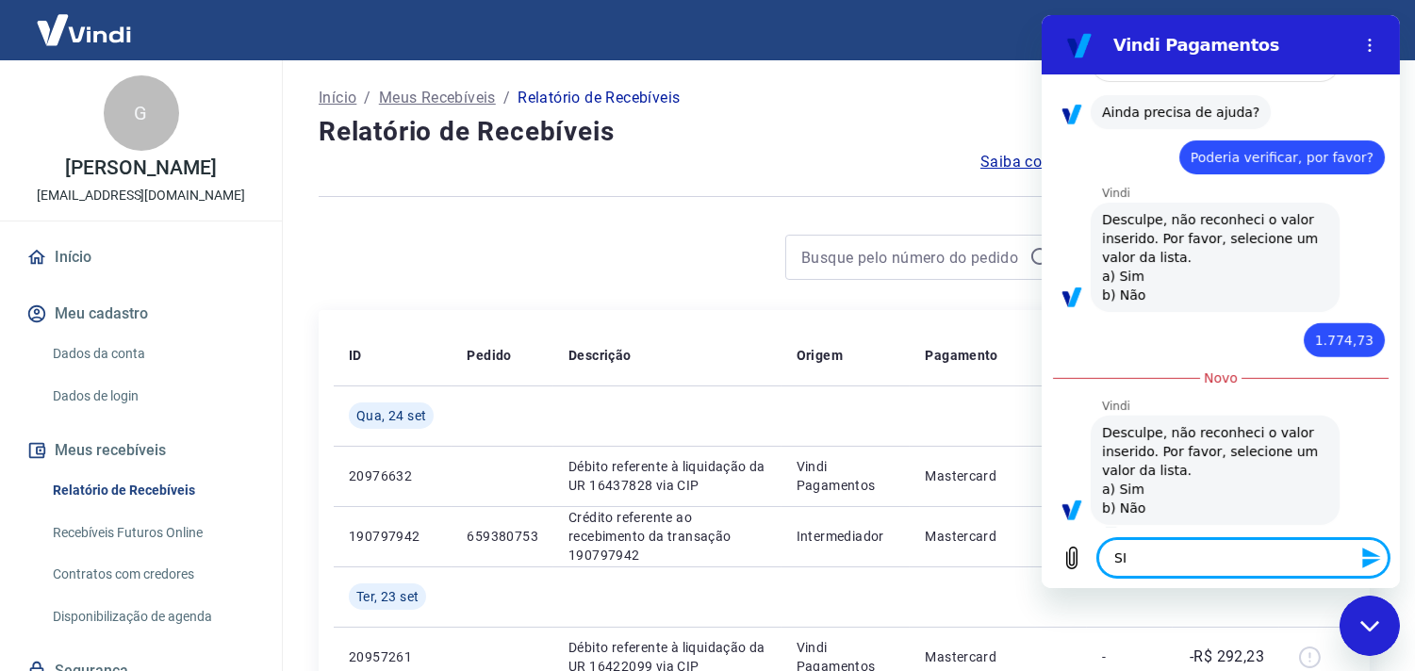
type textarea "x"
type textarea "SIM"
click at [1362, 558] on icon "Enviar mensagem" at bounding box center [1371, 558] width 23 height 23
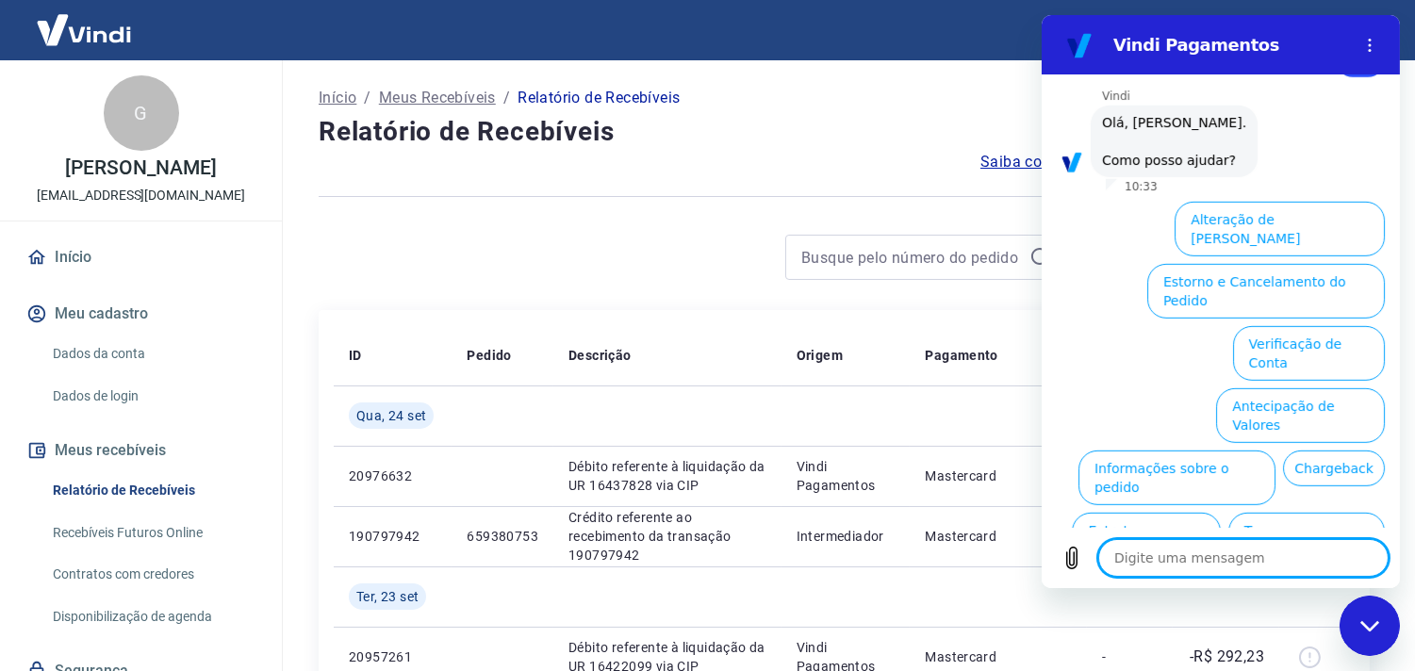
scroll to position [1886, 0]
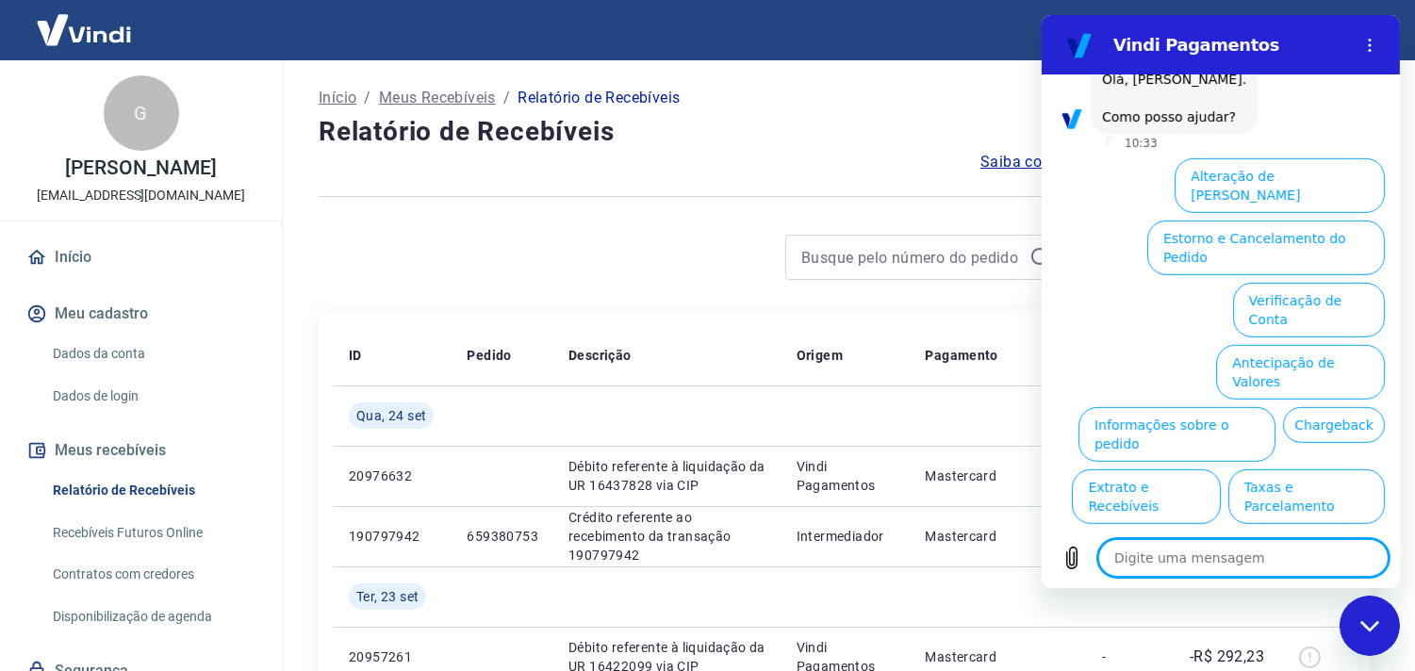
drag, startPoint x: 1392, startPoint y: 472, endPoint x: 2468, endPoint y: 534, distance: 1078.5
click at [1364, 44] on icon "Menu de opções" at bounding box center [1369, 45] width 15 height 15
click at [879, 85] on div "Início / Meus Recebíveis / Relatório de Recebíveis" at bounding box center [844, 98] width 1051 height 30
click at [1243, 44] on h2 "Vindi Pagamentos" at bounding box center [1228, 45] width 230 height 23
click at [1351, 625] on div "Fechar janela de mensagens" at bounding box center [1369, 625] width 57 height 57
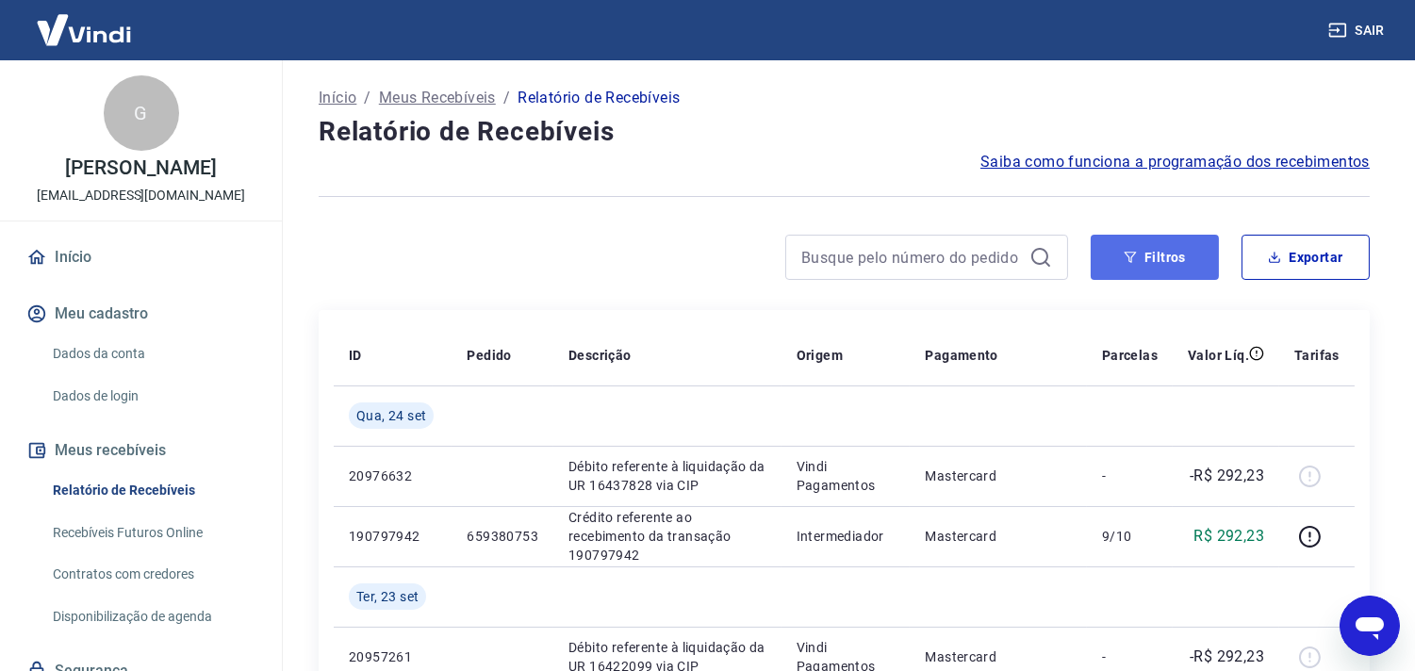
click at [1173, 261] on button "Filtros" at bounding box center [1155, 257] width 128 height 45
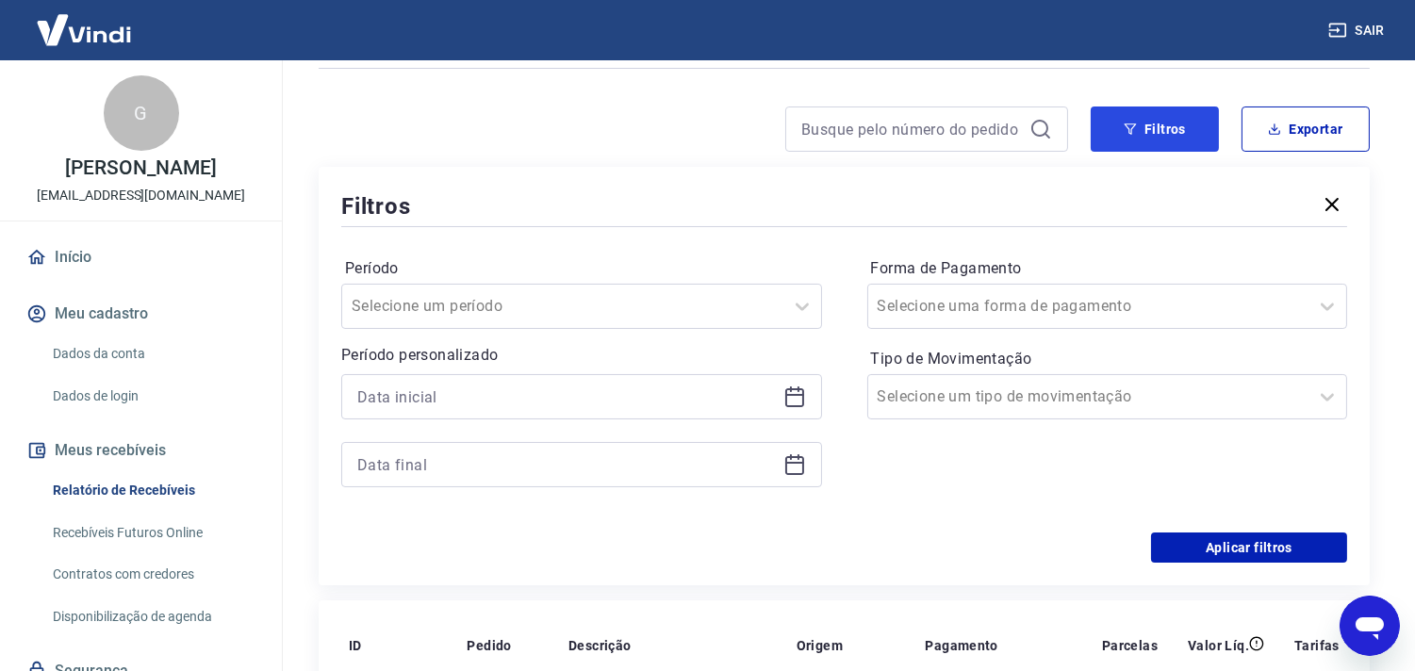
scroll to position [141, 0]
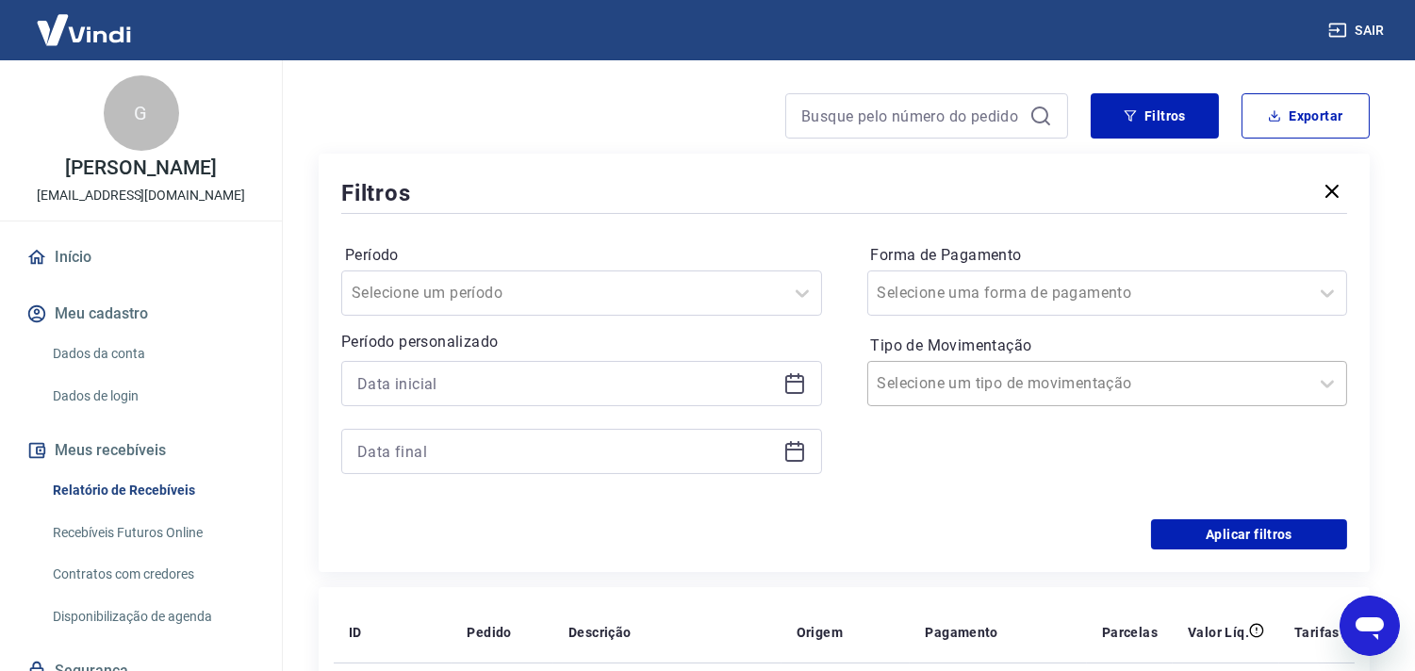
click at [964, 390] on input "Tipo de Movimentação" at bounding box center [973, 383] width 190 height 23
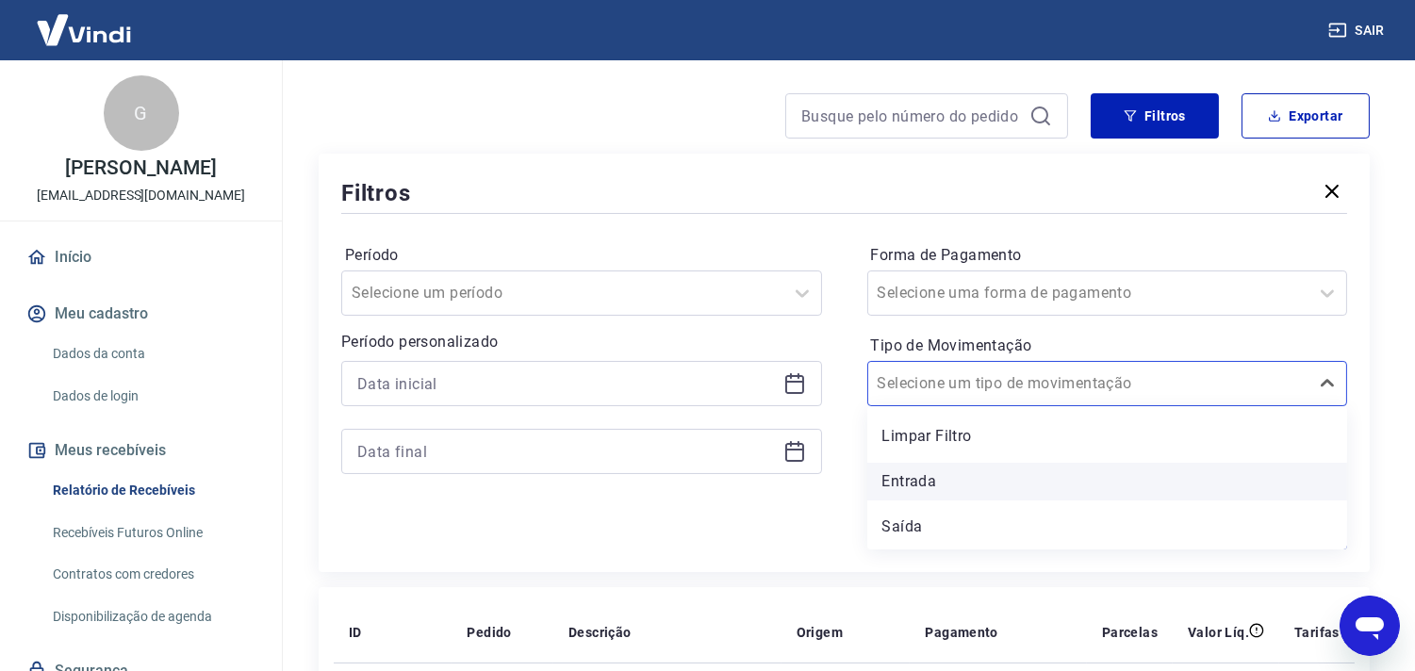
click at [929, 477] on div "Entrada" at bounding box center [1107, 482] width 481 height 38
click at [899, 472] on div "Forma de Pagamento Selecione uma forma de pagamento Tipo de Movimentação option…" at bounding box center [1107, 368] width 481 height 256
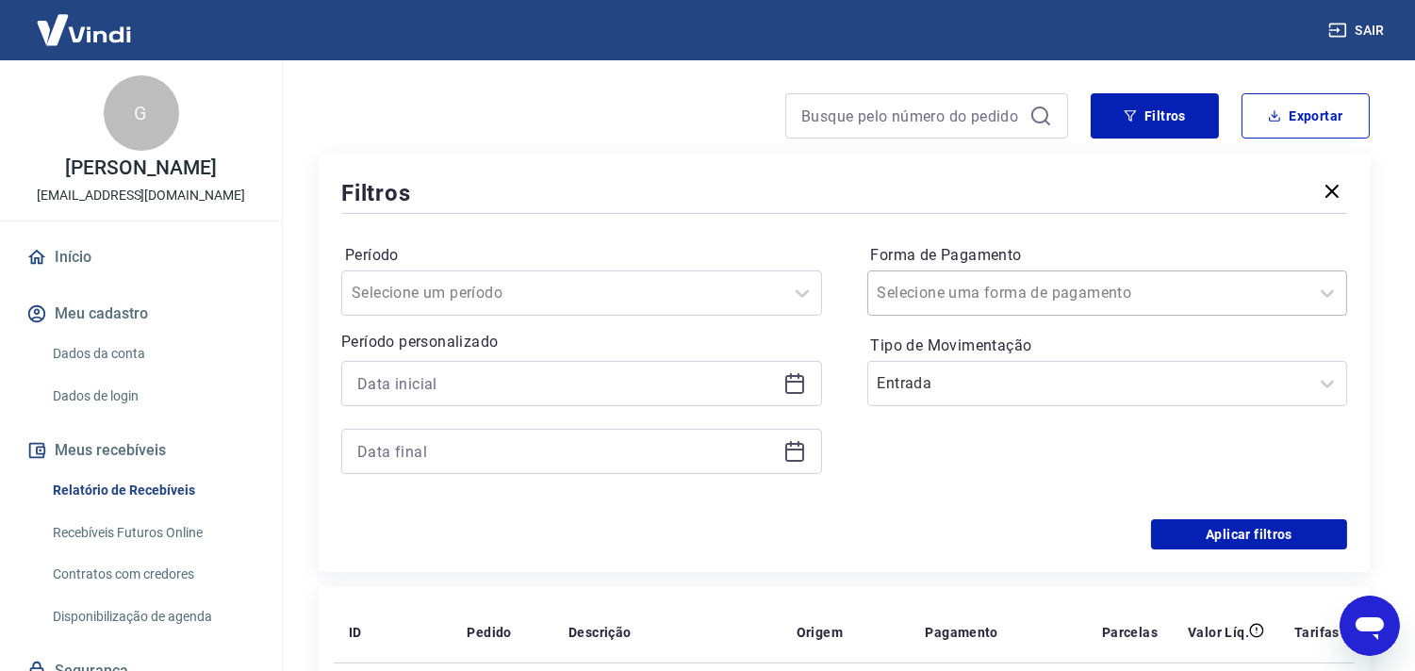
click at [1068, 295] on div at bounding box center [1089, 293] width 422 height 26
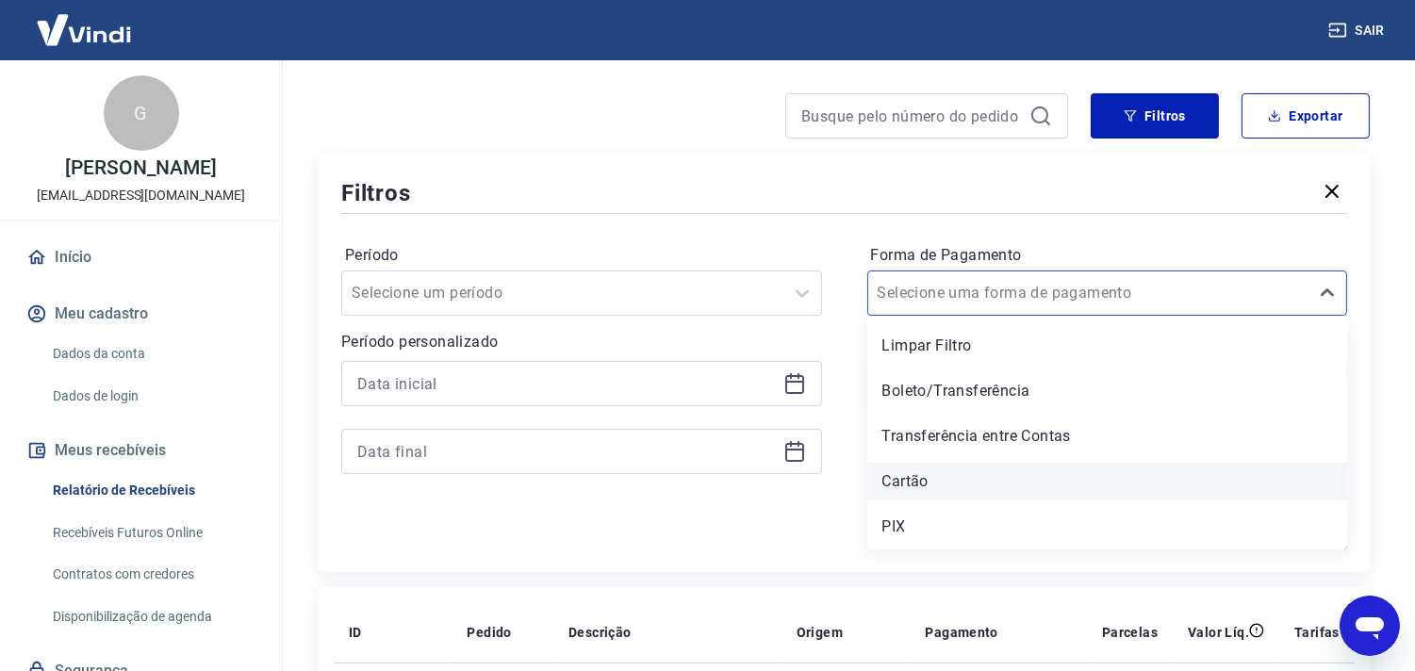
click at [927, 482] on div "Cartão" at bounding box center [1107, 482] width 481 height 38
click at [739, 173] on div "Filtros Período Selecione um período Período personalizado Forma de Pagamento o…" at bounding box center [844, 363] width 1051 height 419
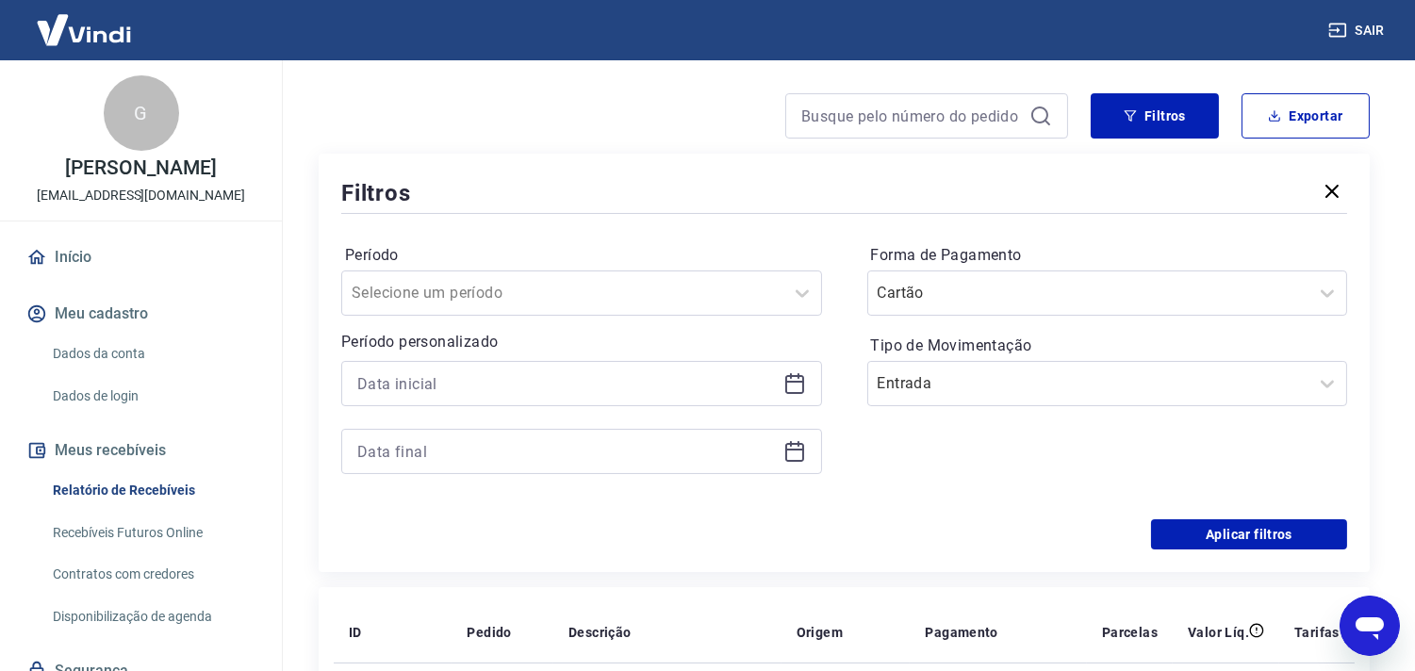
scroll to position [252, 0]
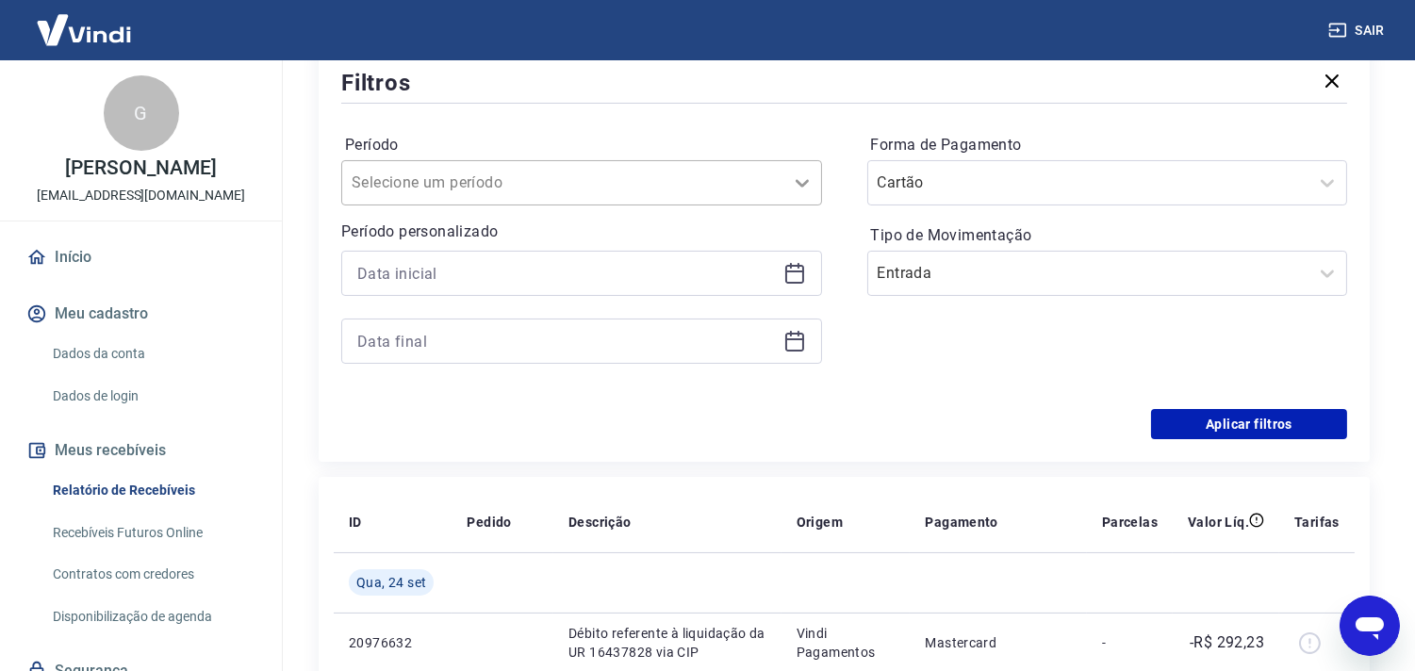
click at [801, 189] on icon at bounding box center [802, 183] width 23 height 23
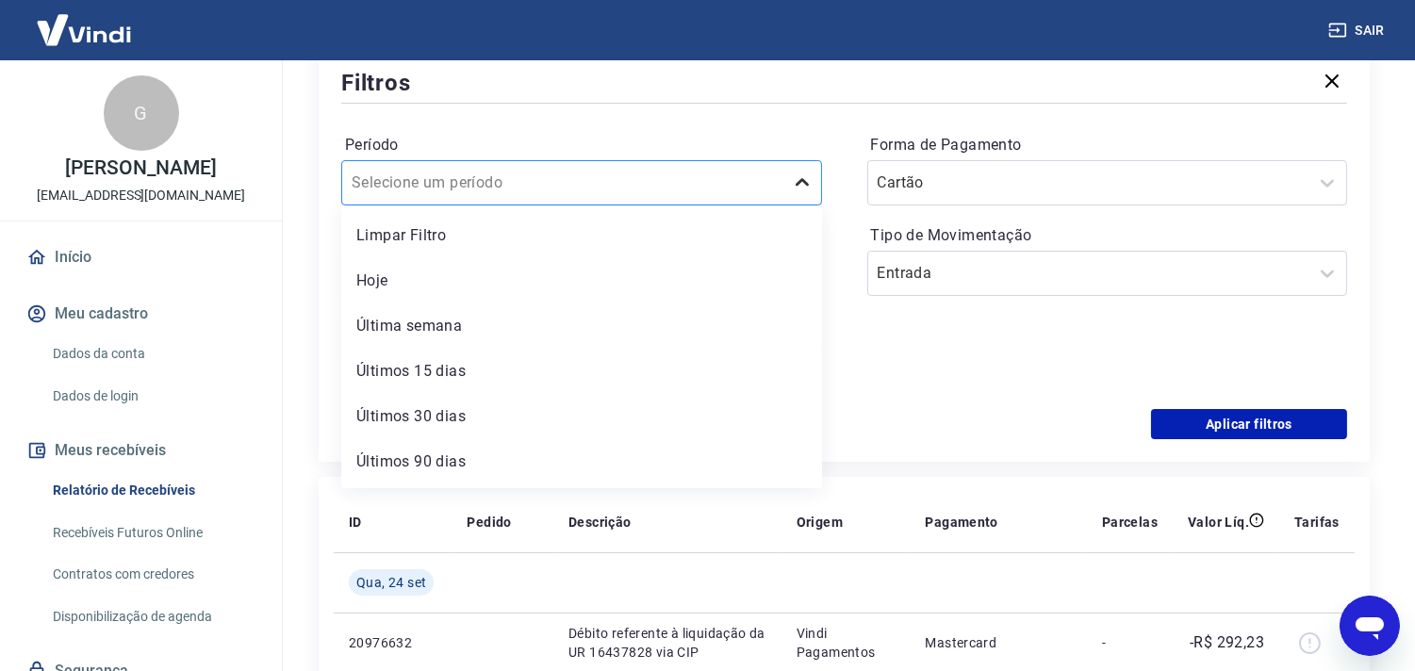
click at [797, 186] on icon at bounding box center [802, 183] width 23 height 23
click at [799, 180] on icon at bounding box center [802, 183] width 23 height 23
click at [425, 370] on div "Últimos 15 dias" at bounding box center [581, 372] width 481 height 38
click at [387, 366] on div "Período option Últimos 15 dias focused, 4 of 7. 7 results available. Use Up and…" at bounding box center [581, 258] width 481 height 256
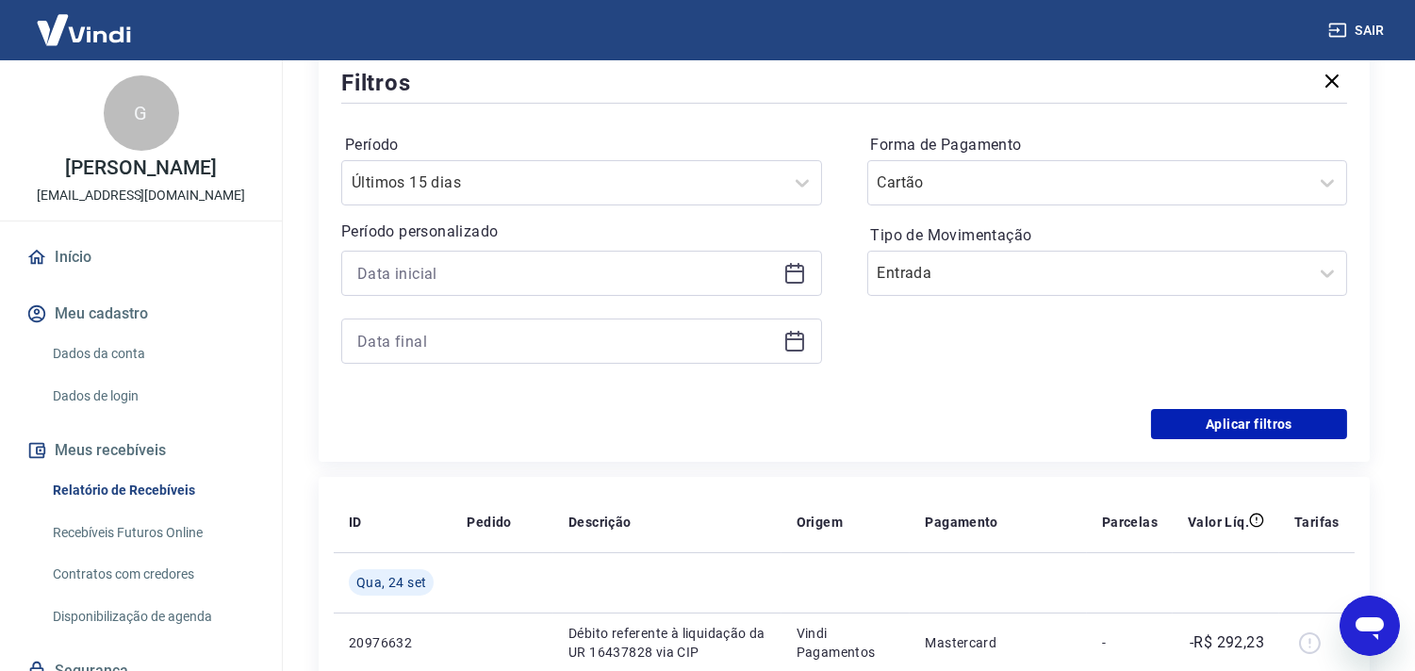
click at [748, 91] on div "Filtros" at bounding box center [844, 82] width 1006 height 33
click at [1289, 422] on button "Aplicar filtros" at bounding box center [1249, 424] width 196 height 30
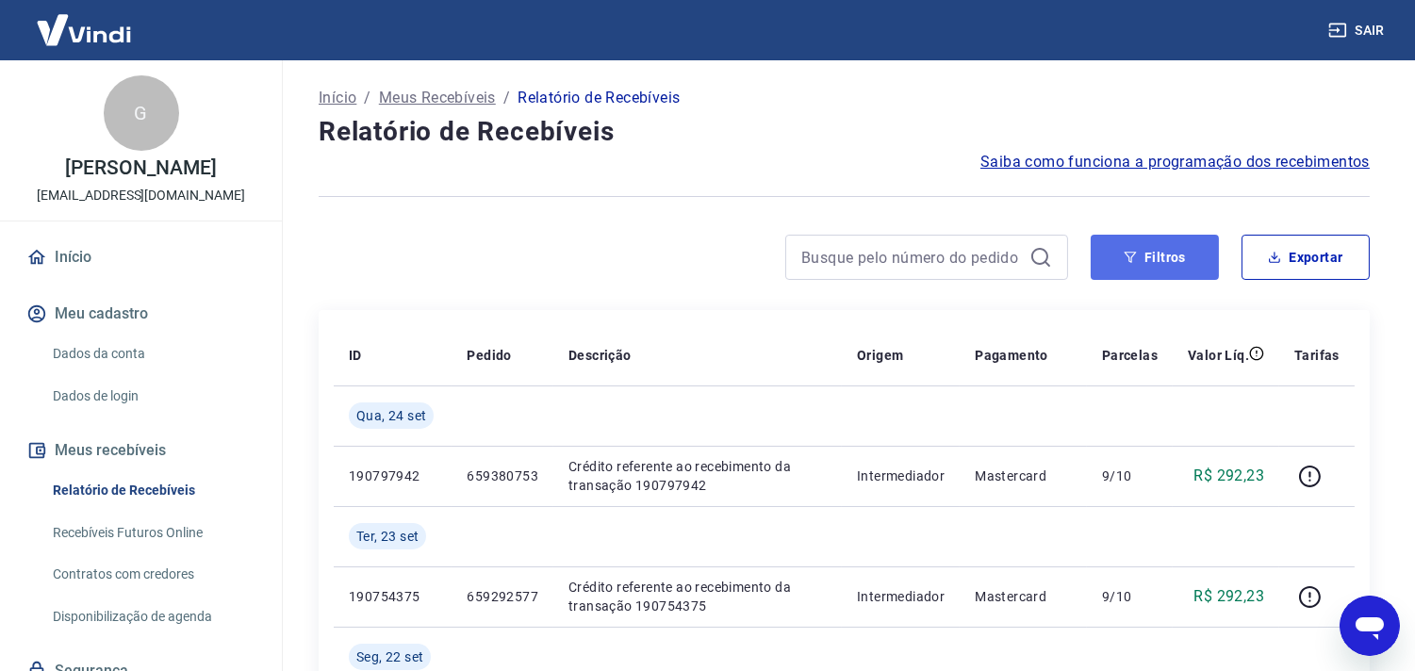
click at [1176, 256] on button "Filtros" at bounding box center [1155, 257] width 128 height 45
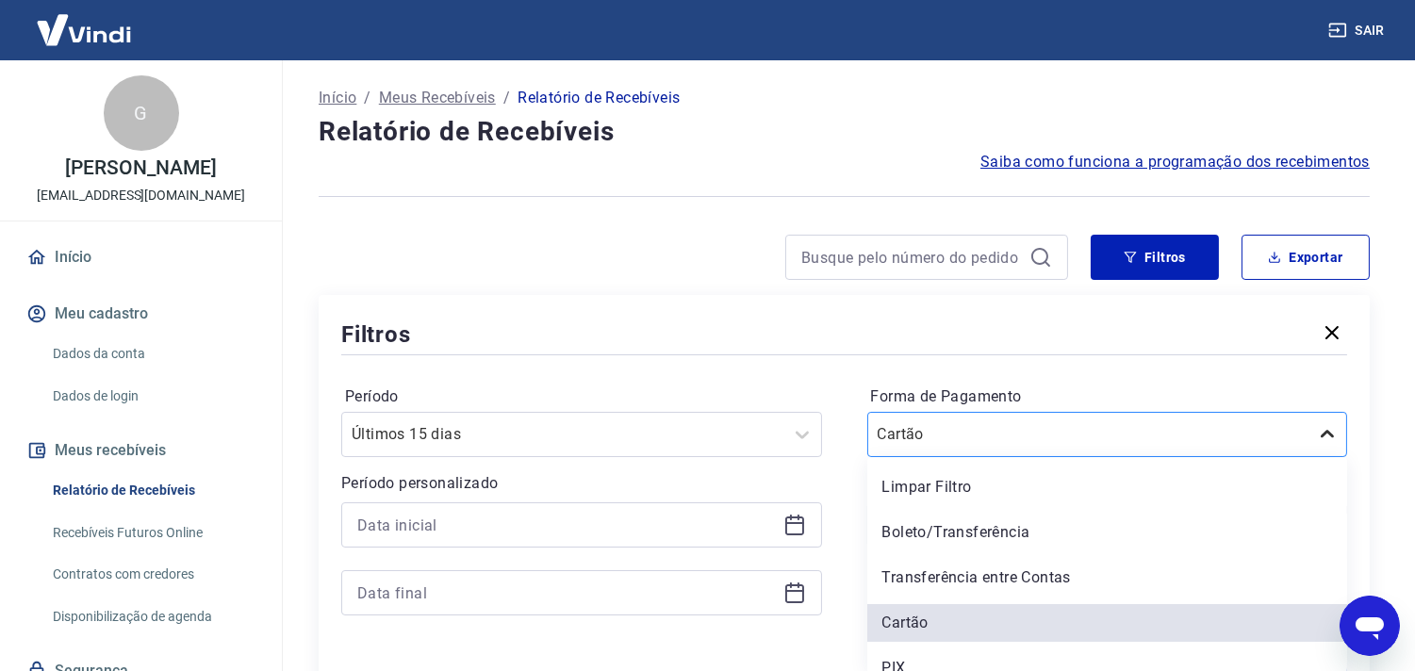
click at [1329, 431] on div at bounding box center [1328, 435] width 38 height 38
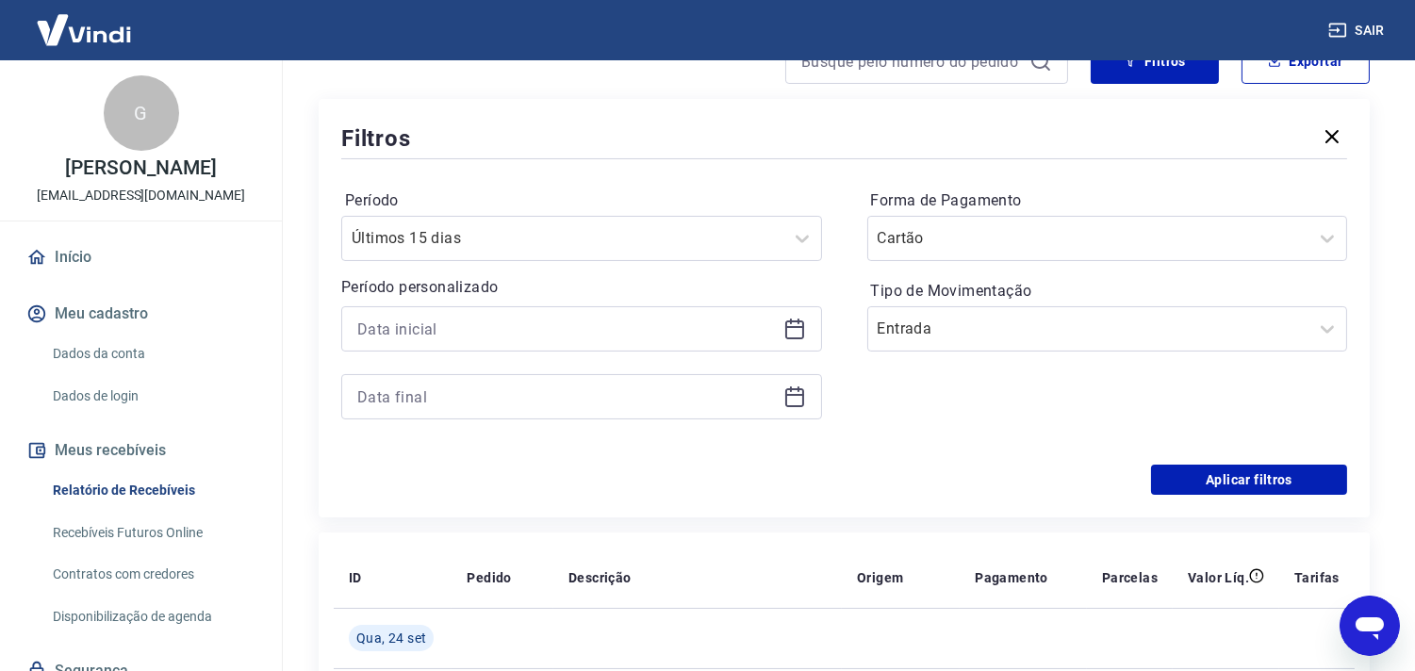
scroll to position [173, 0]
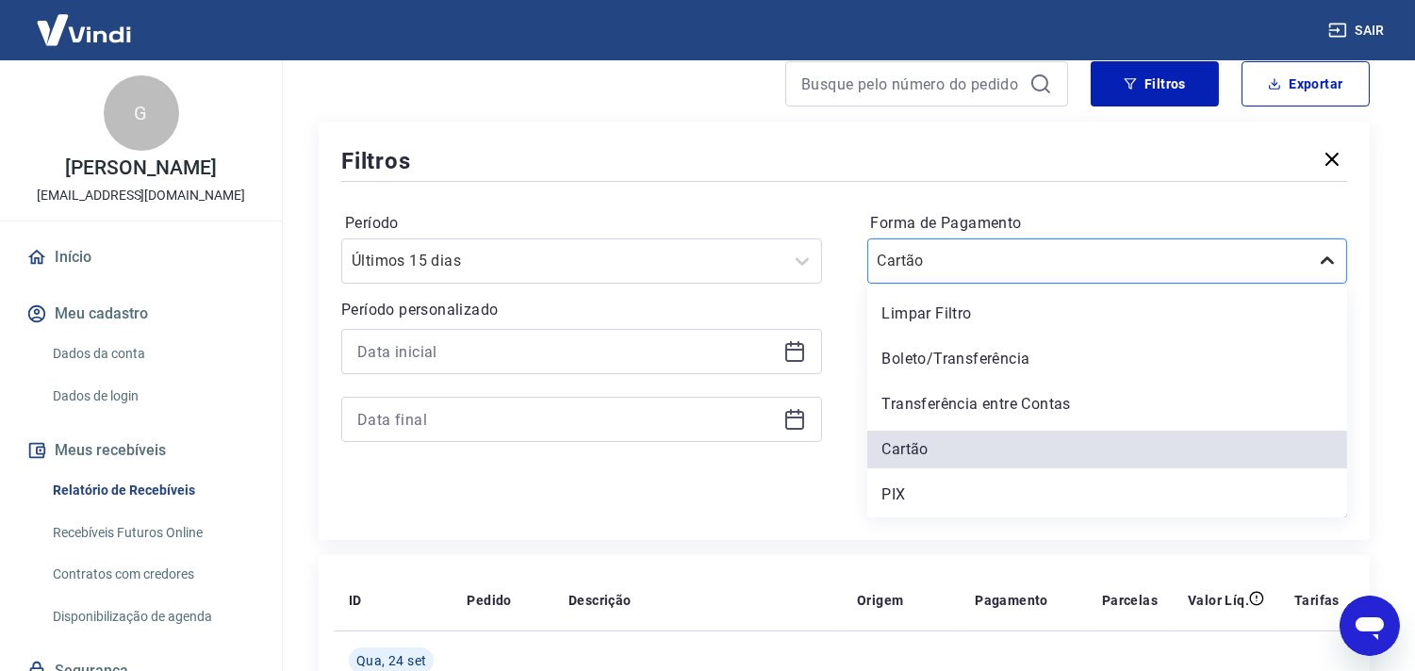
click at [1318, 251] on icon at bounding box center [1327, 261] width 23 height 23
click at [1028, 326] on div "Limpar Filtro" at bounding box center [1107, 314] width 481 height 38
click at [930, 319] on label "Tipo de Movimentação" at bounding box center [1107, 314] width 473 height 23
click at [927, 306] on label "Tipo de Movimentação" at bounding box center [1107, 314] width 473 height 23
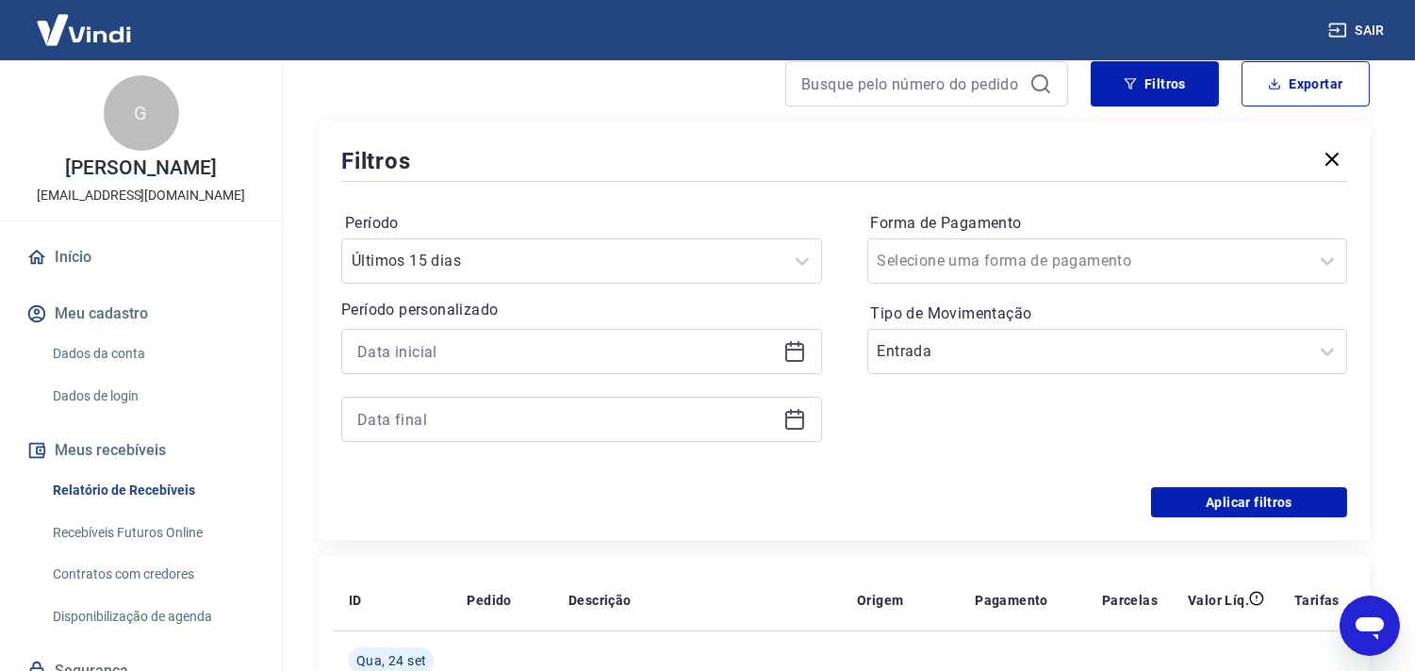
click at [1204, 133] on div "Filtros Período Últimos 15 dias Período personalizado Forma de Pagamento Seleci…" at bounding box center [844, 331] width 1051 height 419
click at [1261, 497] on button "Aplicar filtros" at bounding box center [1249, 502] width 196 height 30
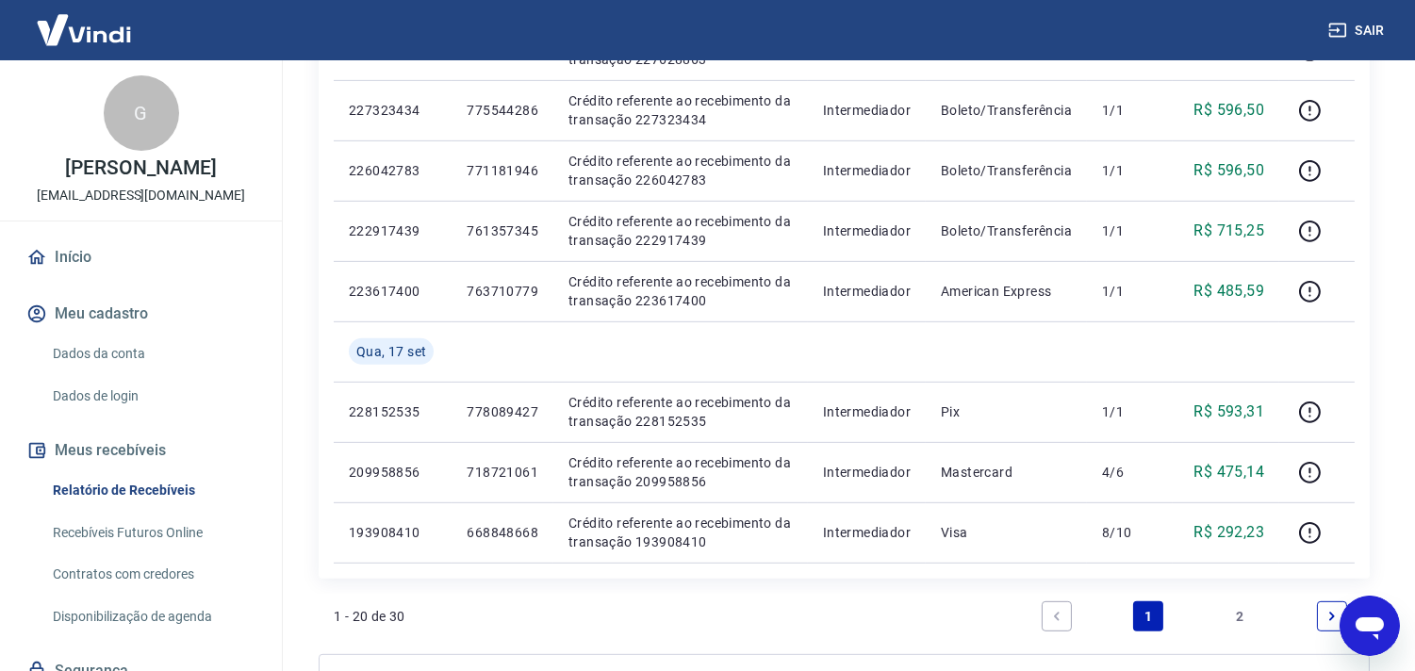
scroll to position [1552, 0]
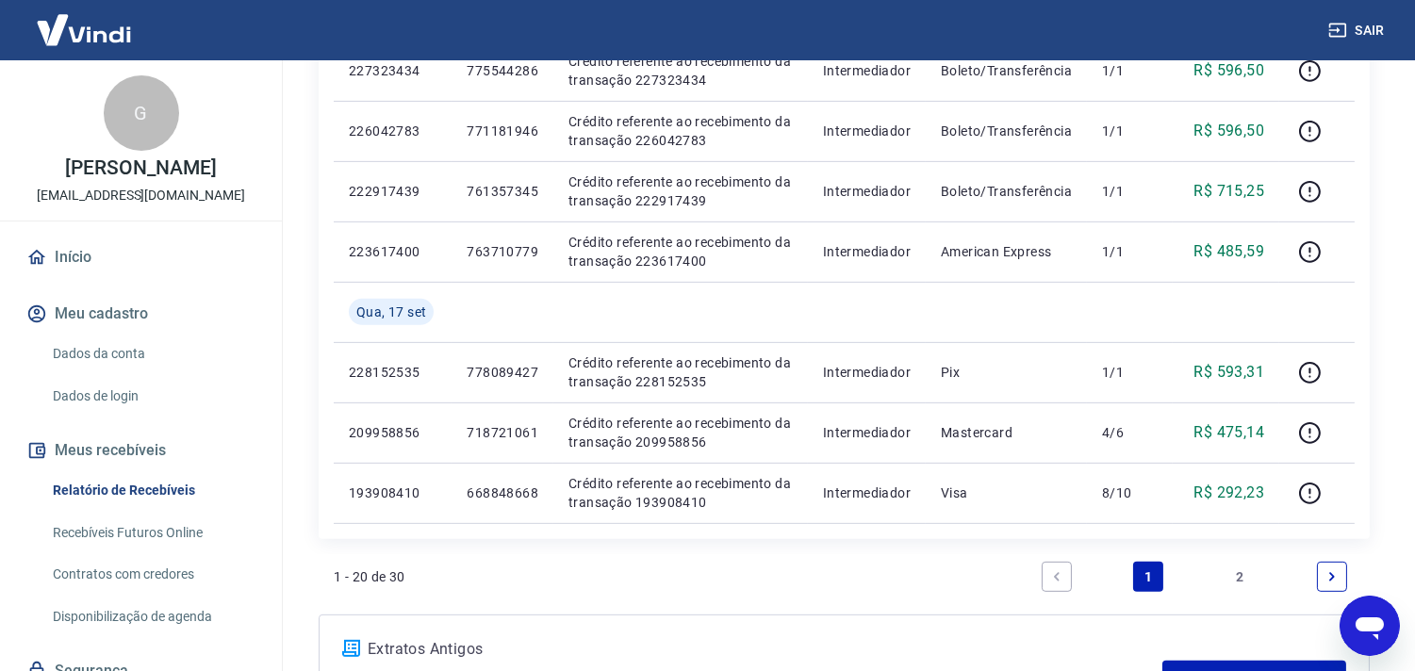
click at [1235, 576] on link "2" at bounding box center [1241, 577] width 30 height 30
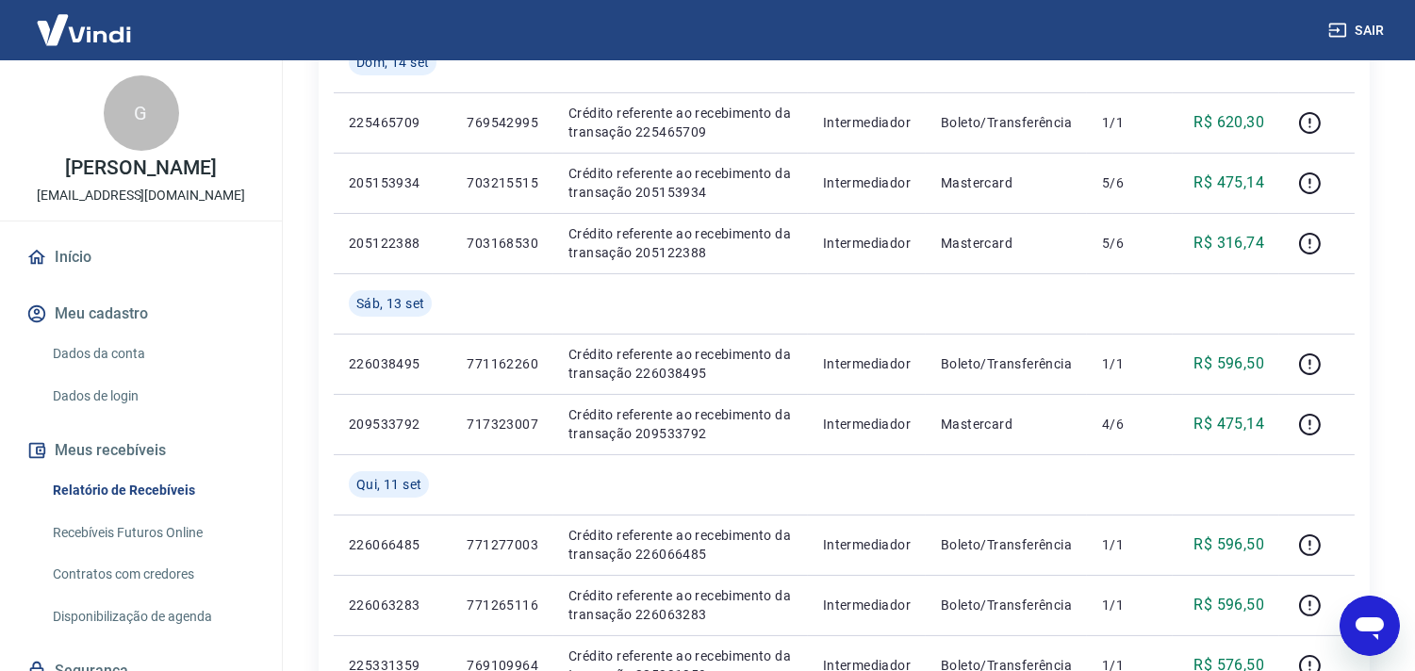
scroll to position [540, 0]
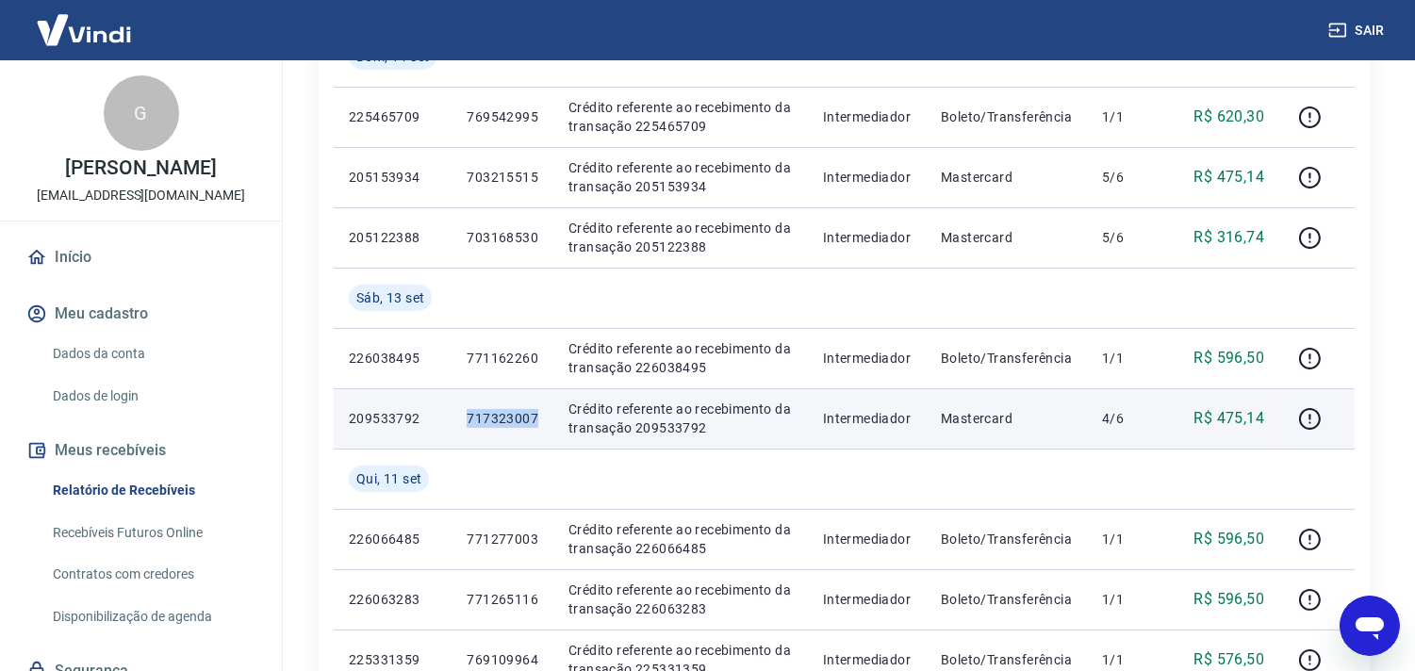
drag, startPoint x: 467, startPoint y: 418, endPoint x: 538, endPoint y: 426, distance: 72.2
click at [538, 426] on td "717323007" at bounding box center [503, 418] width 102 height 60
copy p "717323007"
drag, startPoint x: 945, startPoint y: 418, endPoint x: 1133, endPoint y: 412, distance: 188.7
click at [1133, 412] on tr "209533792 717323007 Crédito referente ao recebimento da transação 209533792 Int…" at bounding box center [844, 418] width 1021 height 60
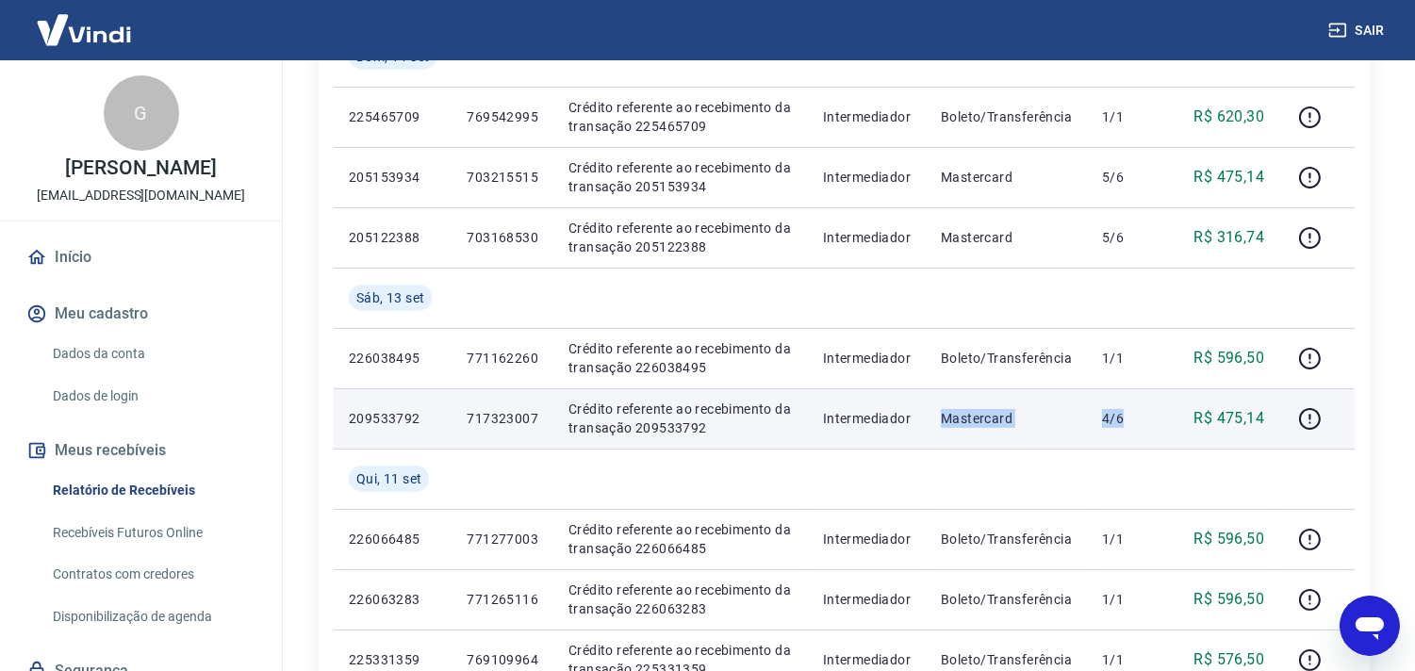
copy tr "Mastercard 4/6"
drag, startPoint x: 472, startPoint y: 420, endPoint x: 510, endPoint y: 426, distance: 38.3
click at [510, 426] on p "717323007" at bounding box center [503, 418] width 72 height 19
drag, startPoint x: 468, startPoint y: 410, endPoint x: 536, endPoint y: 416, distance: 68.1
click at [536, 416] on p "717323007" at bounding box center [503, 418] width 72 height 19
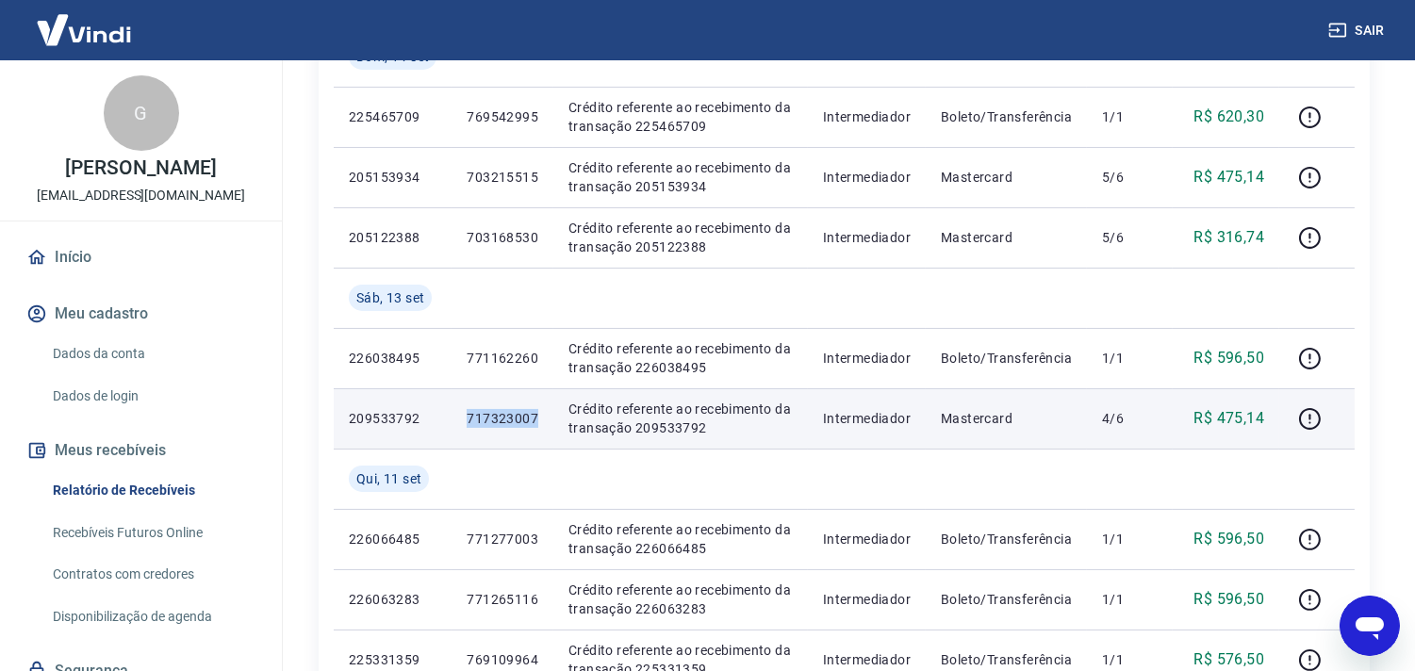
copy p "717323007"
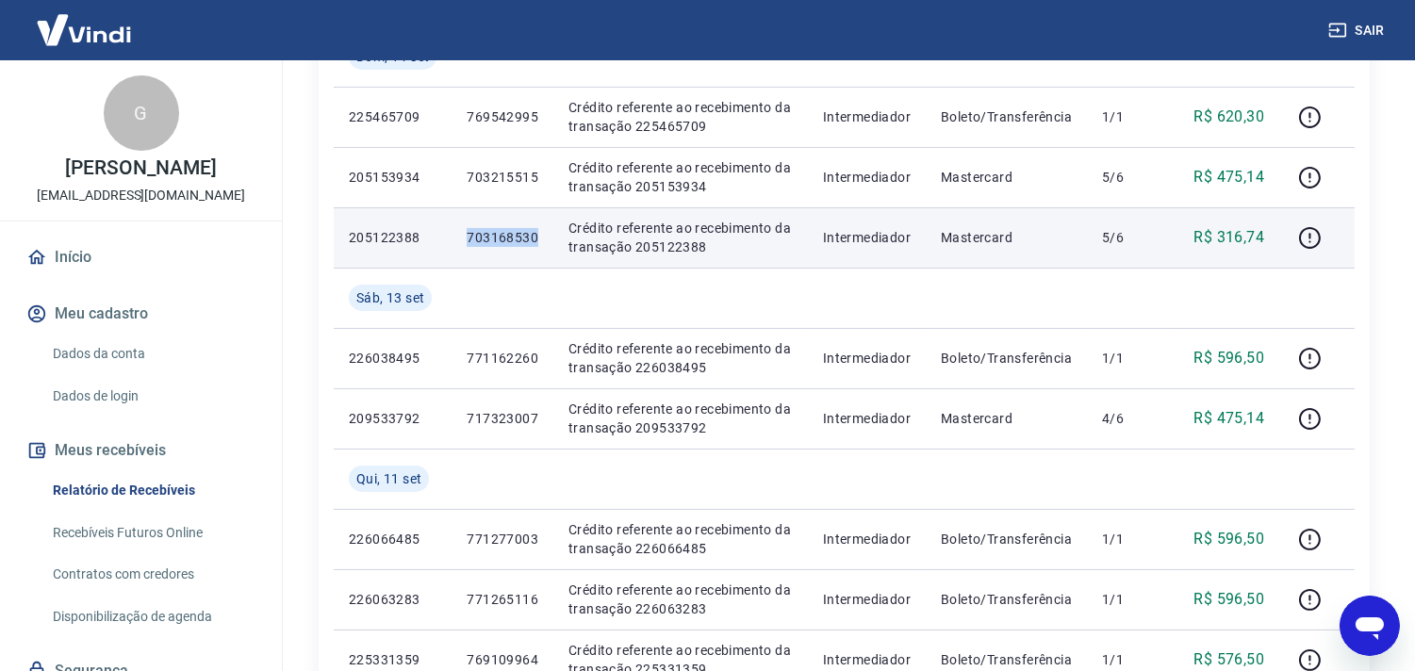
drag, startPoint x: 465, startPoint y: 234, endPoint x: 538, endPoint y: 236, distance: 73.6
click at [538, 236] on td "703168530" at bounding box center [503, 237] width 102 height 60
copy p "703168530"
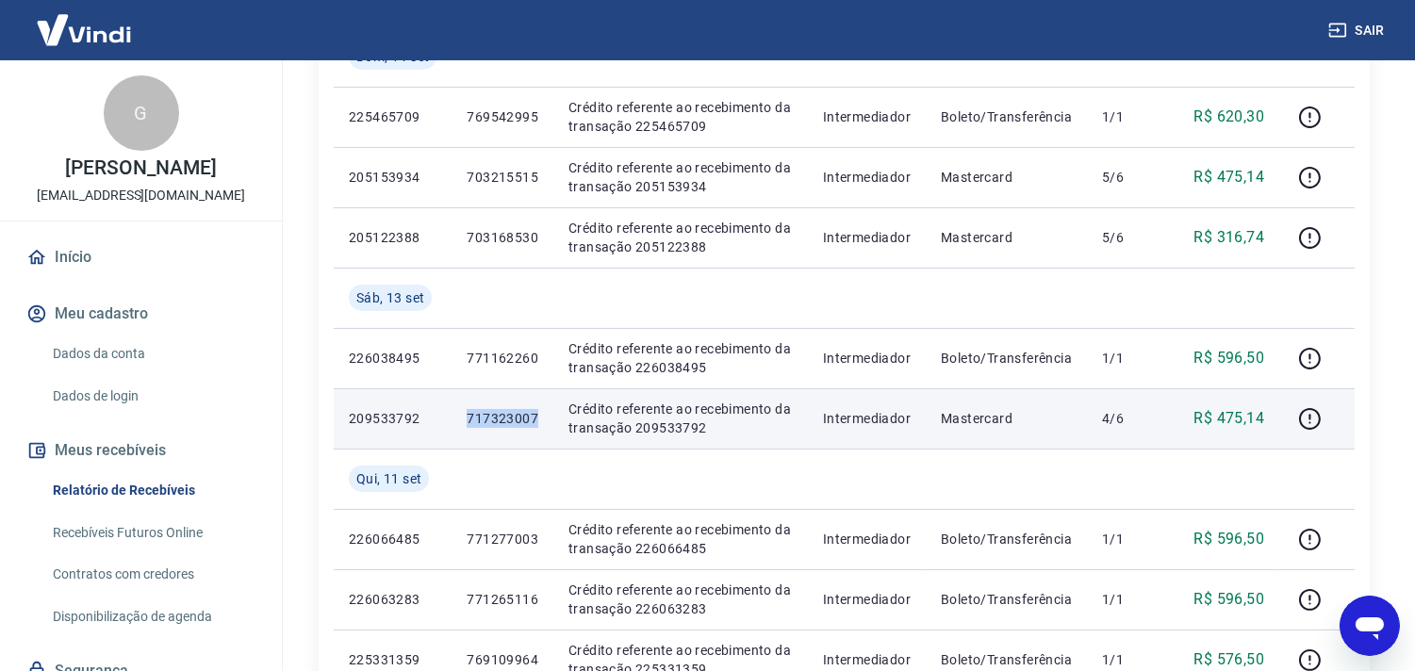
drag, startPoint x: 465, startPoint y: 415, endPoint x: 540, endPoint y: 418, distance: 75.5
click at [540, 418] on td "717323007" at bounding box center [503, 418] width 102 height 60
copy p "717323007"
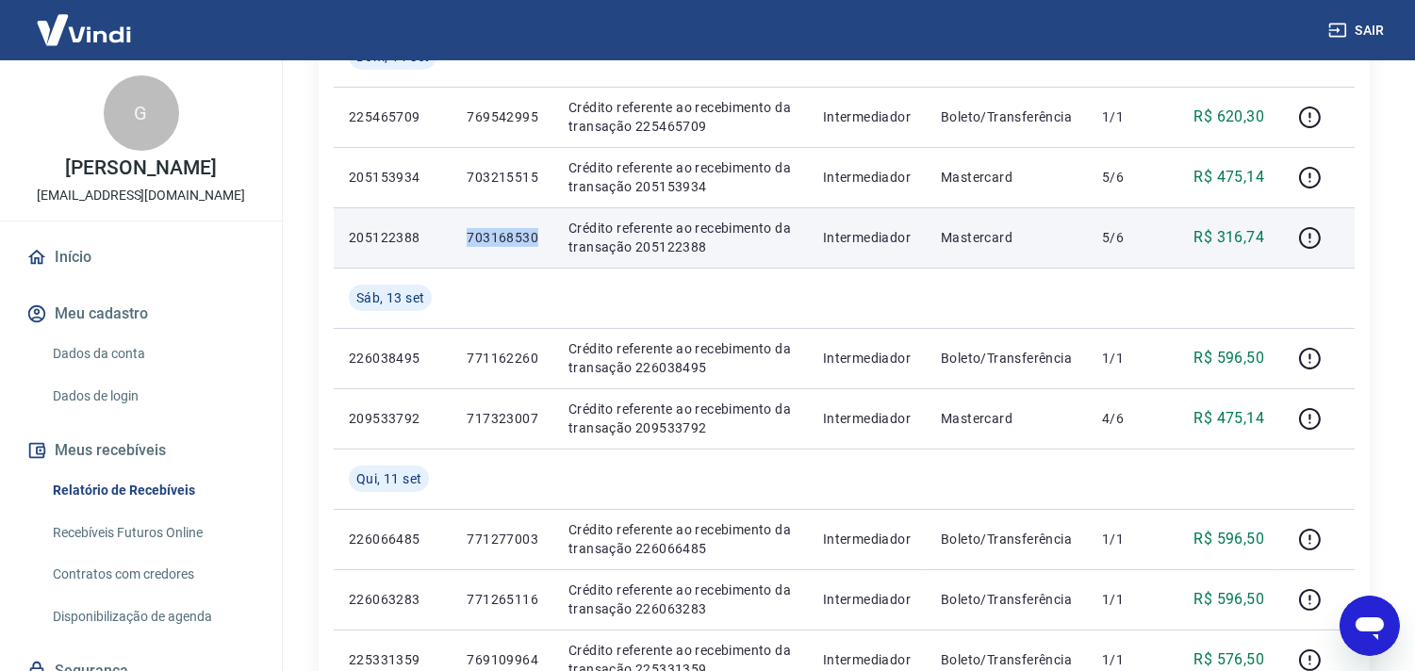
drag, startPoint x: 471, startPoint y: 239, endPoint x: 537, endPoint y: 243, distance: 66.2
click at [537, 243] on p "703168530" at bounding box center [503, 237] width 72 height 19
copy p "703168530"
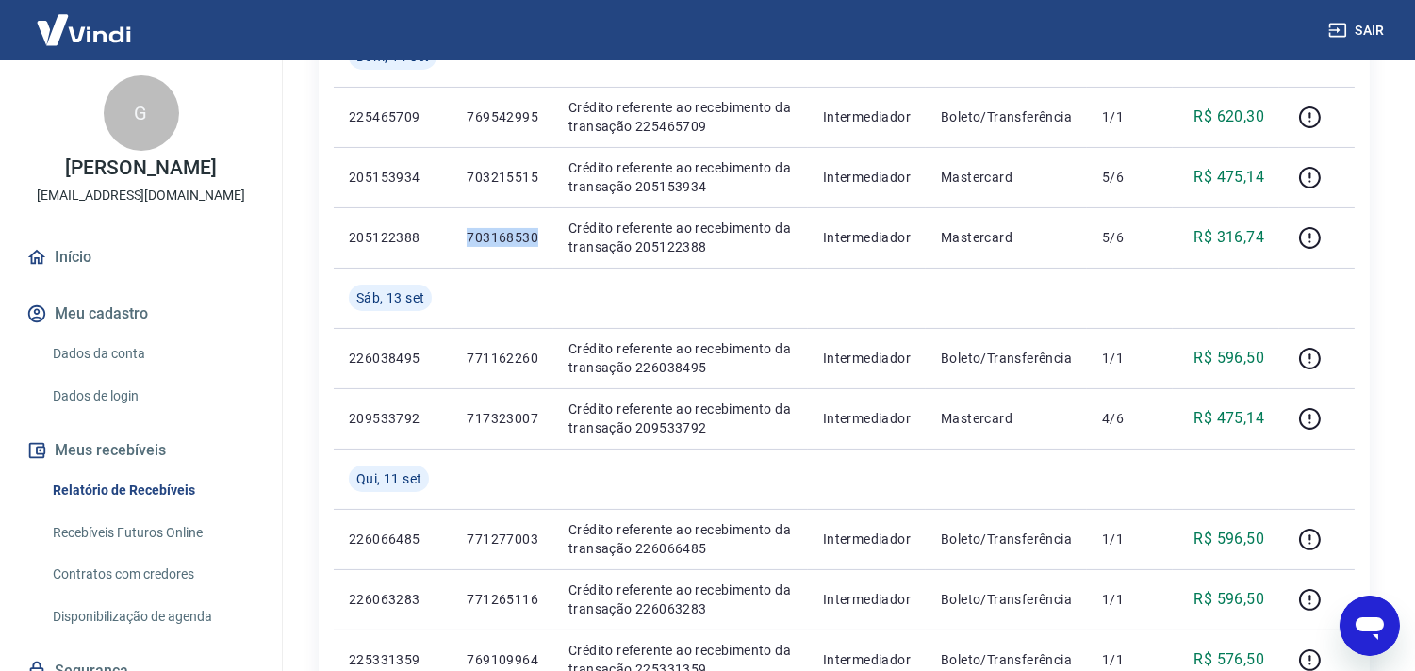
type textarea "x"
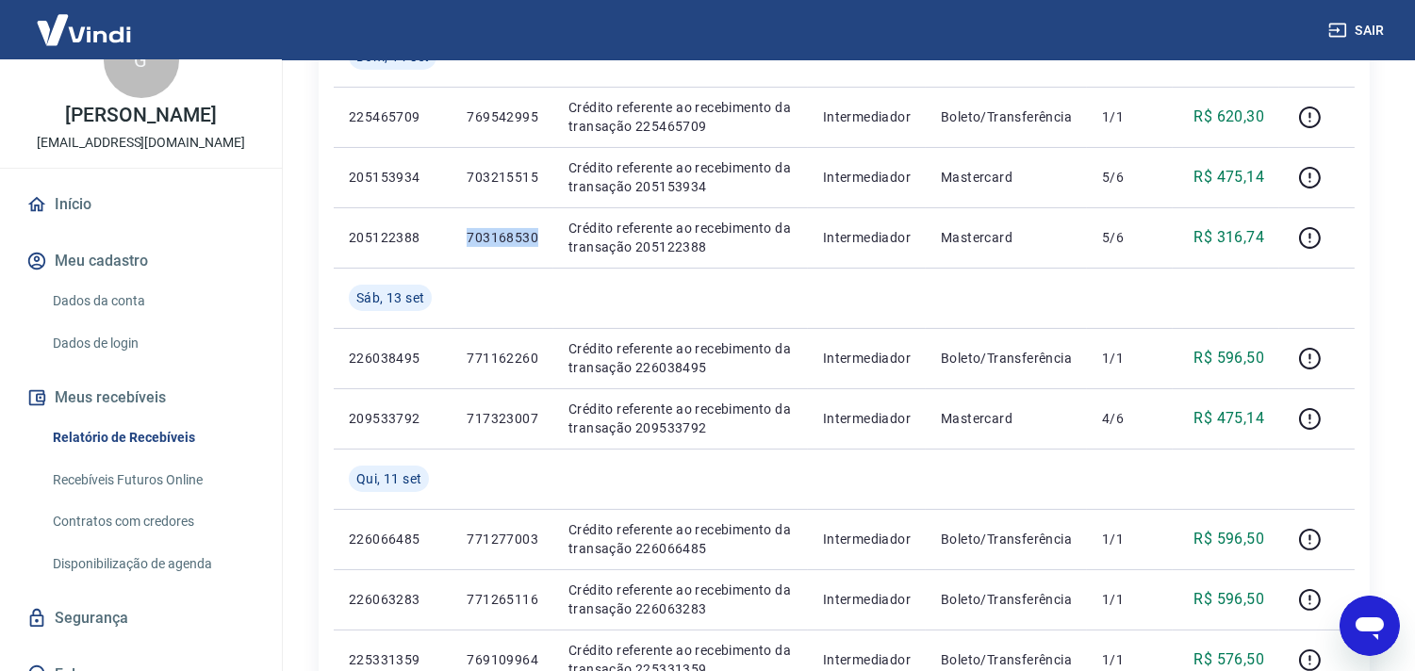
scroll to position [76, 0]
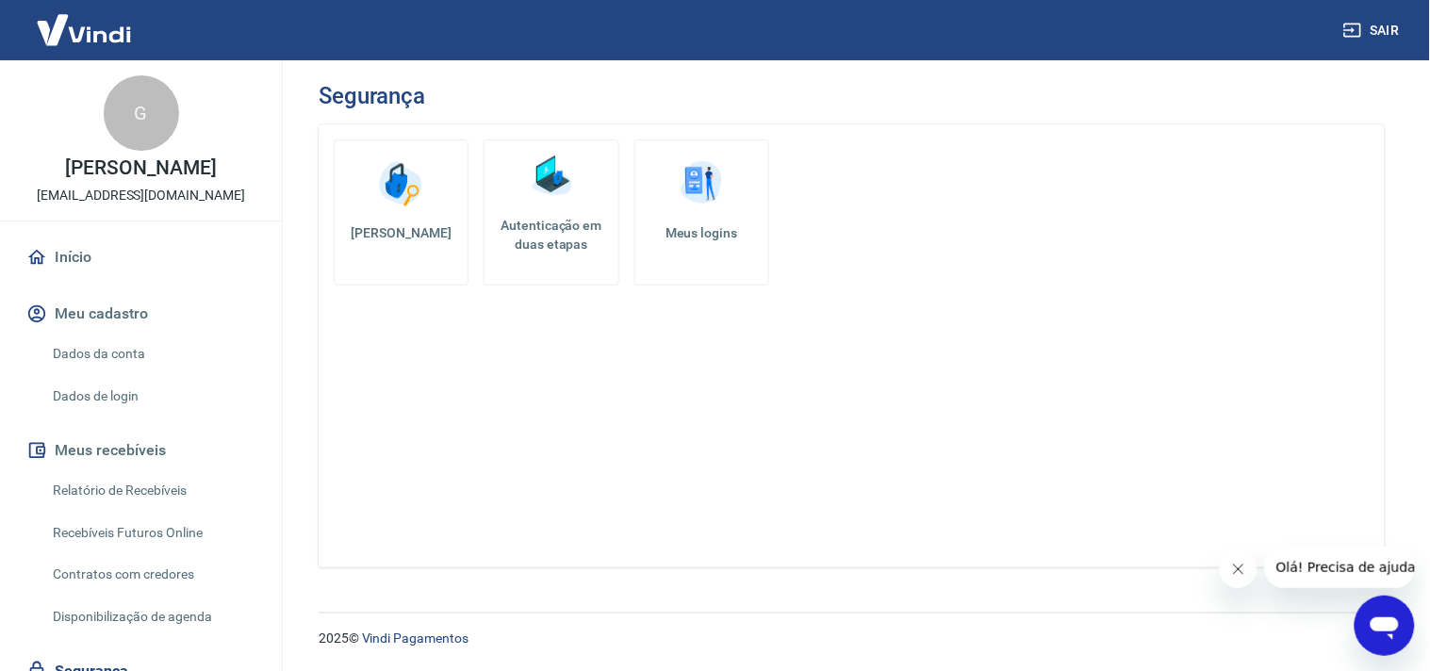
click at [87, 256] on link "Início" at bounding box center [141, 257] width 237 height 41
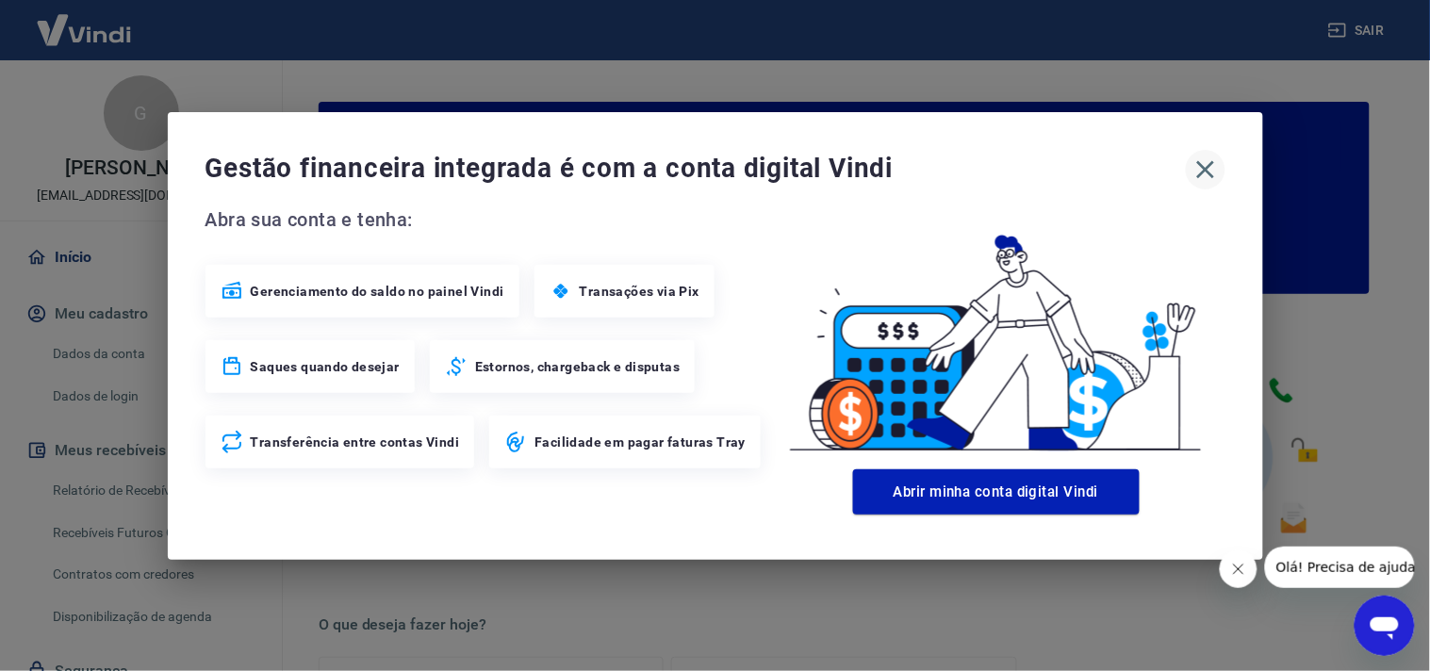
click at [1210, 151] on button "button" at bounding box center [1206, 170] width 40 height 40
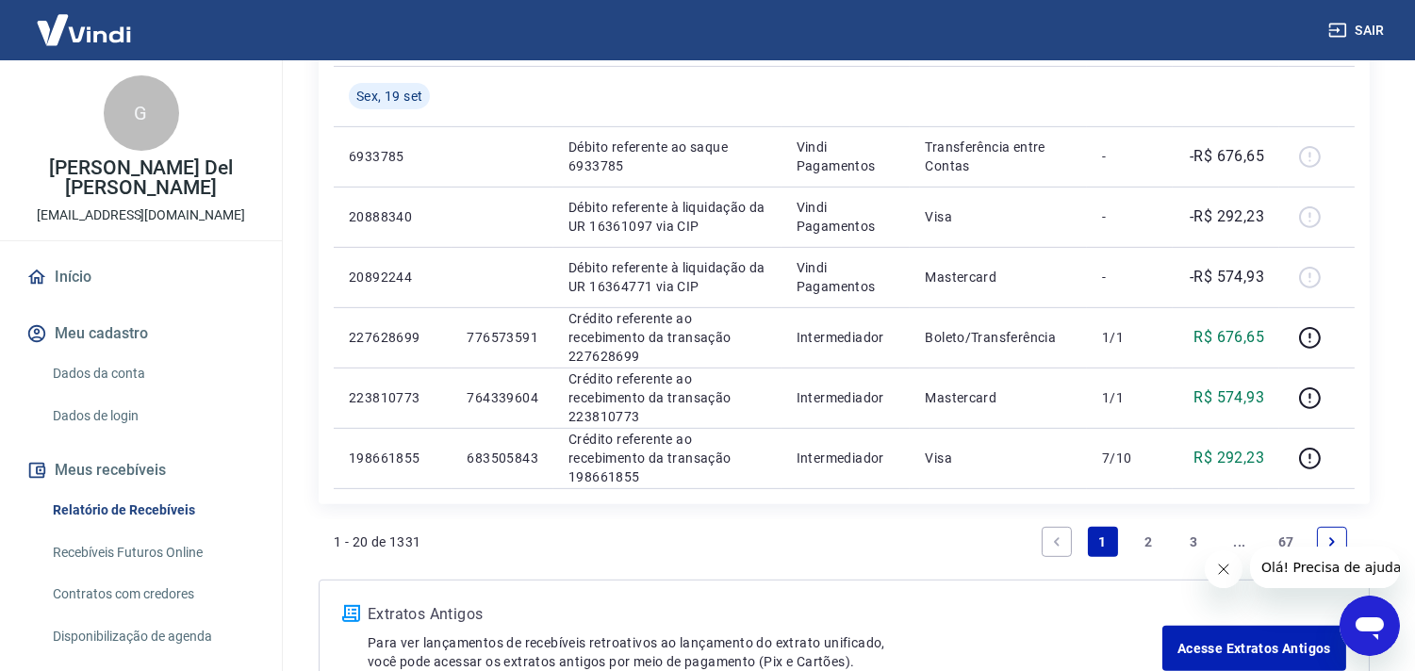
scroll to position [1593, 0]
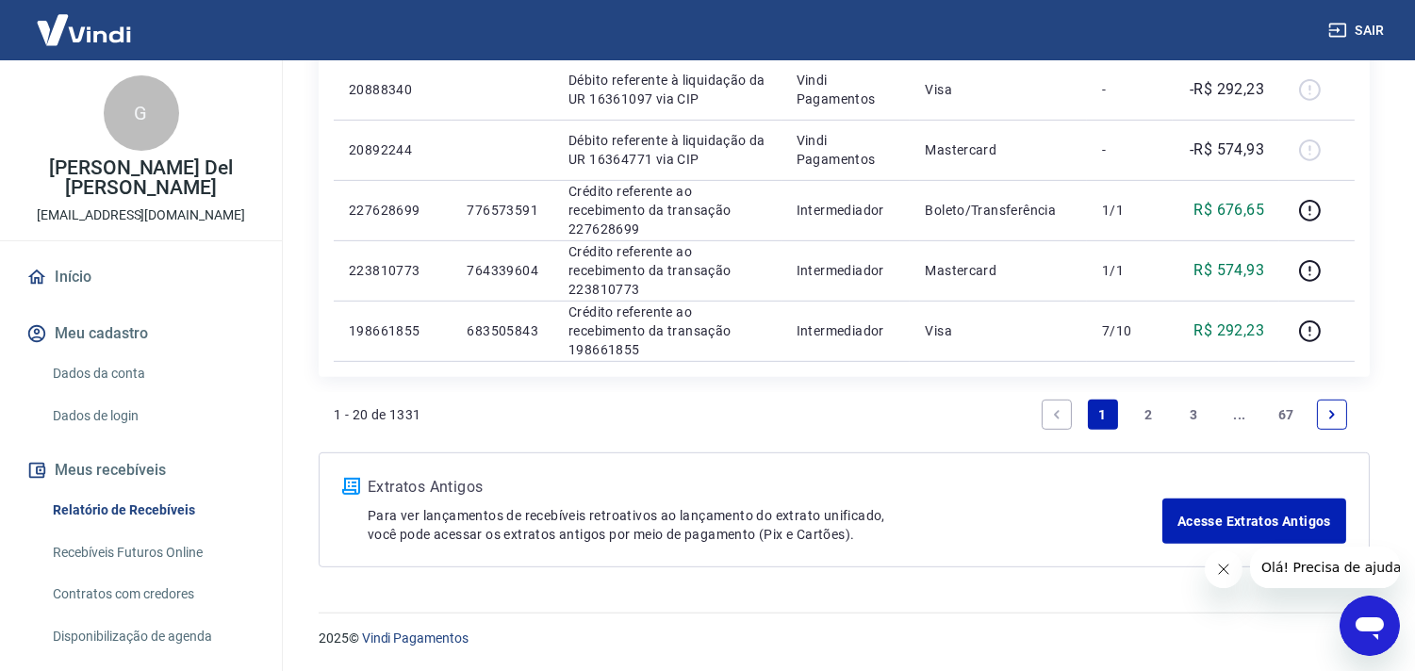
click at [1152, 415] on link "2" at bounding box center [1148, 415] width 30 height 30
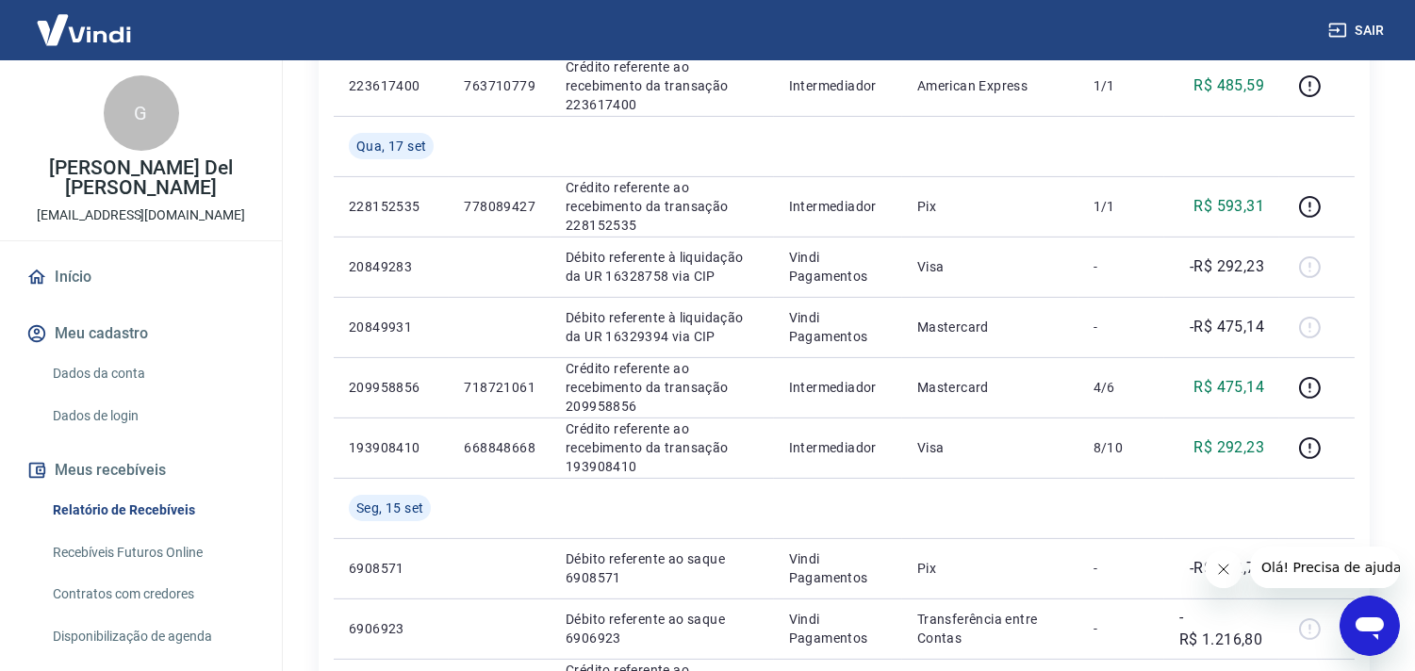
scroll to position [1411, 0]
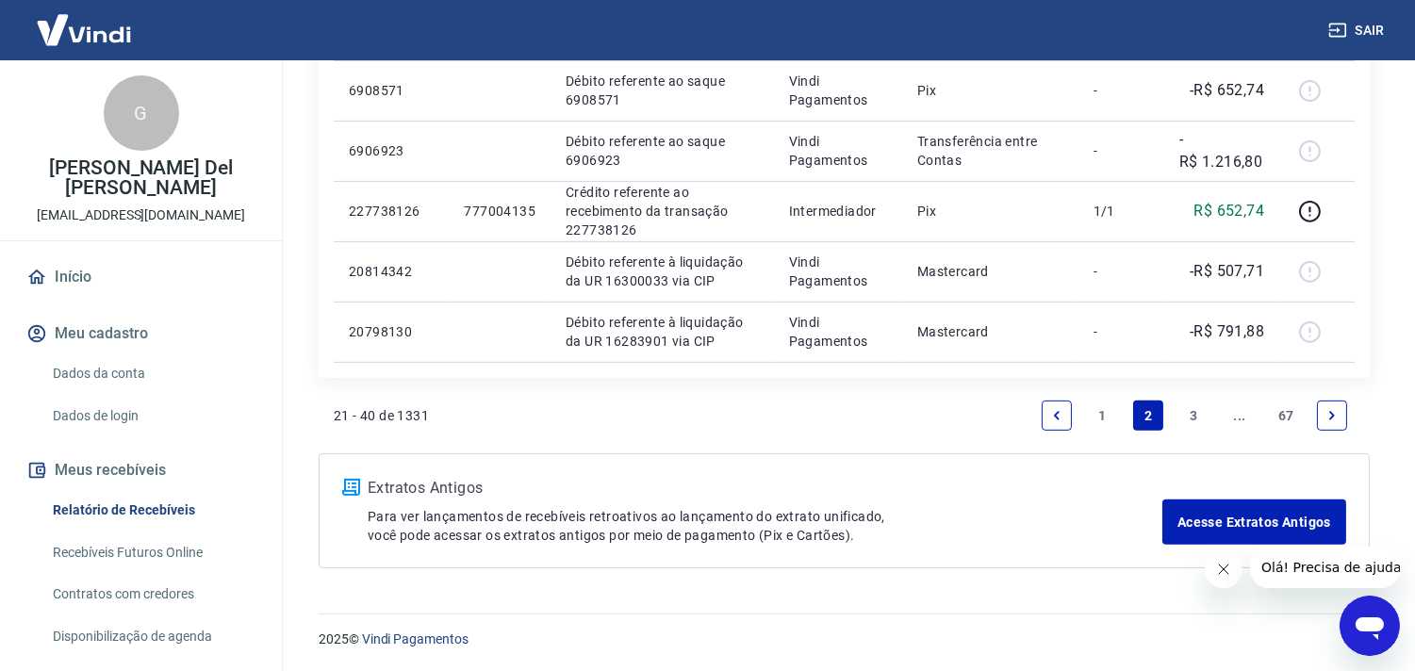
click at [1194, 410] on link "3" at bounding box center [1195, 416] width 30 height 30
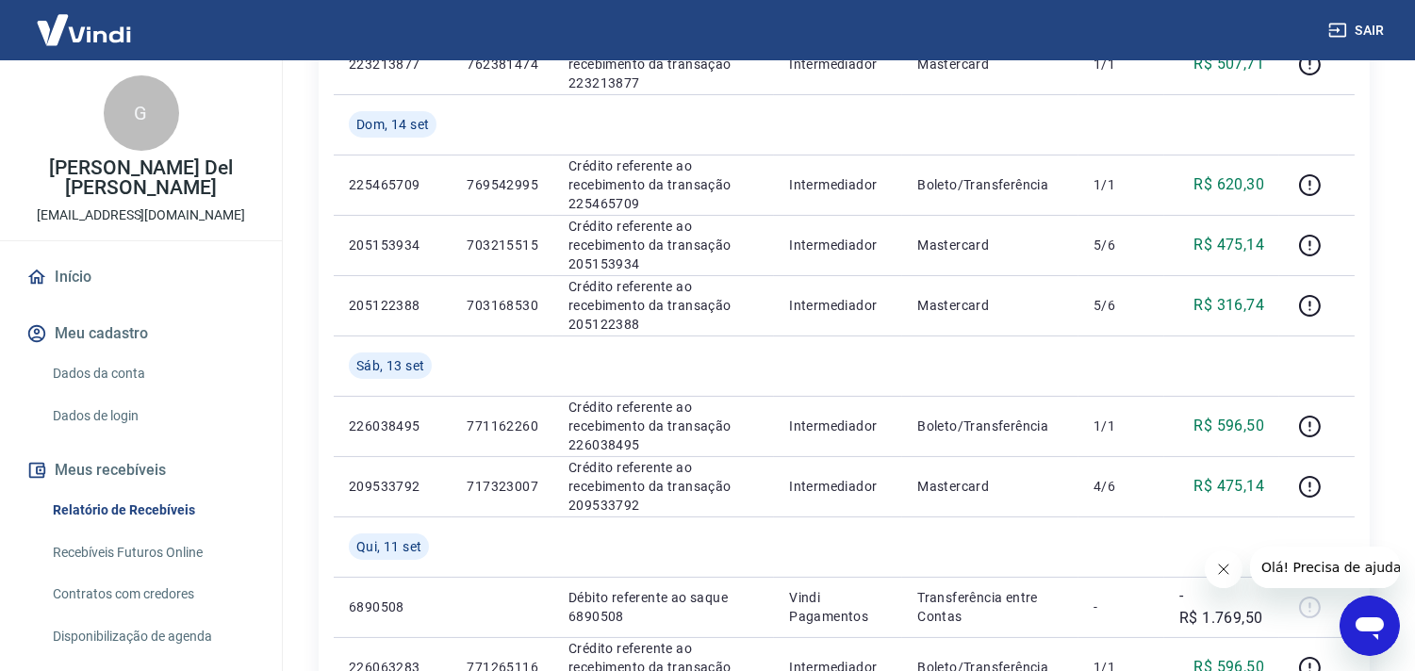
scroll to position [485, 0]
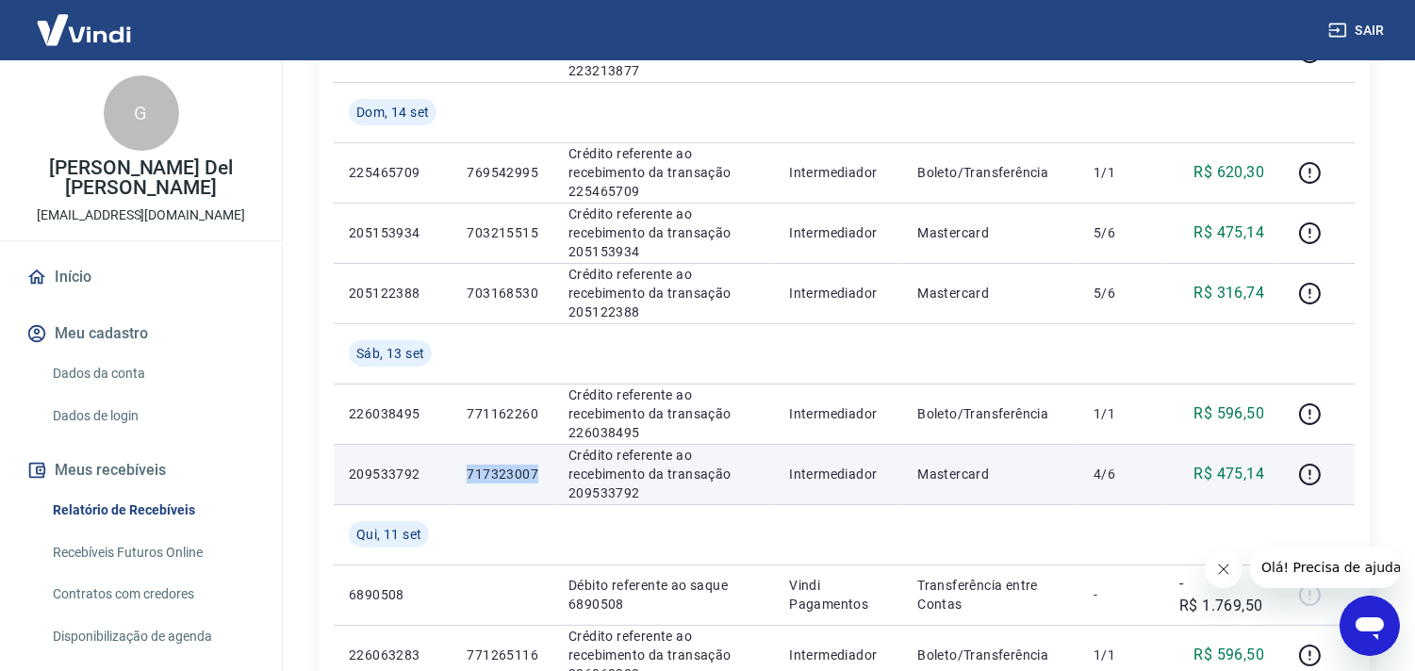
drag, startPoint x: 468, startPoint y: 472, endPoint x: 539, endPoint y: 474, distance: 71.7
click at [539, 474] on td "717323007" at bounding box center [503, 474] width 102 height 60
copy p "717323007"
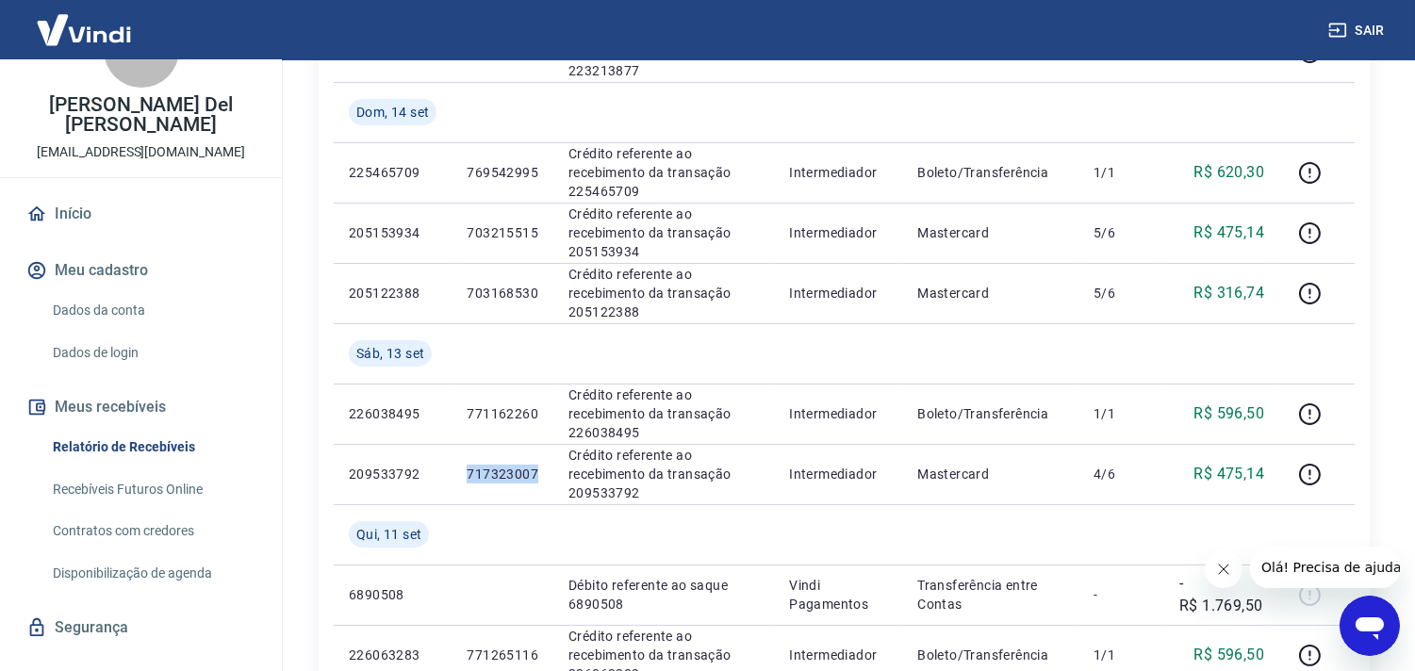
scroll to position [76, 0]
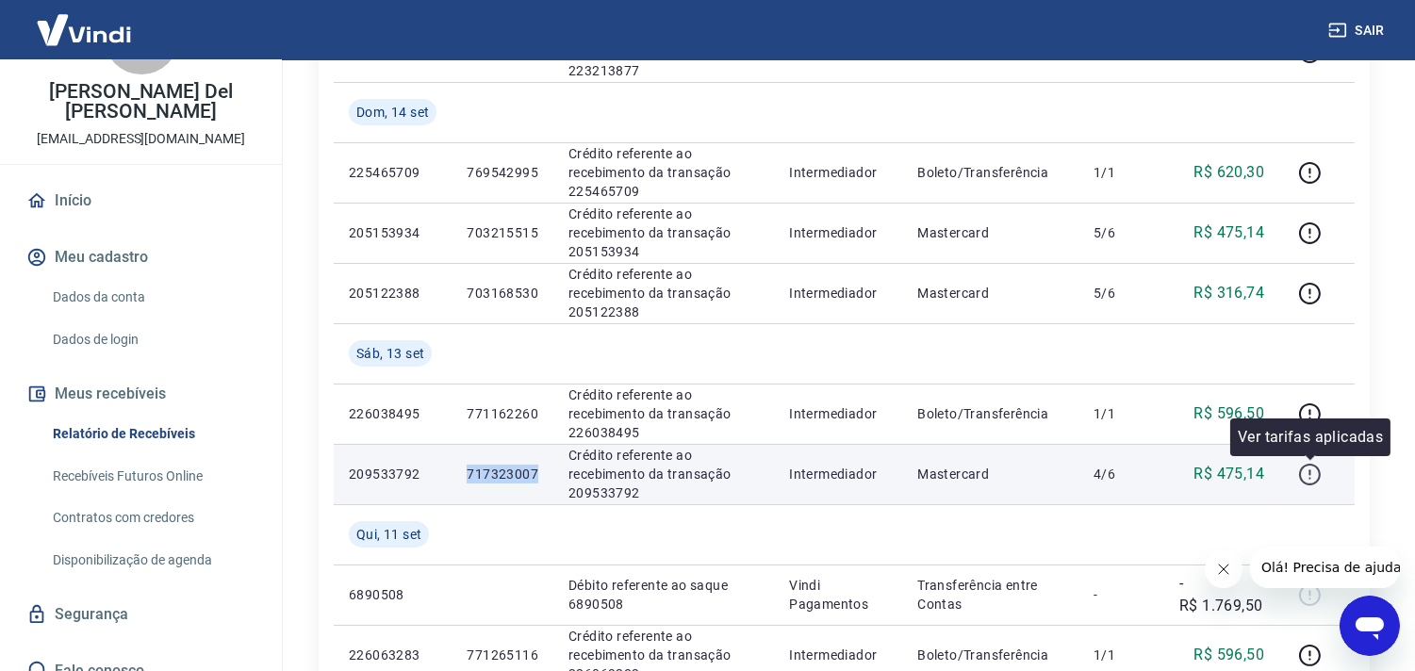
click at [1312, 470] on icon "button" at bounding box center [1310, 475] width 24 height 24
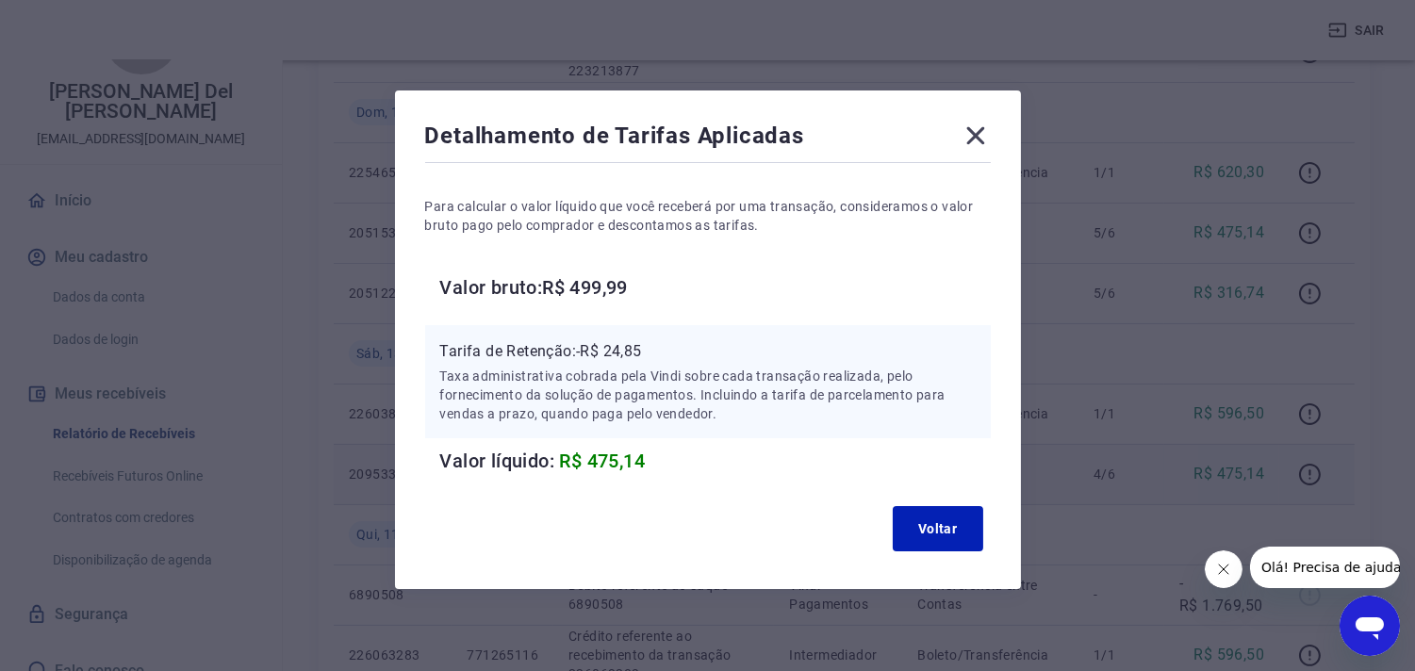
click at [974, 127] on icon at bounding box center [976, 136] width 30 height 30
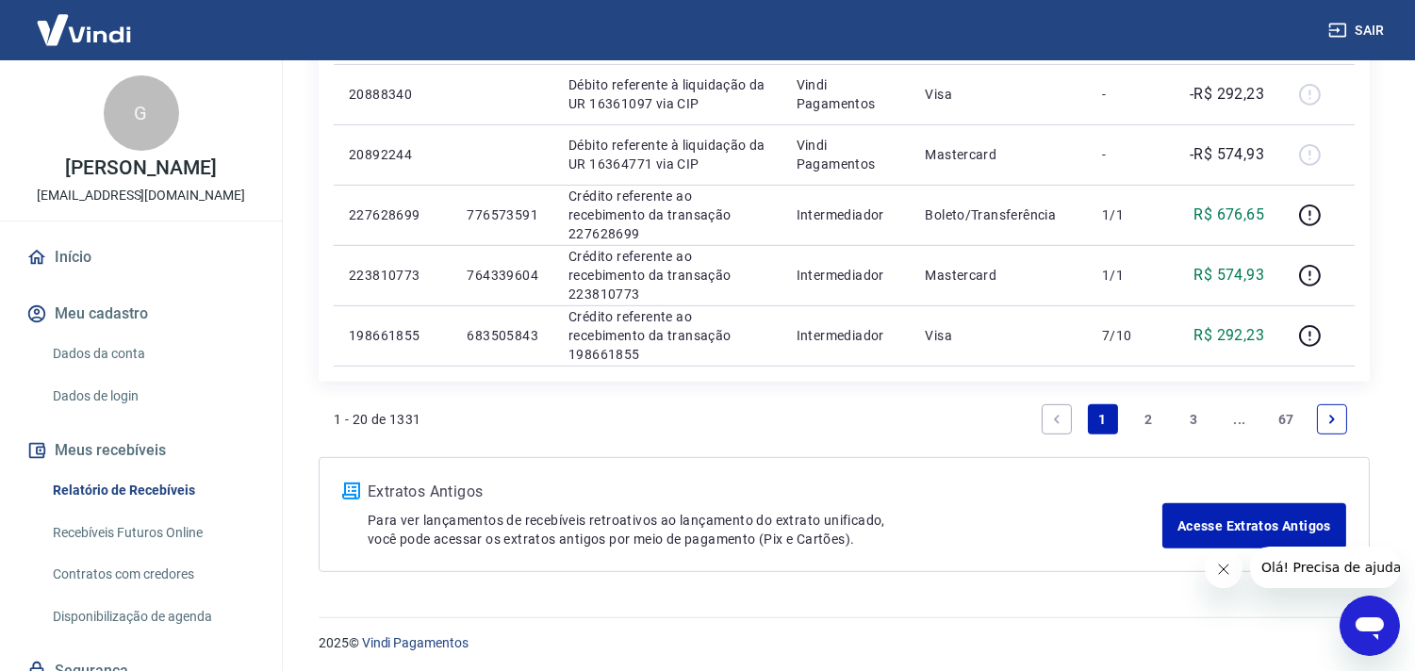
scroll to position [1593, 0]
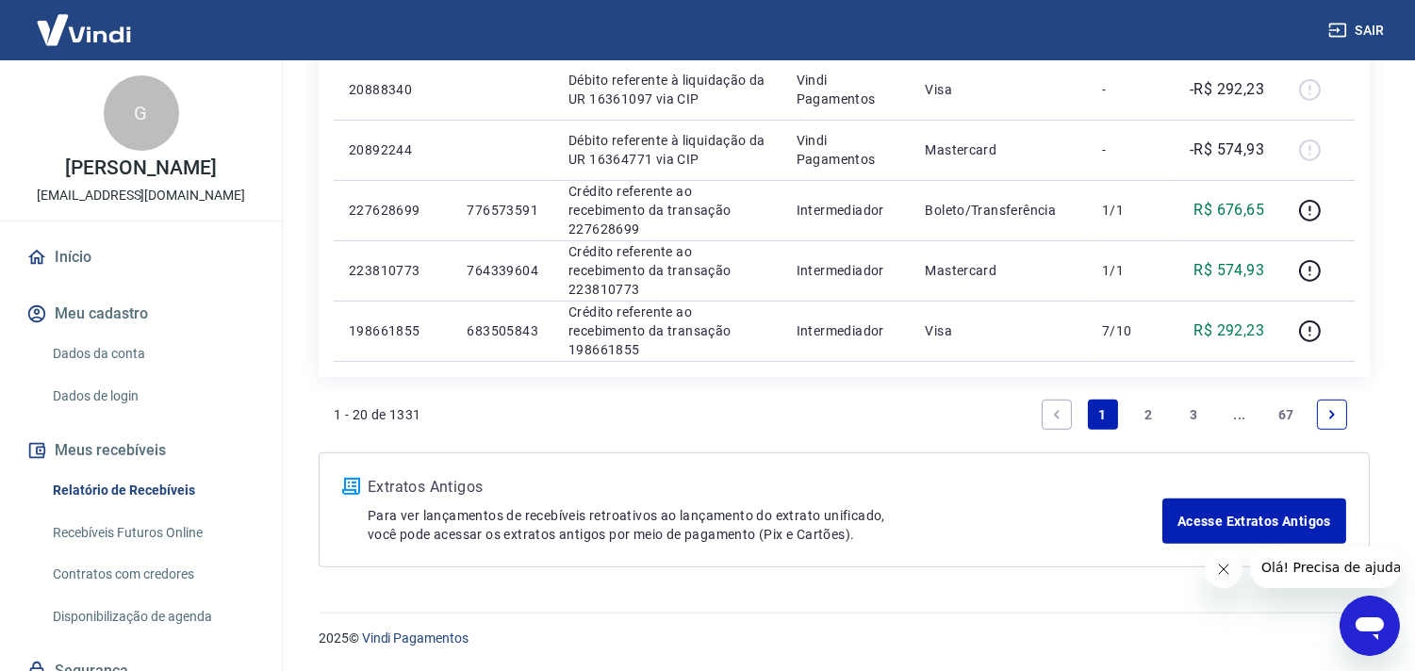
click at [1147, 412] on link "2" at bounding box center [1148, 415] width 30 height 30
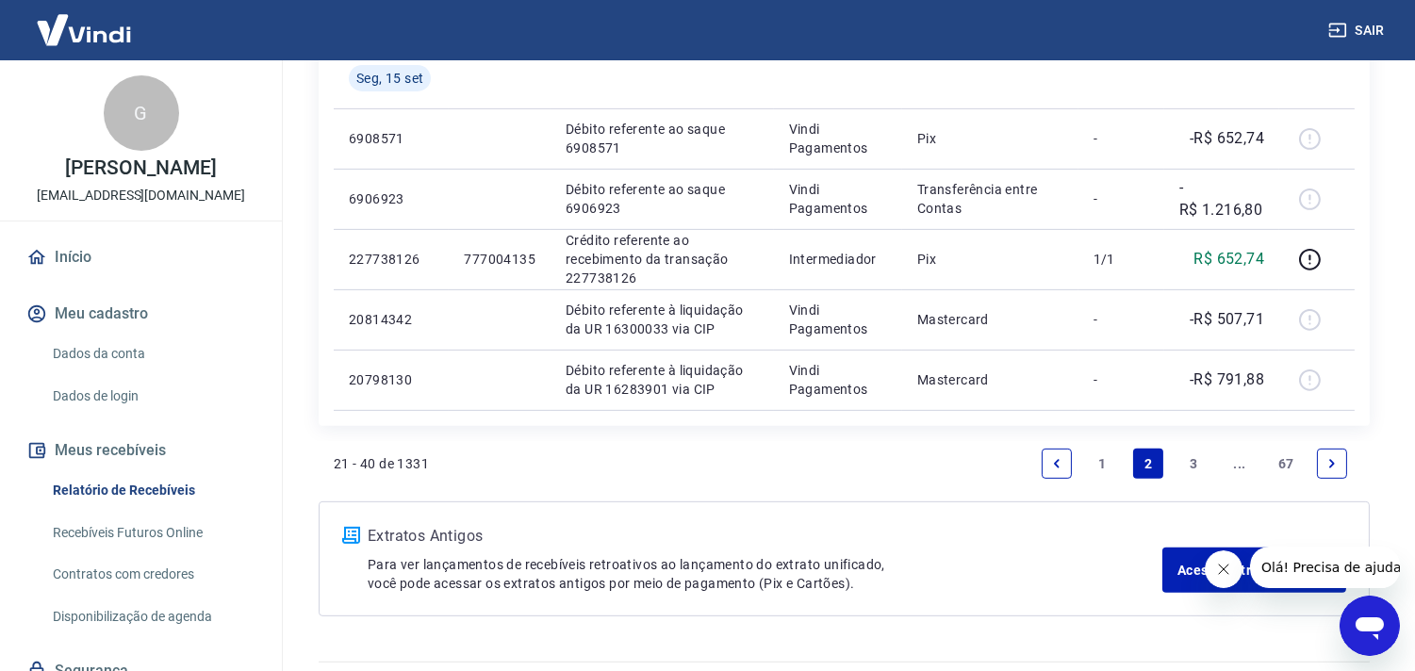
scroll to position [1411, 0]
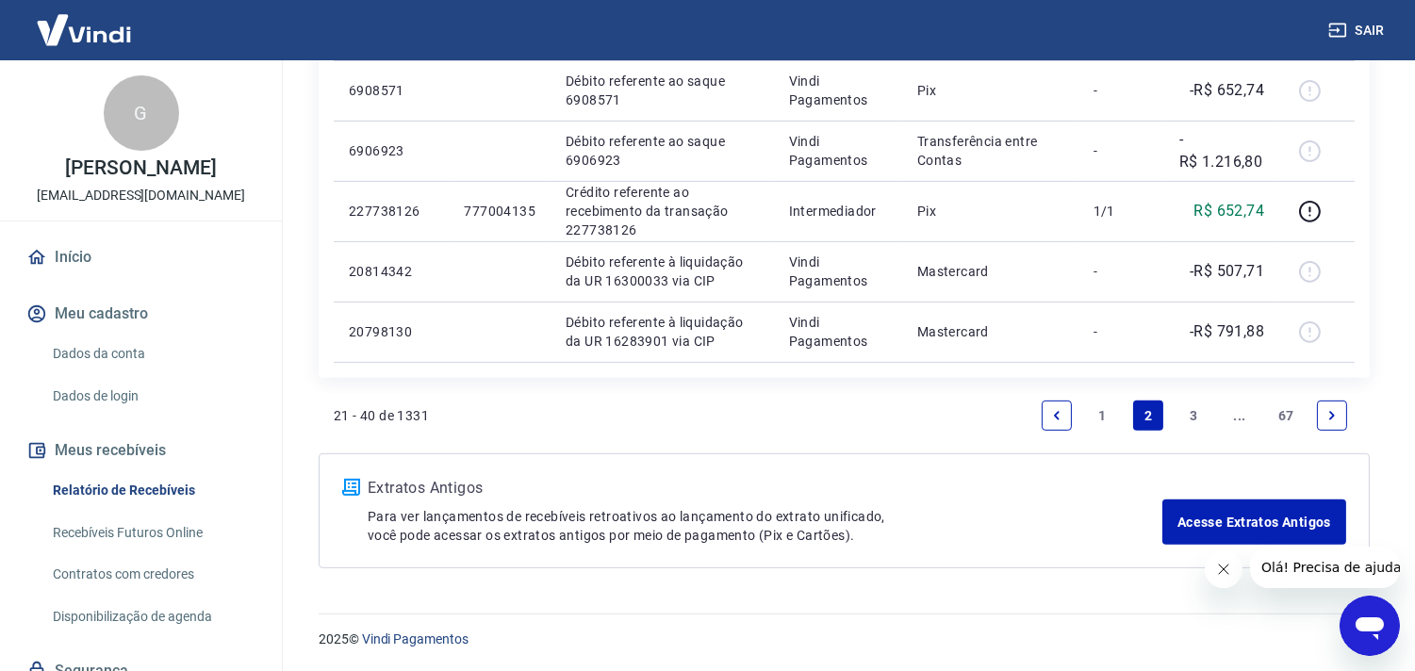
click at [1191, 410] on link "3" at bounding box center [1195, 416] width 30 height 30
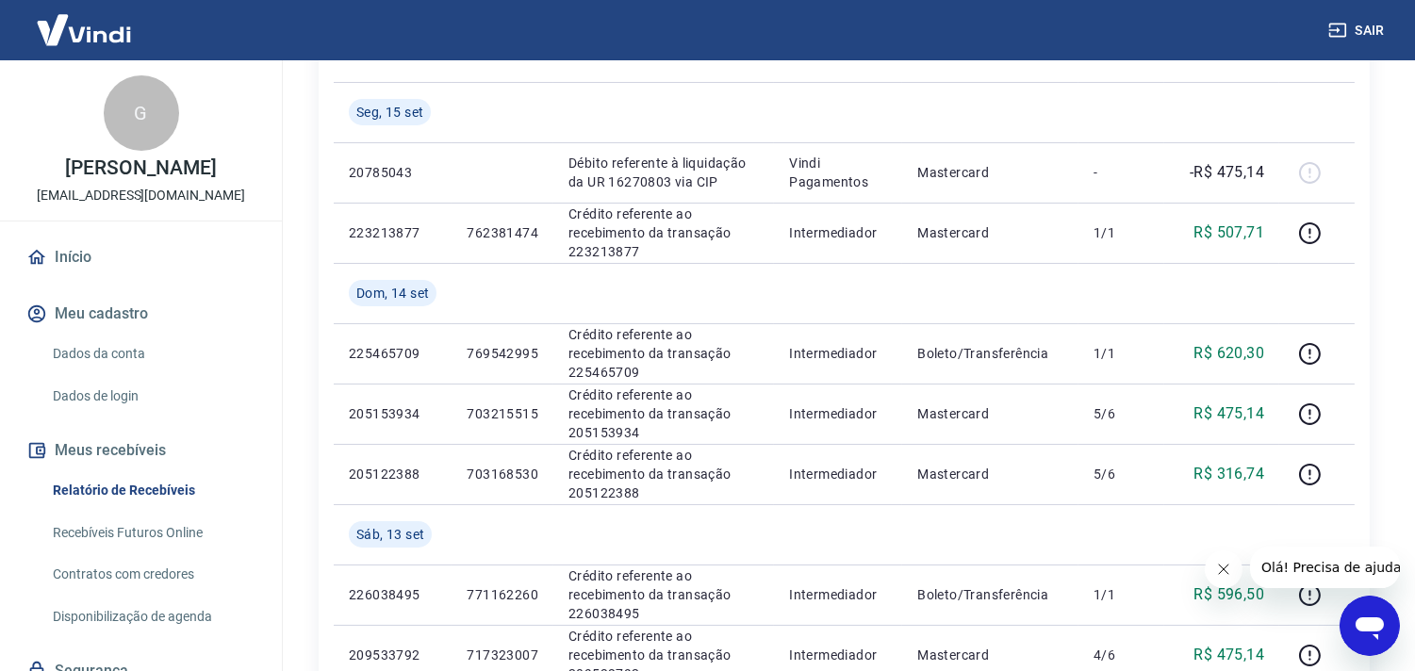
scroll to position [335, 0]
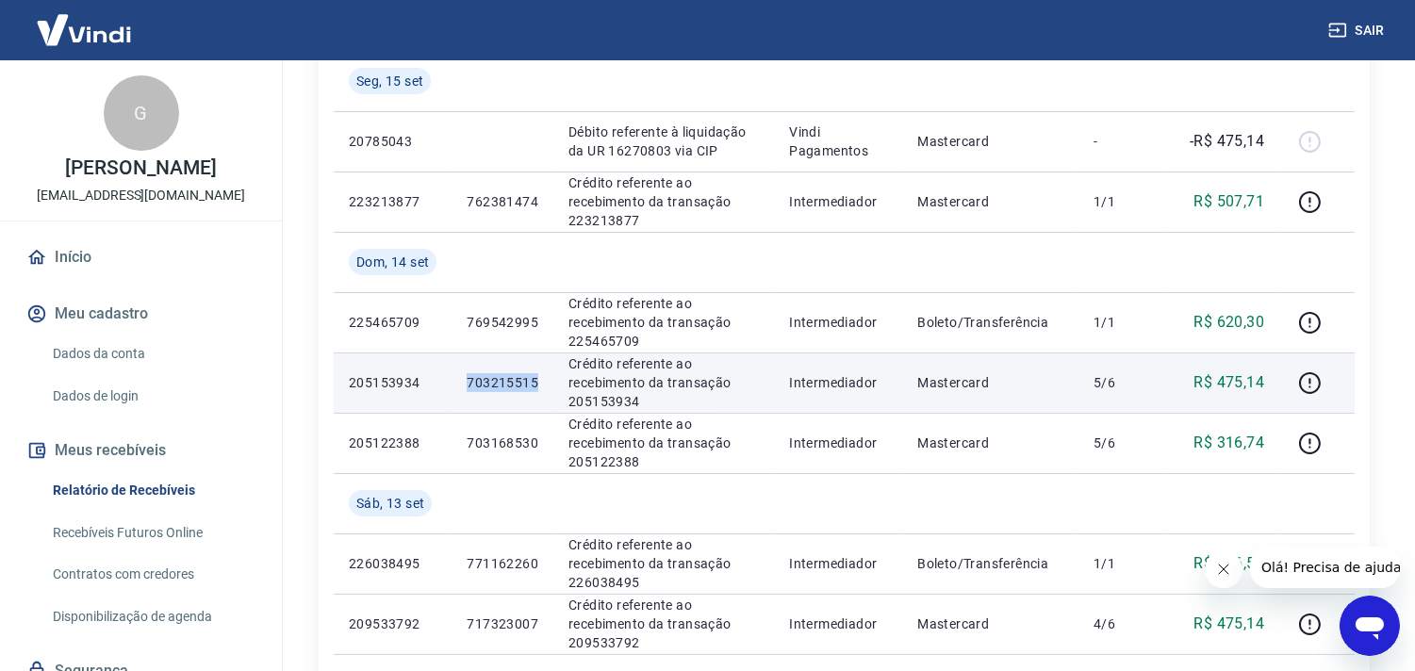
drag, startPoint x: 466, startPoint y: 379, endPoint x: 538, endPoint y: 381, distance: 72.6
click at [538, 381] on td "703215515" at bounding box center [503, 383] width 102 height 60
copy p "703215515"
drag, startPoint x: 919, startPoint y: 375, endPoint x: 1120, endPoint y: 384, distance: 201.0
click at [1120, 384] on tr "205153934 703215515 Crédito referente ao recebimento da transação 205153934 Int…" at bounding box center [844, 383] width 1021 height 60
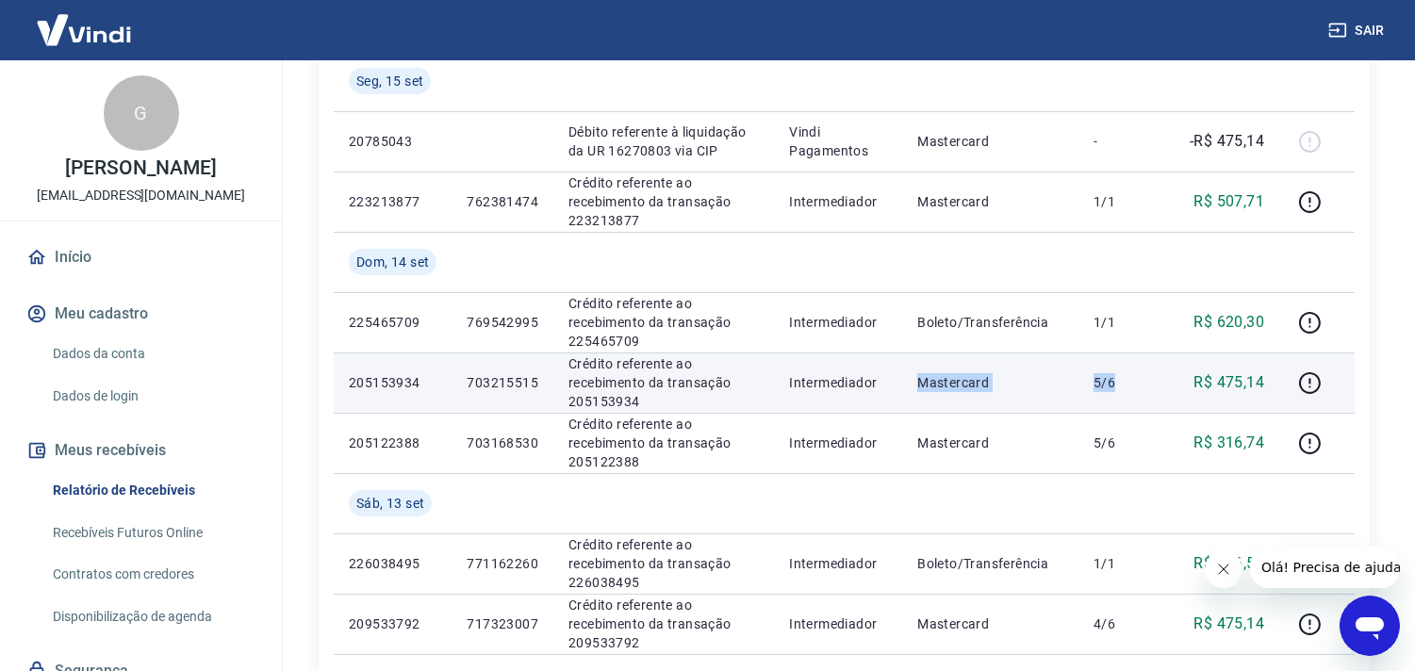
copy tr "Mastercard 5/6"
click at [472, 379] on p "703215515" at bounding box center [503, 382] width 72 height 19
drag, startPoint x: 470, startPoint y: 379, endPoint x: 541, endPoint y: 384, distance: 71.8
click at [541, 384] on td "703215515" at bounding box center [503, 383] width 102 height 60
copy p "703215515"
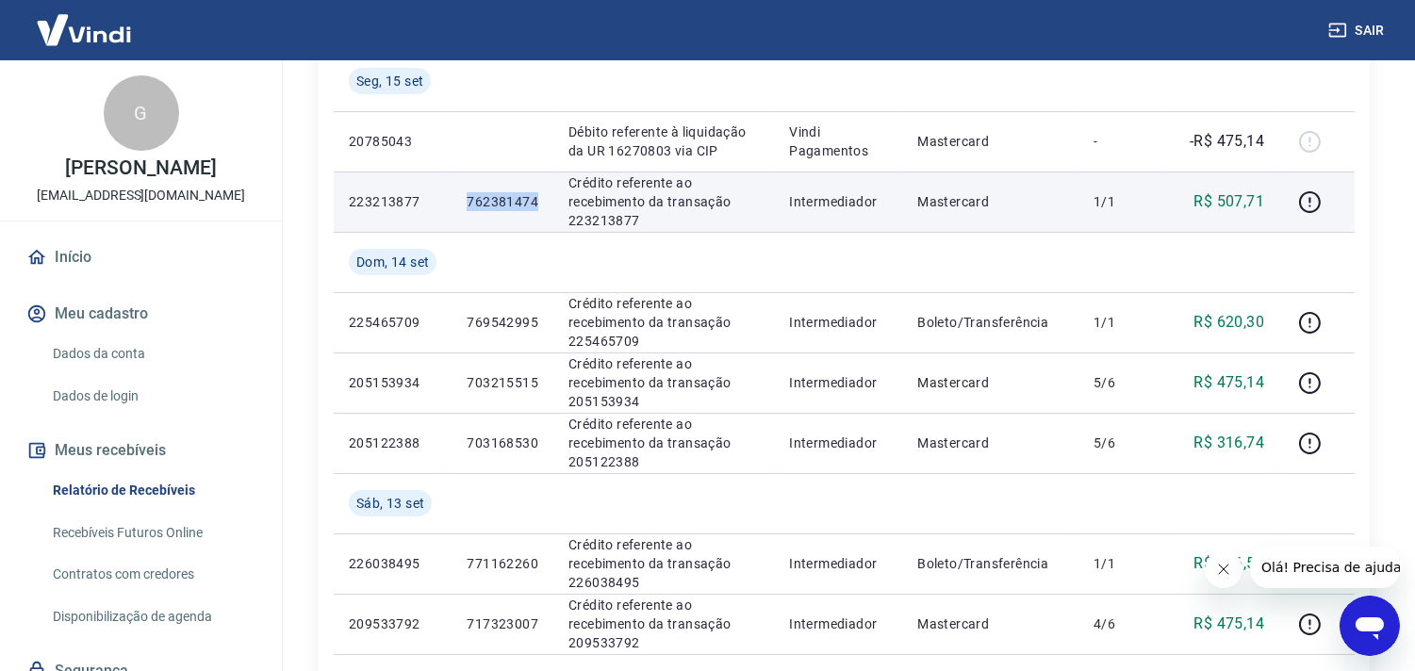
drag, startPoint x: 474, startPoint y: 205, endPoint x: 544, endPoint y: 205, distance: 69.8
click at [544, 205] on td "762381474" at bounding box center [503, 202] width 102 height 60
copy p "762381474"
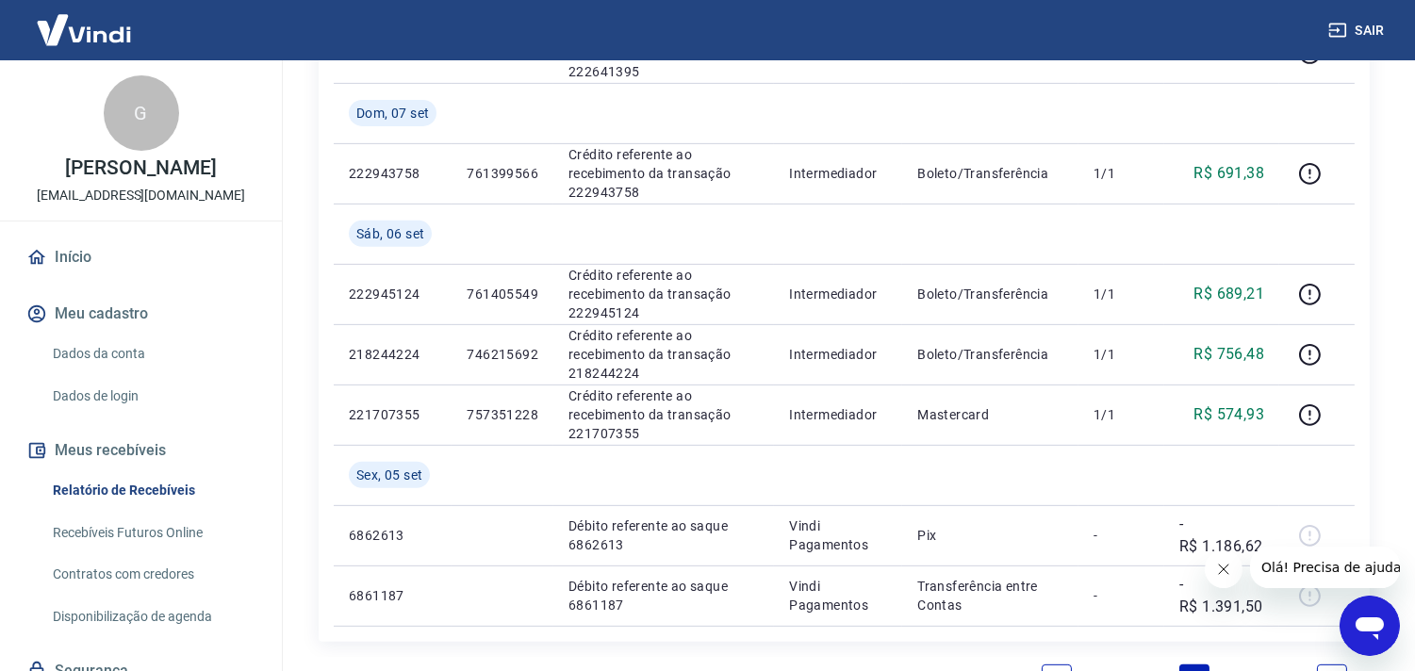
scroll to position [1713, 0]
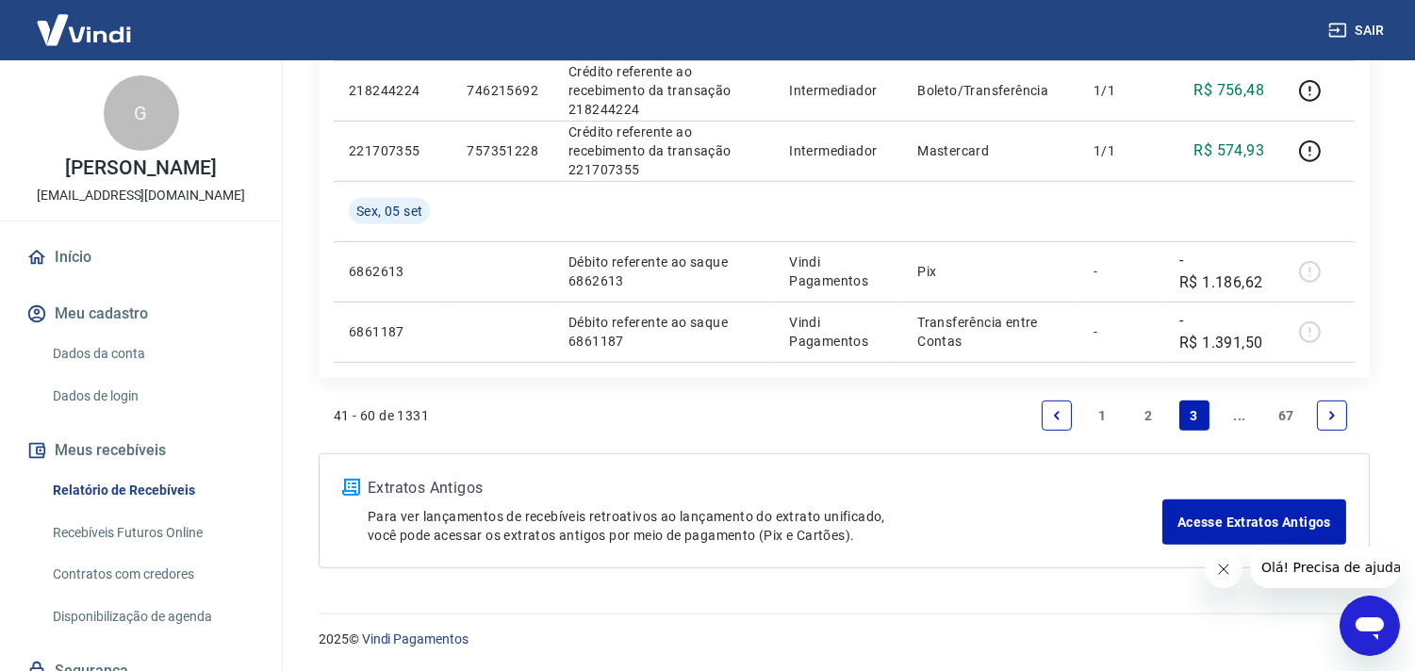
click at [1157, 401] on link "2" at bounding box center [1148, 416] width 30 height 30
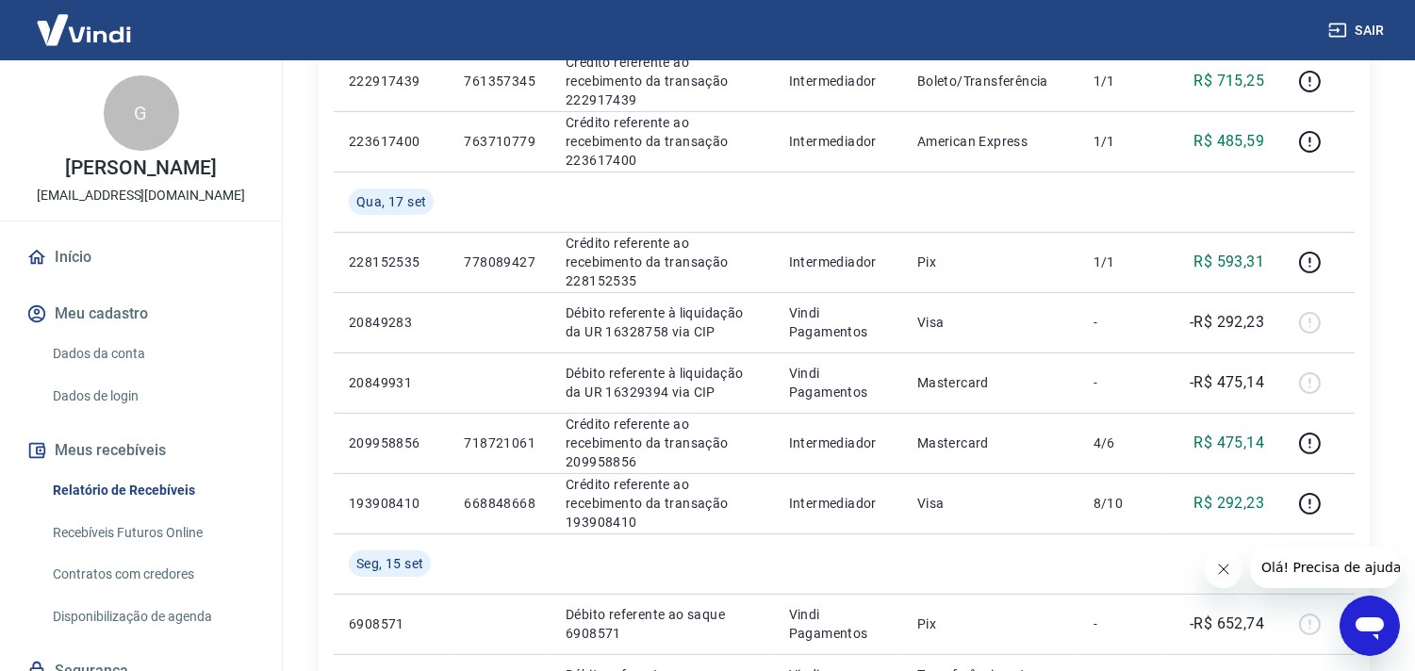
scroll to position [884, 0]
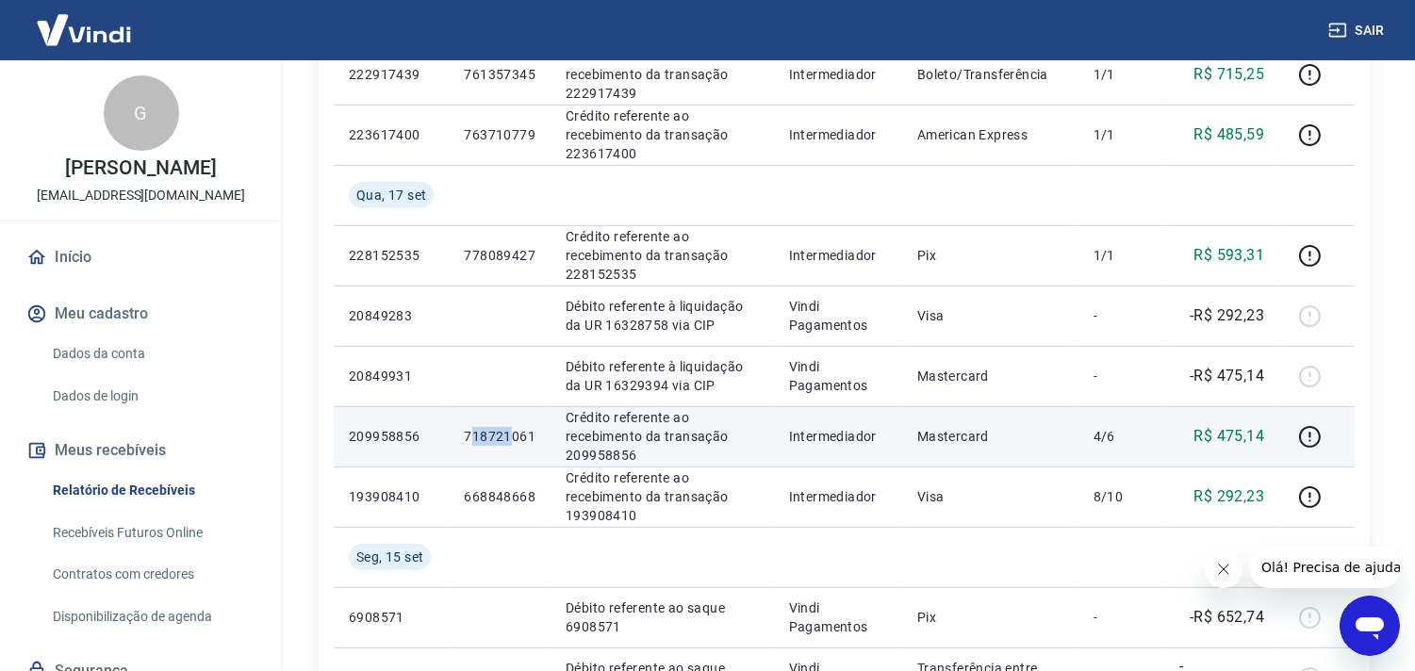
drag, startPoint x: 469, startPoint y: 430, endPoint x: 514, endPoint y: 437, distance: 45.7
click at [514, 437] on p "718721061" at bounding box center [500, 436] width 72 height 19
drag, startPoint x: 460, startPoint y: 436, endPoint x: 535, endPoint y: 439, distance: 74.6
click at [535, 439] on td "718721061" at bounding box center [500, 436] width 102 height 60
copy p "718721061"
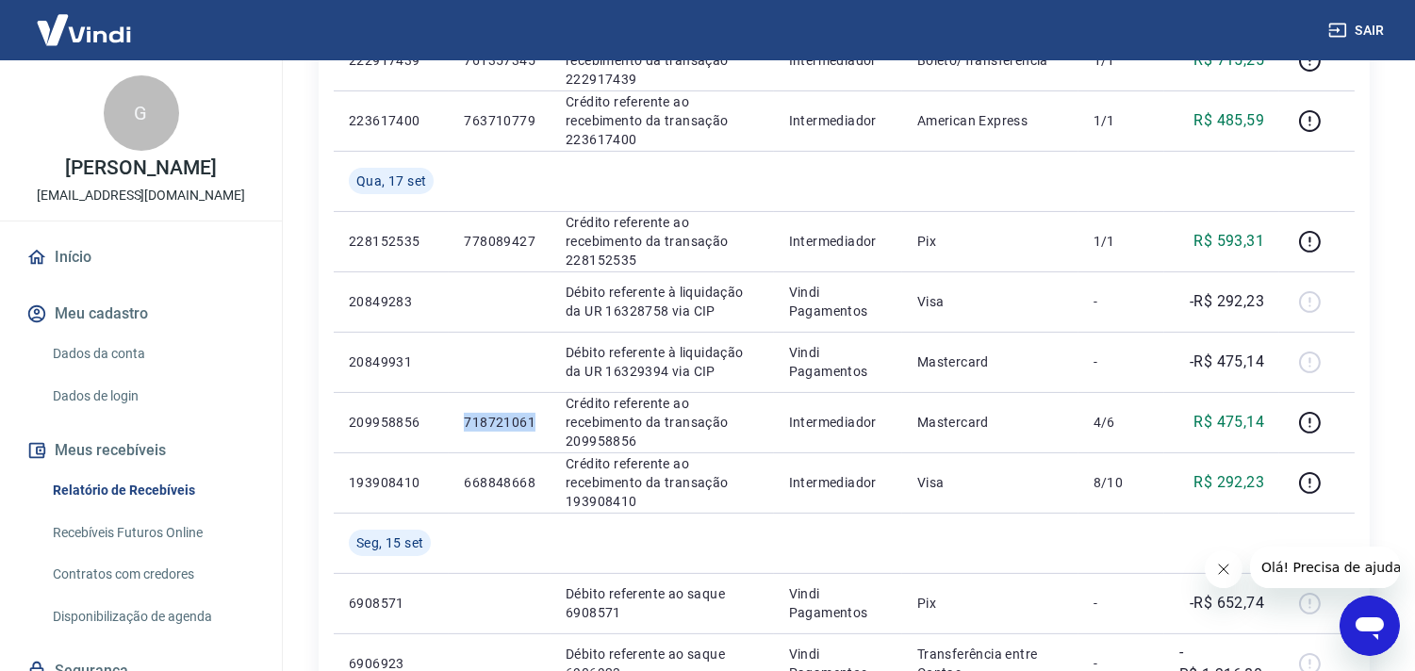
scroll to position [930, 0]
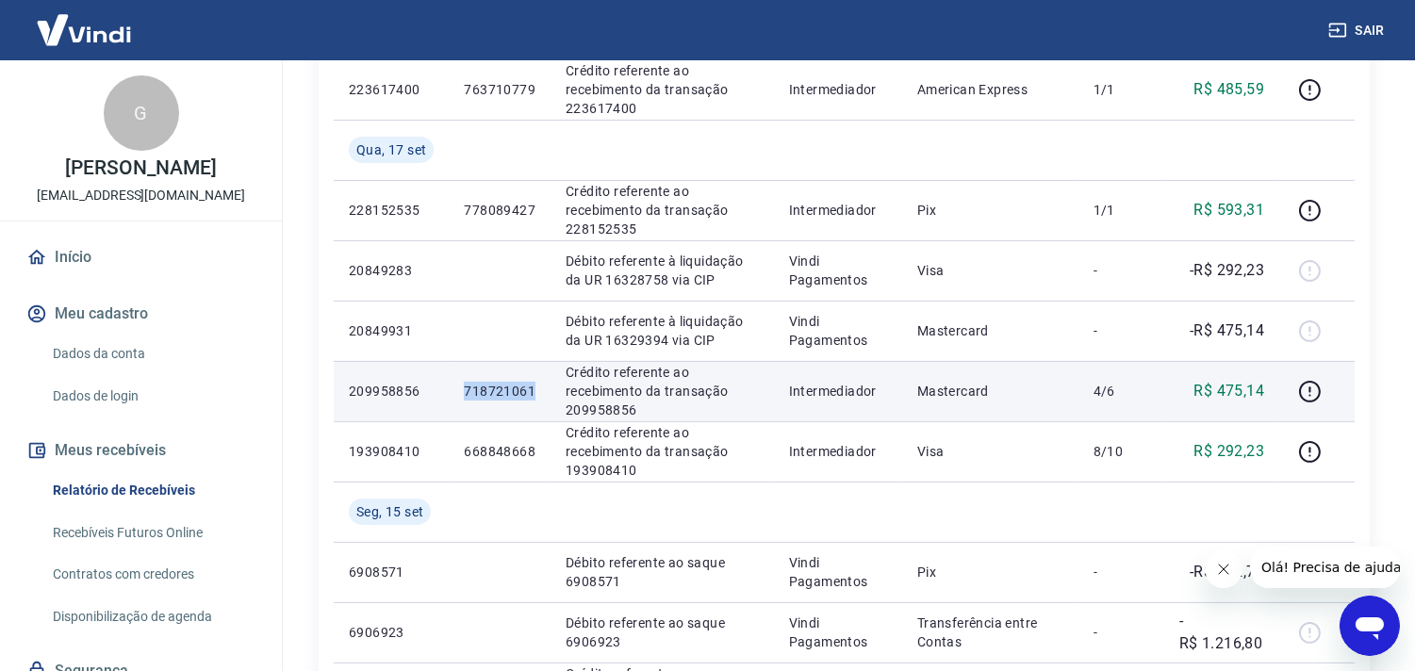
copy p "718721061"
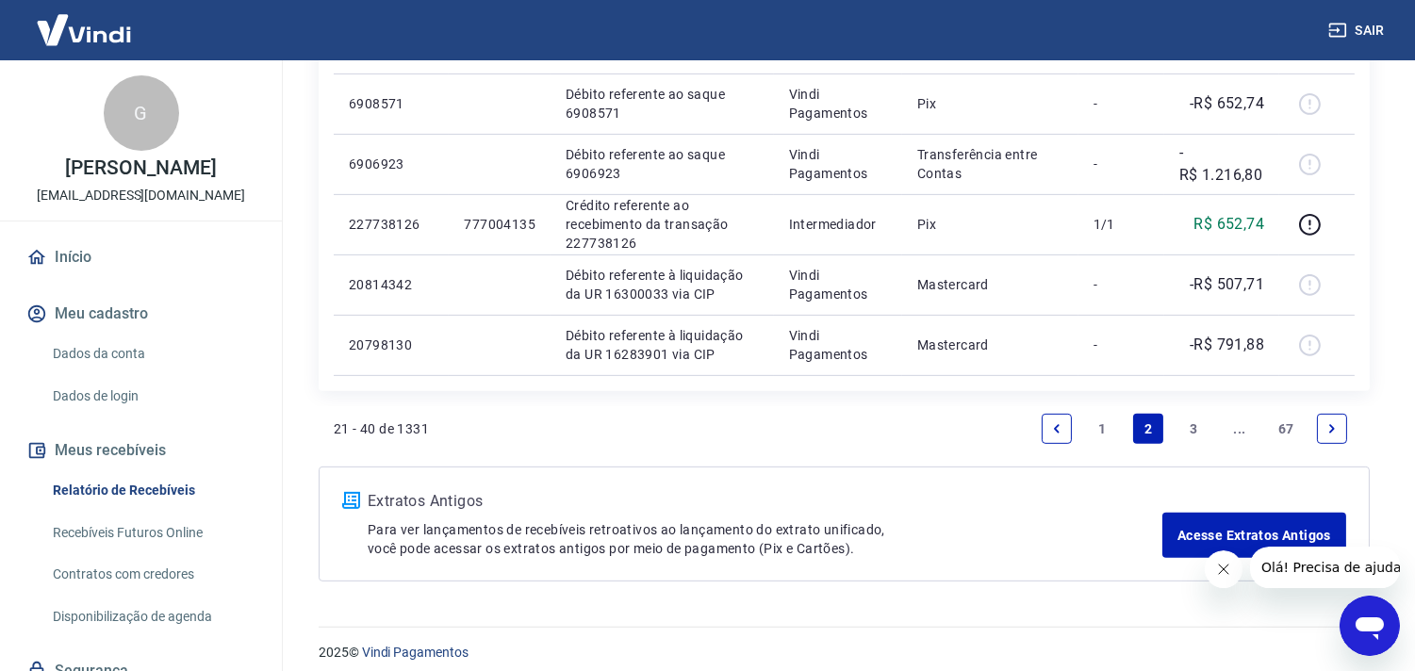
scroll to position [1411, 0]
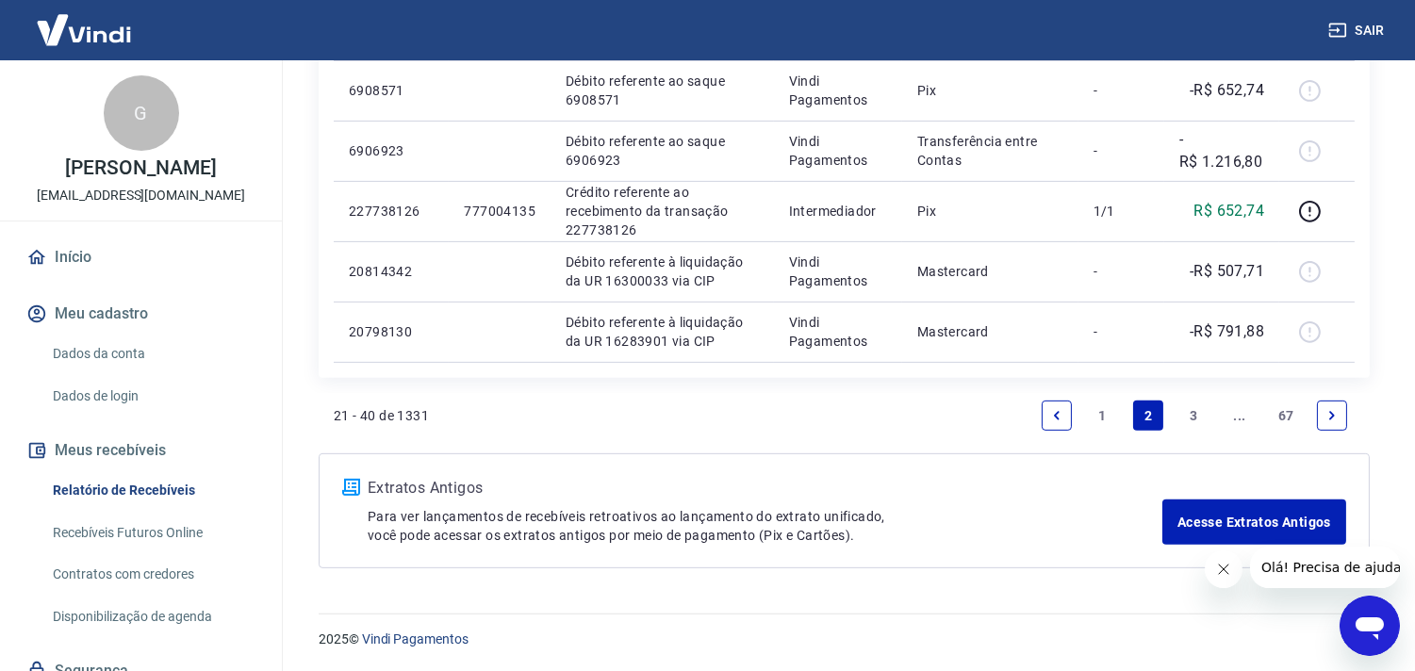
click at [1105, 410] on link "1" at bounding box center [1103, 416] width 30 height 30
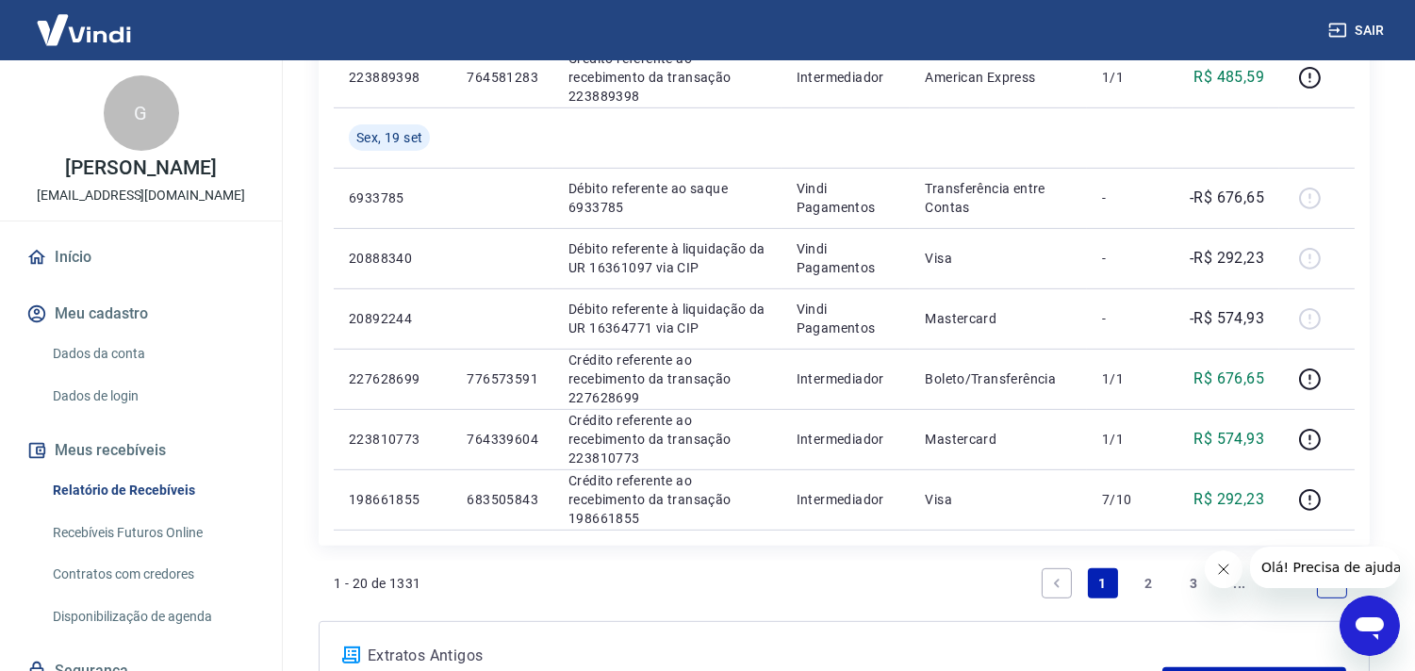
scroll to position [1436, 0]
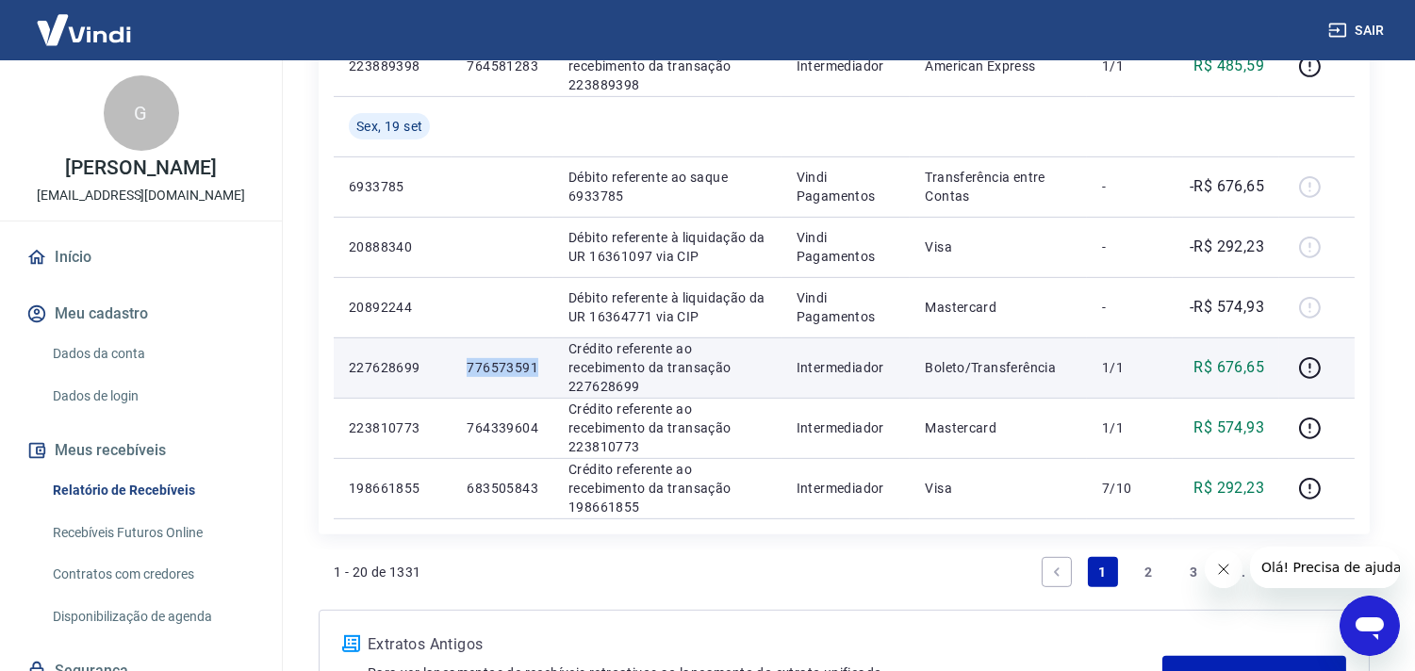
drag, startPoint x: 468, startPoint y: 363, endPoint x: 536, endPoint y: 371, distance: 68.3
click at [536, 371] on p "776573591" at bounding box center [503, 367] width 72 height 19
copy p "776573591"
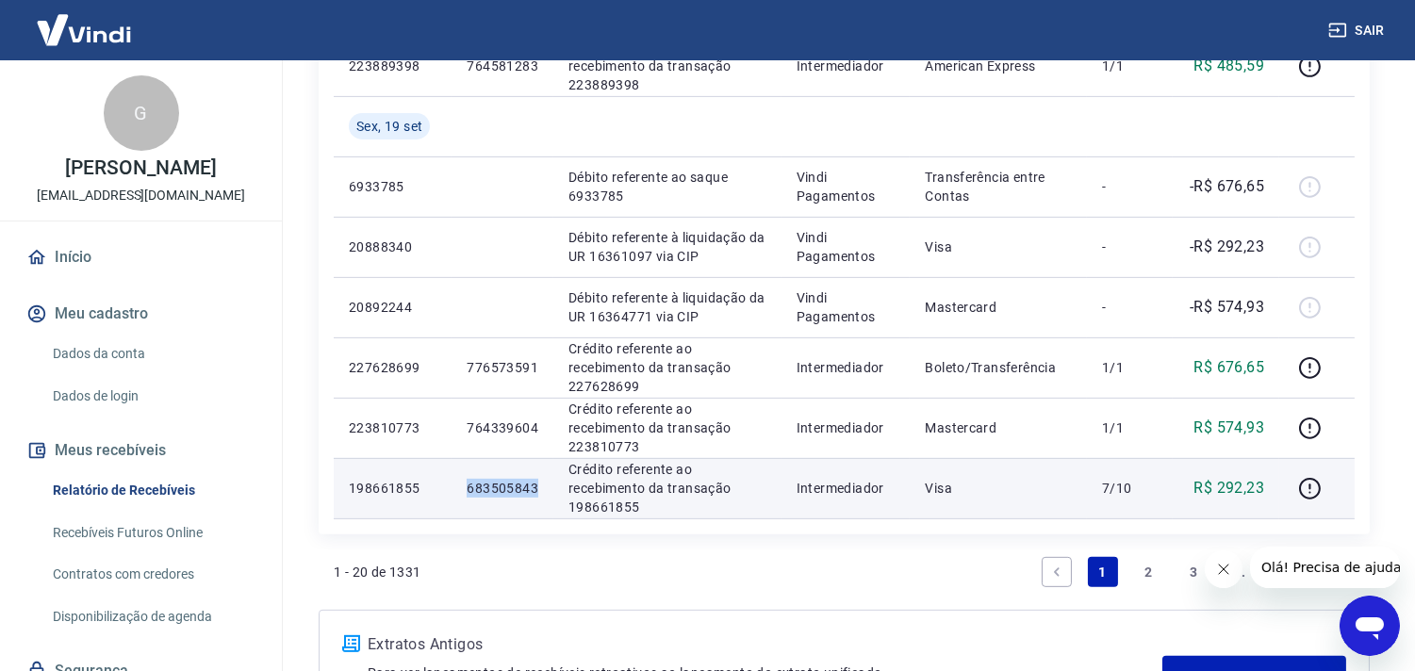
drag, startPoint x: 469, startPoint y: 487, endPoint x: 541, endPoint y: 492, distance: 72.8
click at [541, 492] on td "683505843" at bounding box center [503, 488] width 102 height 60
copy p "683505843"
drag, startPoint x: 929, startPoint y: 488, endPoint x: 1137, endPoint y: 486, distance: 208.4
click at [1137, 486] on tr "198661855 683505843 Crédito referente ao recebimento da transação 198661855 Int…" at bounding box center [844, 488] width 1021 height 60
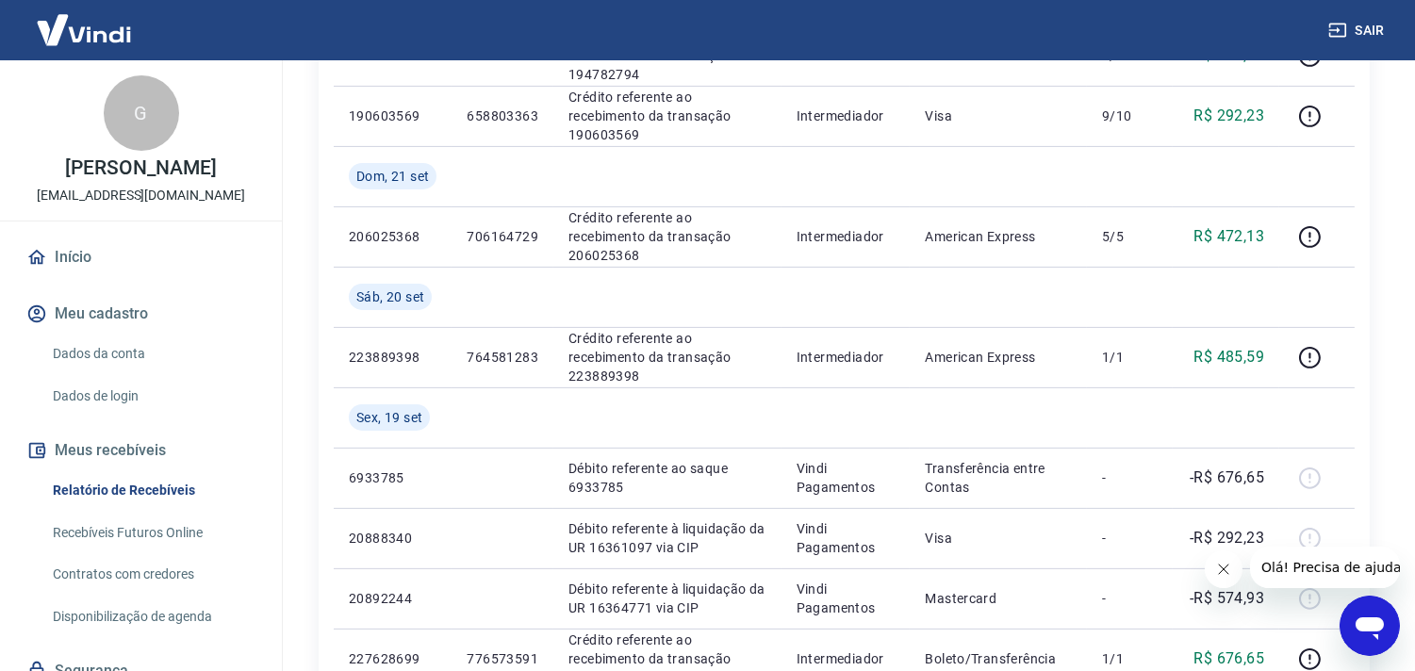
scroll to position [1107, 0]
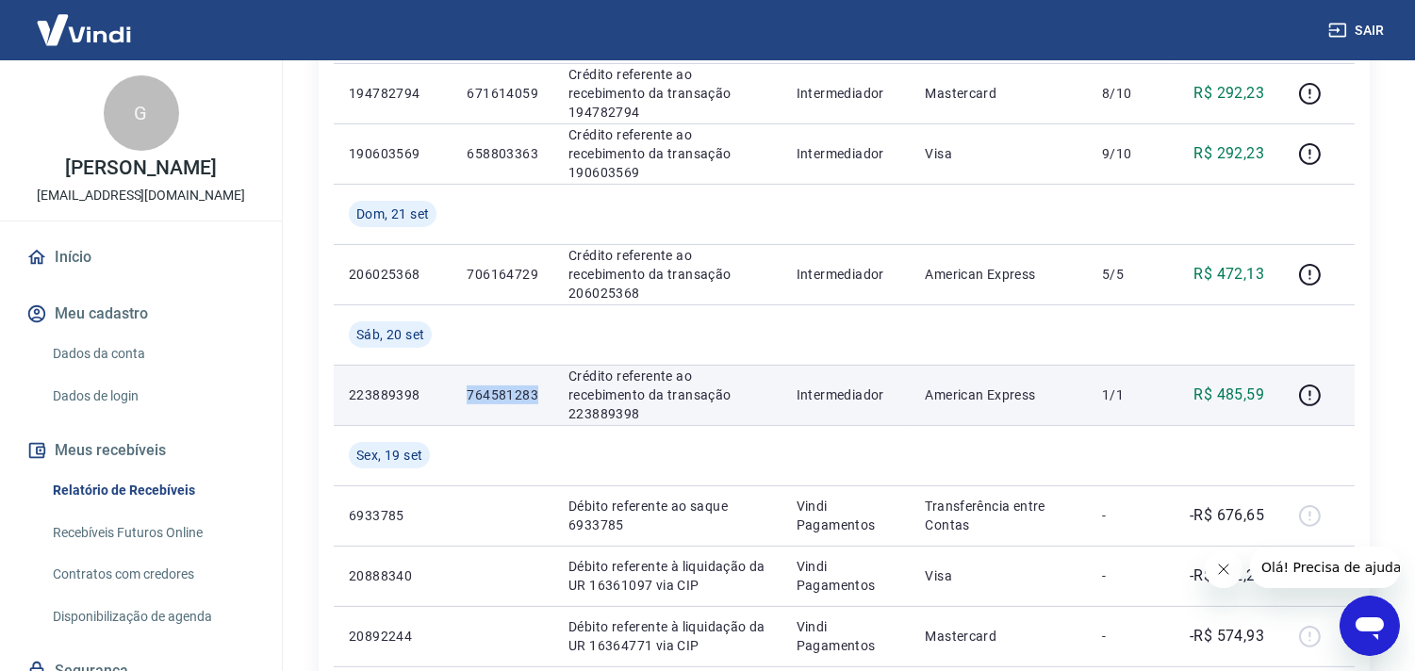
drag, startPoint x: 469, startPoint y: 388, endPoint x: 540, endPoint y: 392, distance: 71.8
click at [540, 392] on td "764581283" at bounding box center [503, 395] width 102 height 60
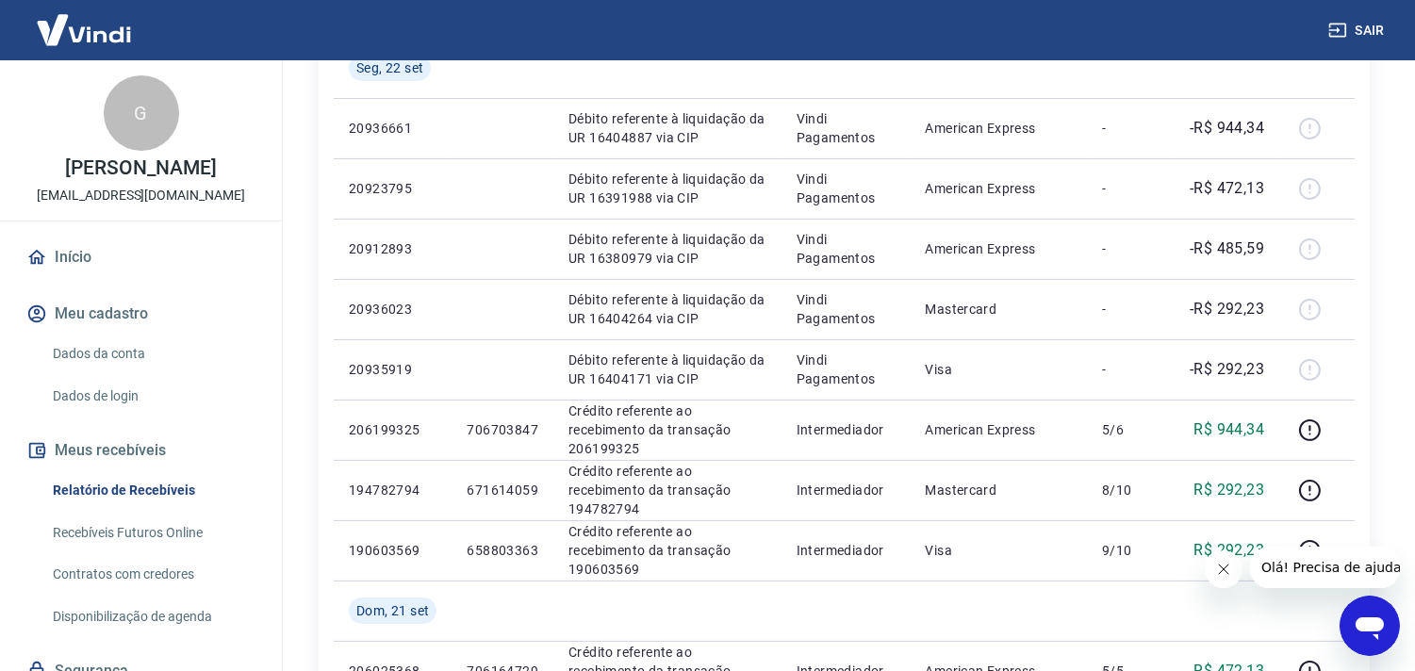
scroll to position [657, 0]
